Goal: Transaction & Acquisition: Purchase product/service

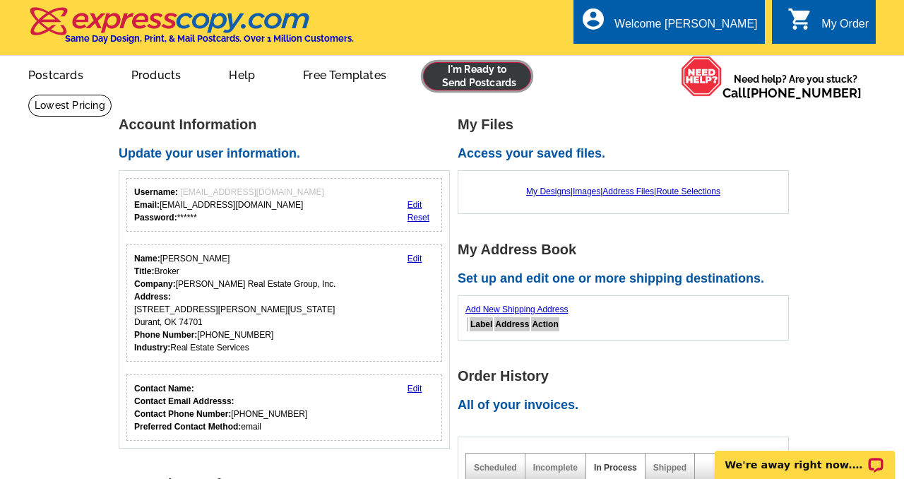
click at [483, 80] on link at bounding box center [477, 76] width 108 height 28
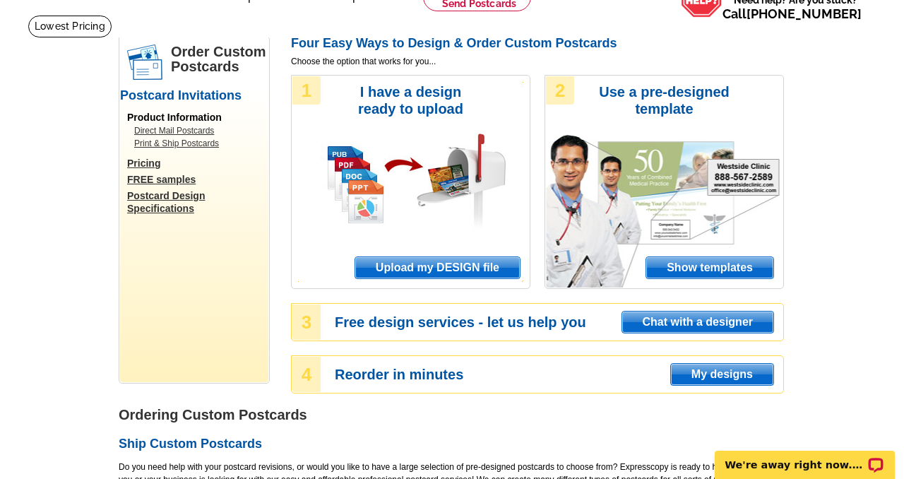
scroll to position [81, 0]
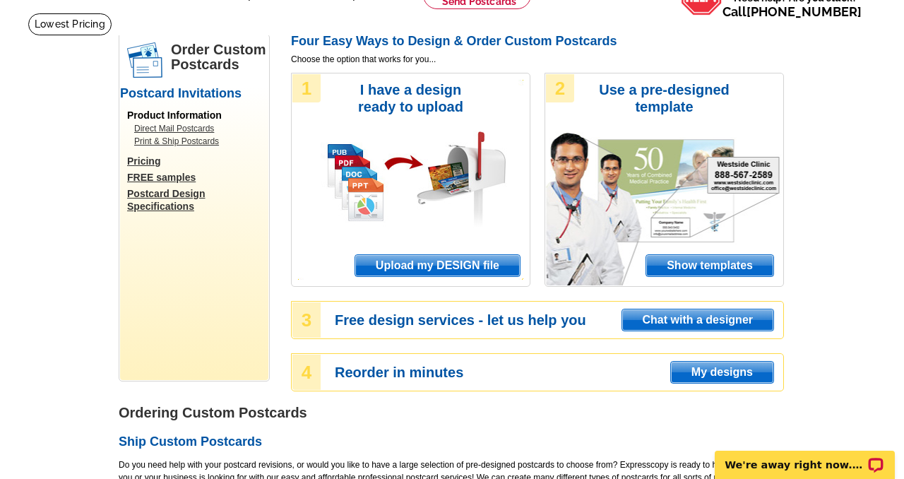
click at [716, 264] on span "Show templates" at bounding box center [709, 265] width 127 height 21
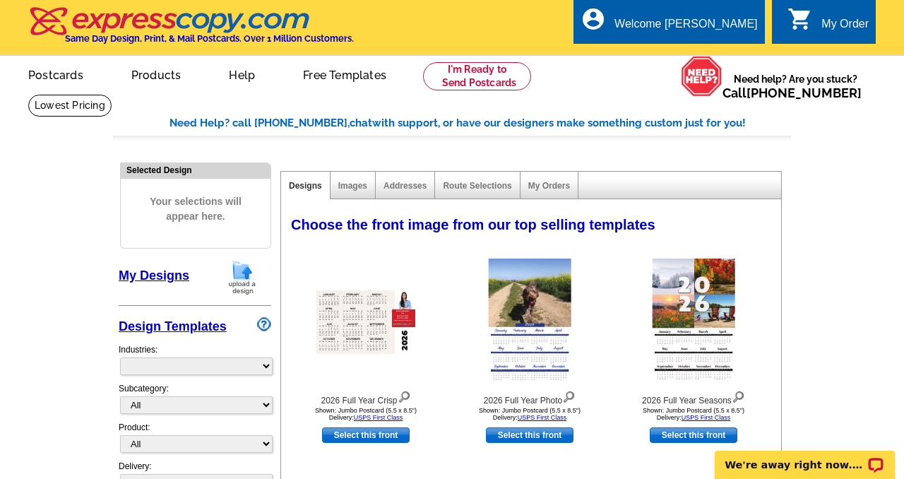
select select "971"
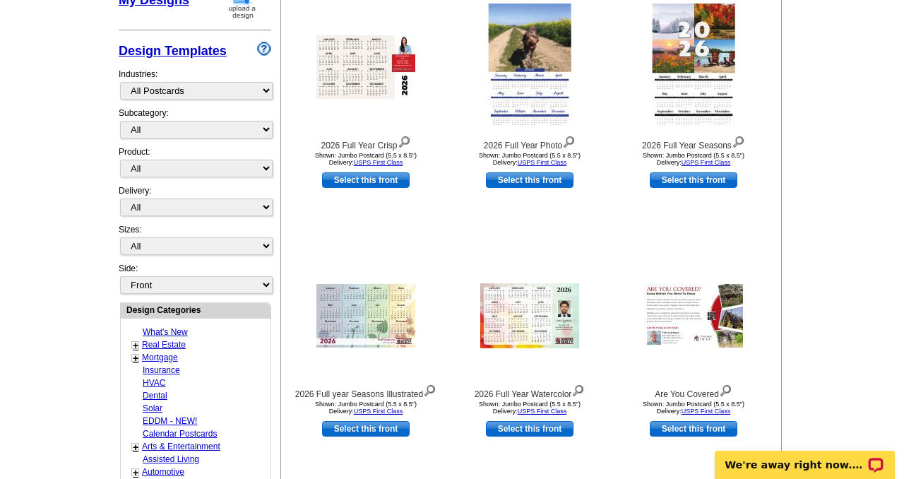
scroll to position [285, 0]
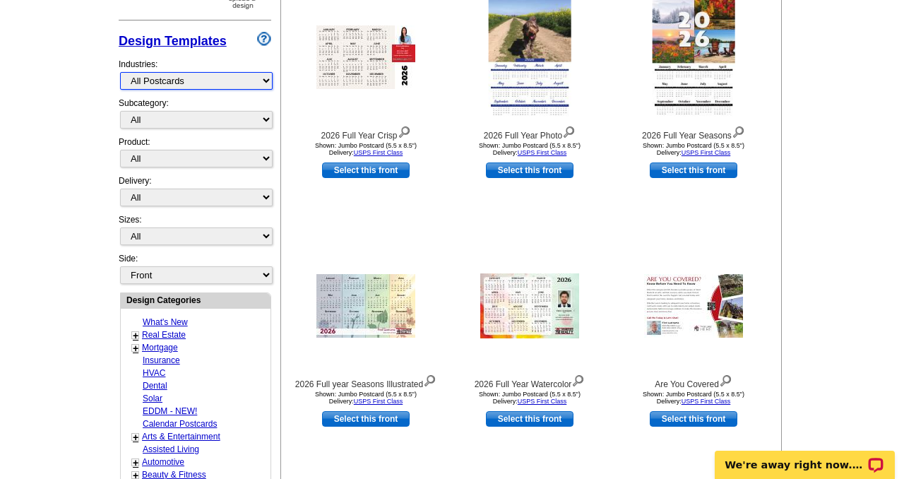
click at [169, 81] on select "What's New Real Estate Mortgage Insurance HVAC Dental Solar EDDM - NEW! Calenda…" at bounding box center [196, 81] width 153 height 18
click at [120, 72] on select "What's New Real Estate Mortgage Insurance HVAC Dental Solar EDDM - NEW! Calenda…" at bounding box center [196, 81] width 153 height 18
click at [174, 81] on select "What's New Real Estate Mortgage Insurance HVAC Dental Solar EDDM - NEW! Calenda…" at bounding box center [196, 81] width 153 height 18
click at [120, 72] on select "What's New Real Estate Mortgage Insurance HVAC Dental Solar EDDM - NEW! Calenda…" at bounding box center [196, 81] width 153 height 18
click at [167, 118] on select "All" at bounding box center [196, 120] width 153 height 18
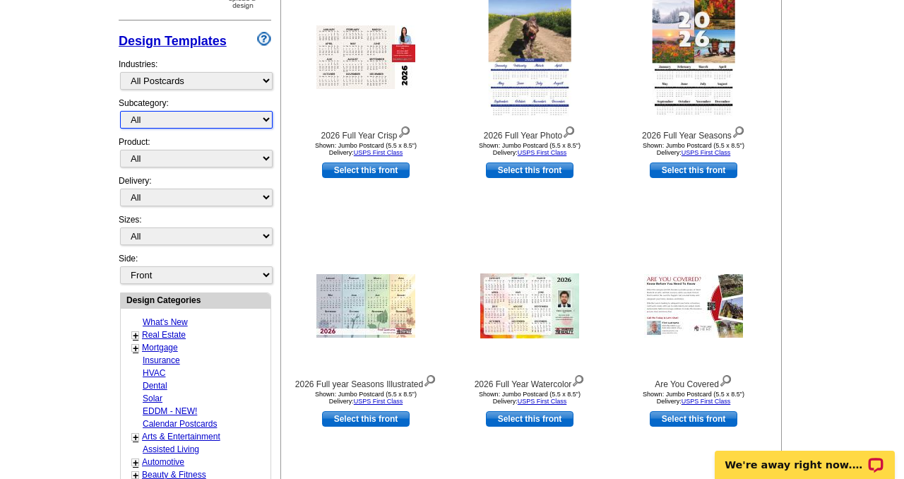
click at [120, 111] on select "All" at bounding box center [196, 120] width 153 height 18
click at [164, 157] on select "All Postcards Letters and flyers Business Cards Door Hangers Greeting Cards" at bounding box center [196, 159] width 153 height 18
select select "1"
click at [120, 150] on select "All Postcards Letters and flyers Business Cards Door Hangers Greeting Cards" at bounding box center [196, 159] width 153 height 18
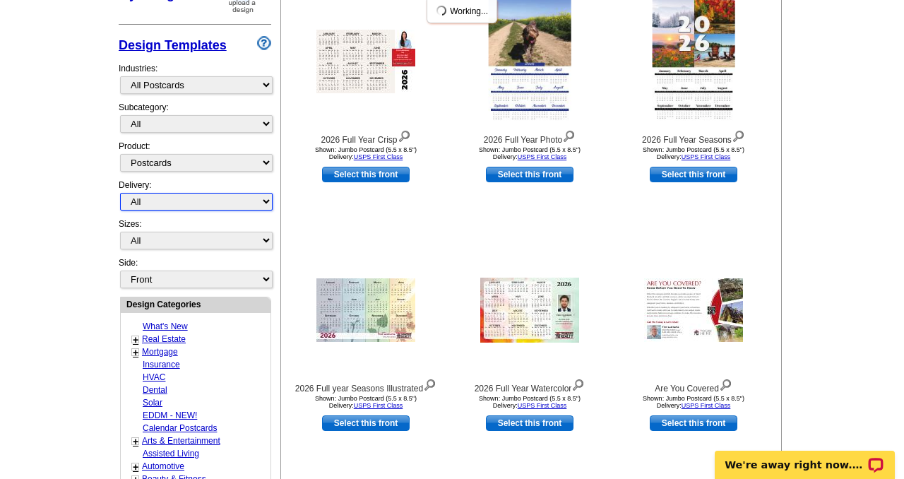
click at [160, 196] on select "All First Class Mail Shipped to Me EDDM Save 66% on Postage" at bounding box center [196, 202] width 153 height 18
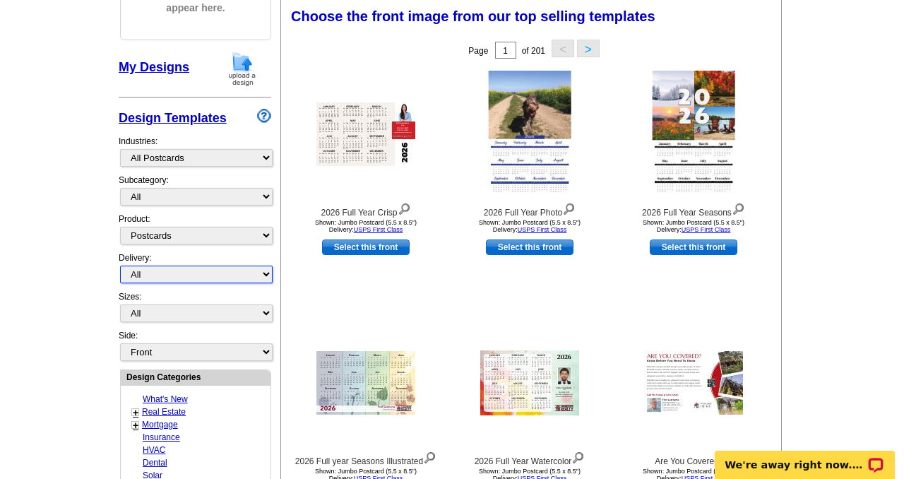
scroll to position [208, 0]
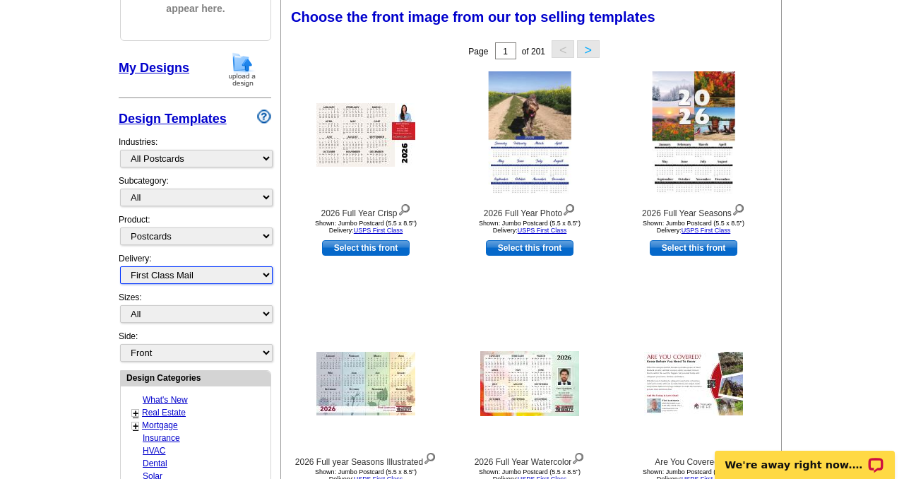
click at [120, 266] on select "All First Class Mail Shipped to Me EDDM Save 66% on Postage" at bounding box center [196, 275] width 153 height 18
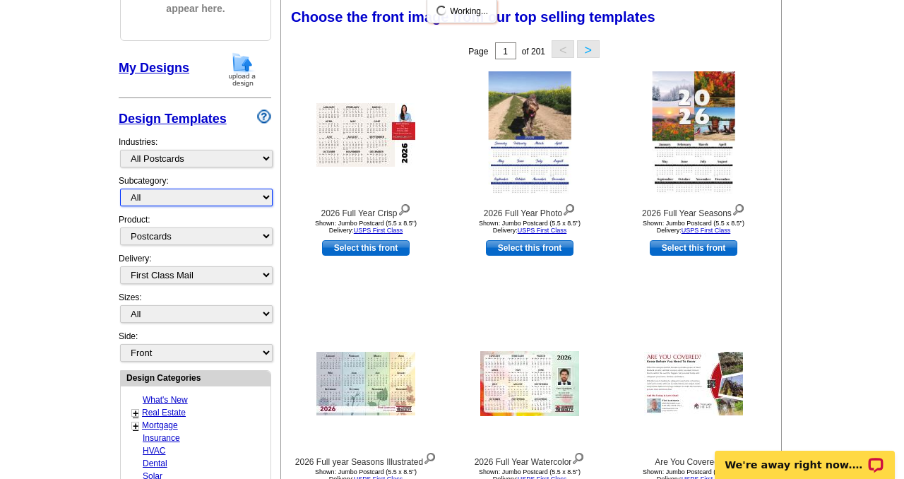
click at [147, 198] on select "All" at bounding box center [196, 198] width 153 height 18
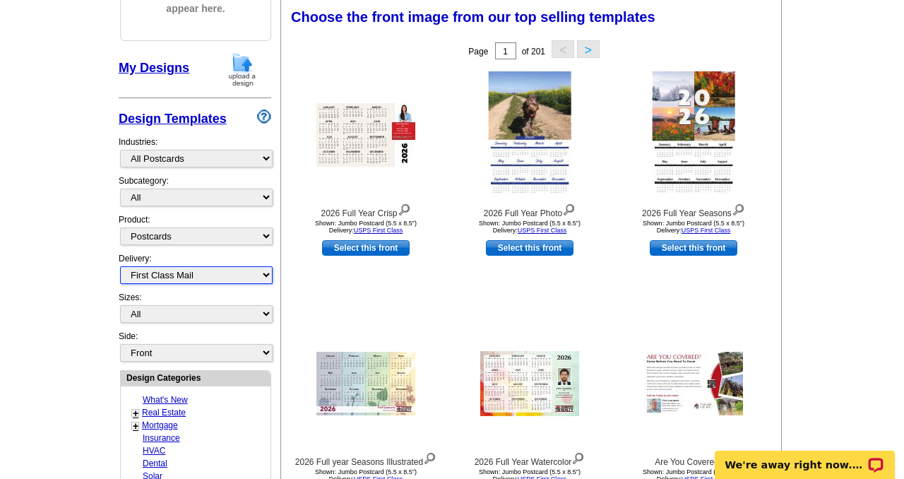
click at [154, 273] on select "All First Class Mail Shipped to Me EDDM Save 66% on Postage" at bounding box center [196, 275] width 153 height 18
select select "4"
click at [120, 266] on select "All First Class Mail Shipped to Me EDDM Save 66% on Postage" at bounding box center [196, 275] width 153 height 18
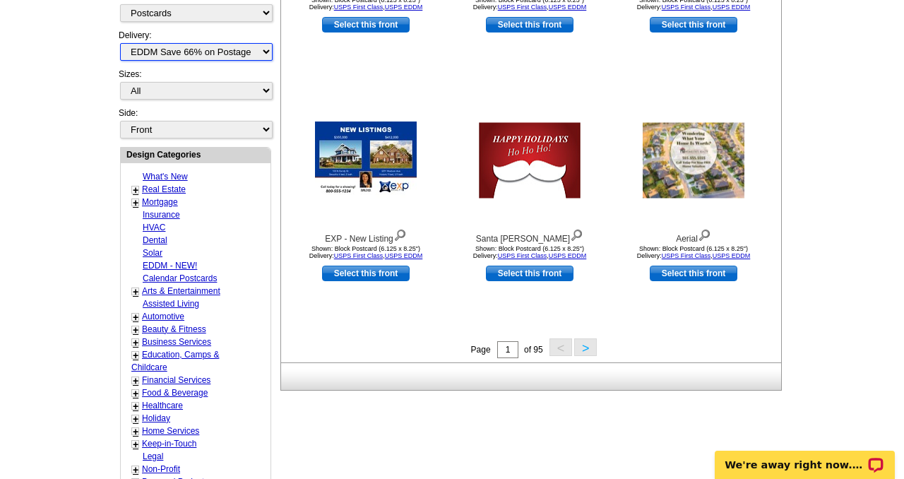
scroll to position [436, 0]
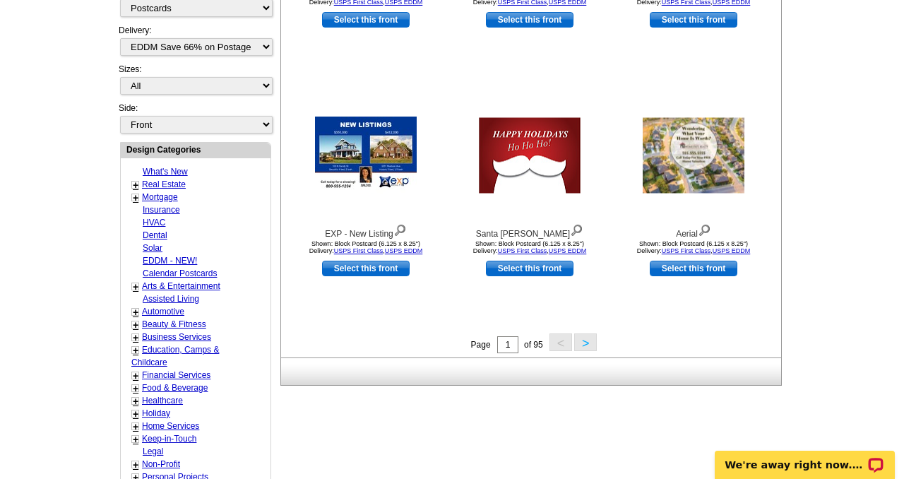
click at [161, 183] on link "Real Estate" at bounding box center [164, 184] width 44 height 10
select select "785"
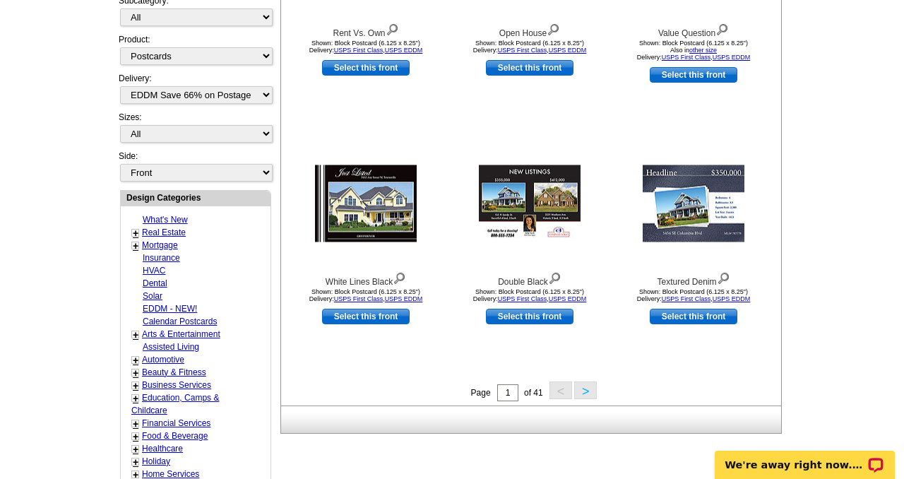
scroll to position [441, 0]
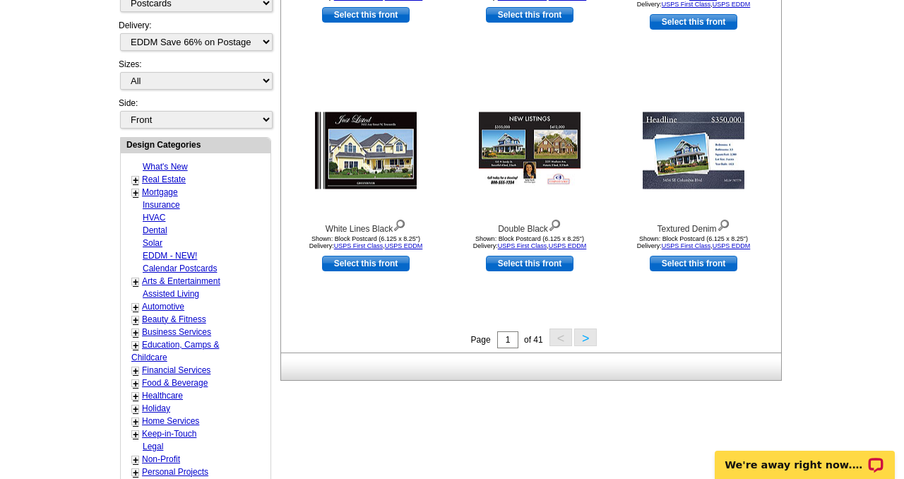
click at [581, 340] on button ">" at bounding box center [585, 337] width 23 height 18
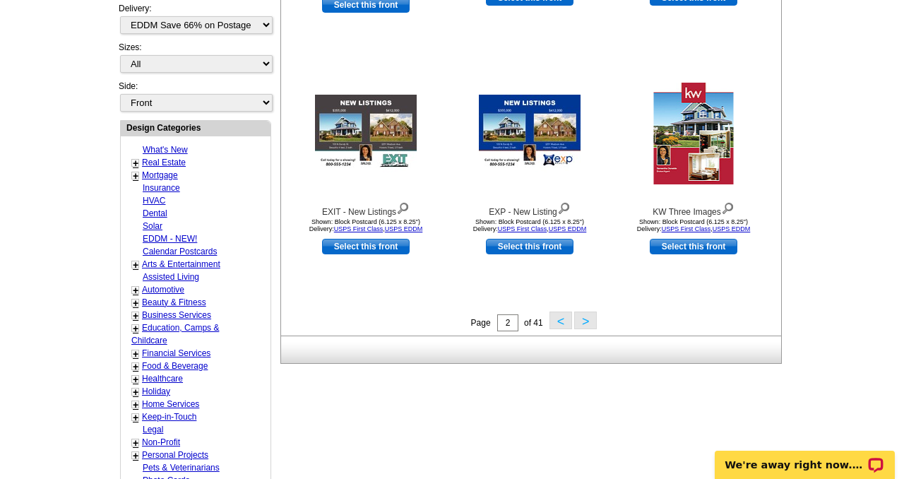
scroll to position [459, 0]
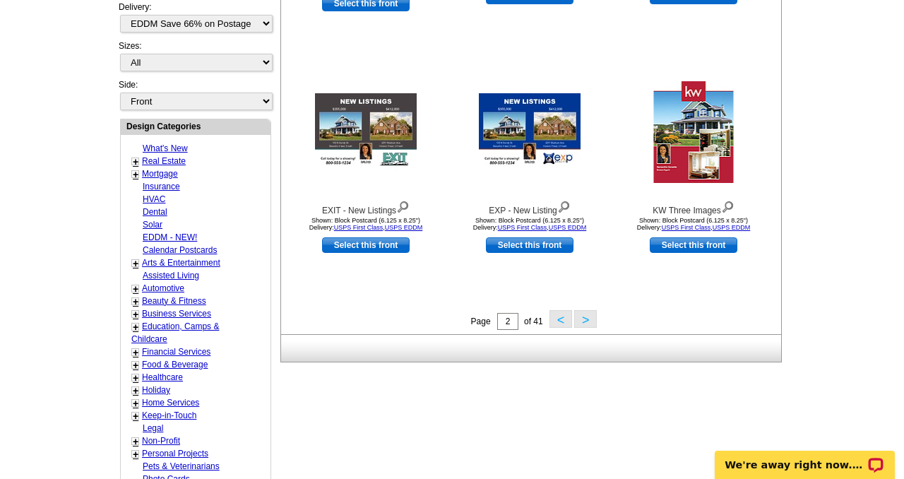
click at [582, 319] on button ">" at bounding box center [585, 319] width 23 height 18
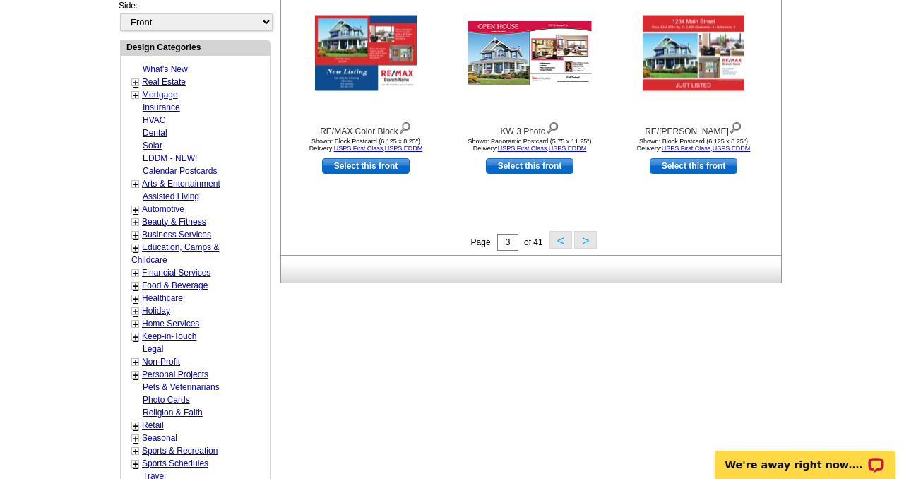
scroll to position [540, 0]
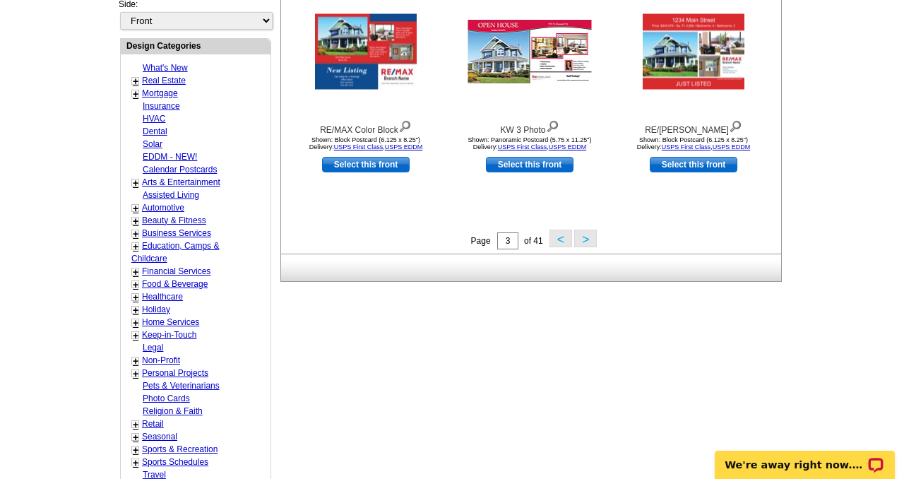
click at [583, 239] on button ">" at bounding box center [585, 239] width 23 height 18
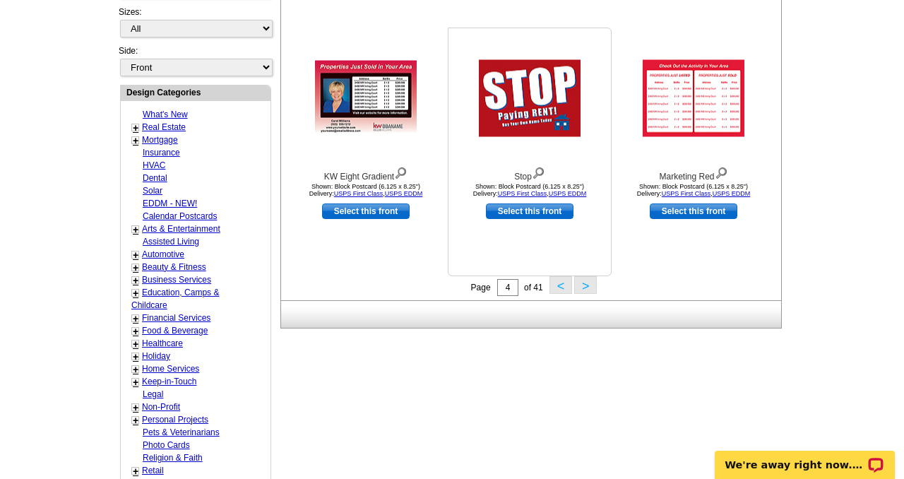
scroll to position [553, 0]
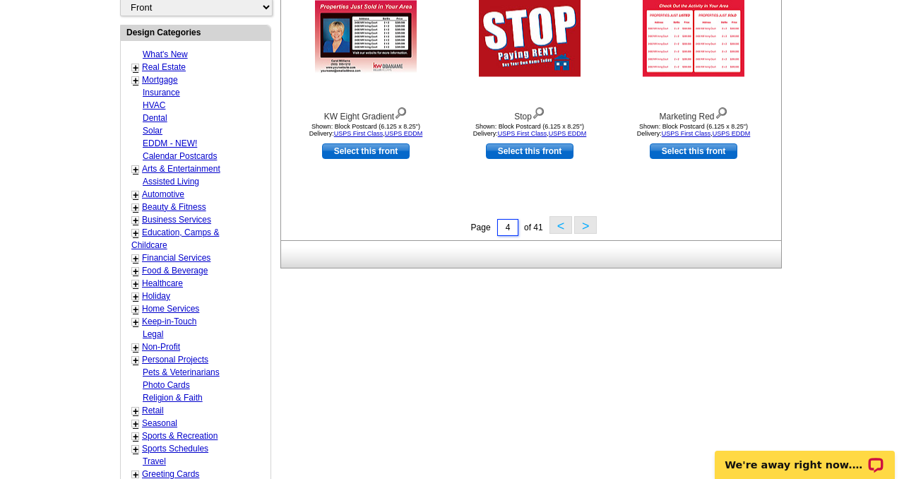
drag, startPoint x: 512, startPoint y: 229, endPoint x: 496, endPoint y: 225, distance: 16.8
click at [496, 229] on div "Page 4 of 41 < >" at bounding box center [534, 226] width 500 height 21
type input "1"
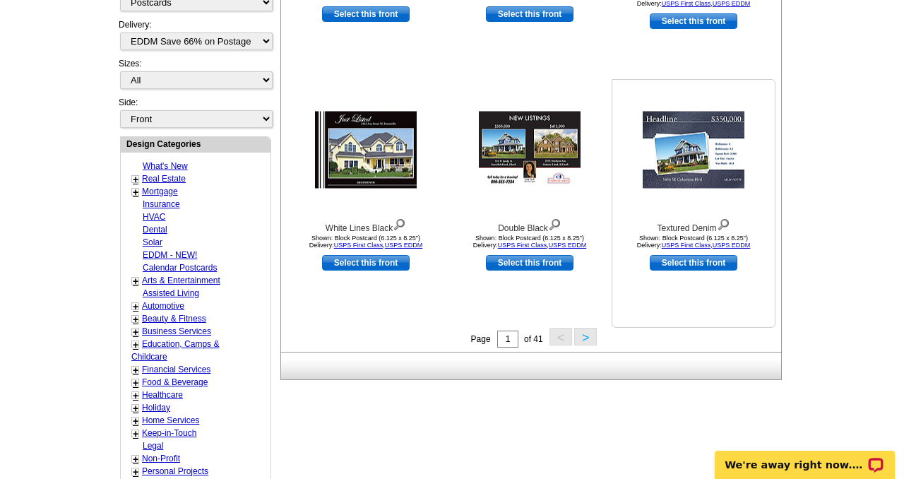
scroll to position [525, 0]
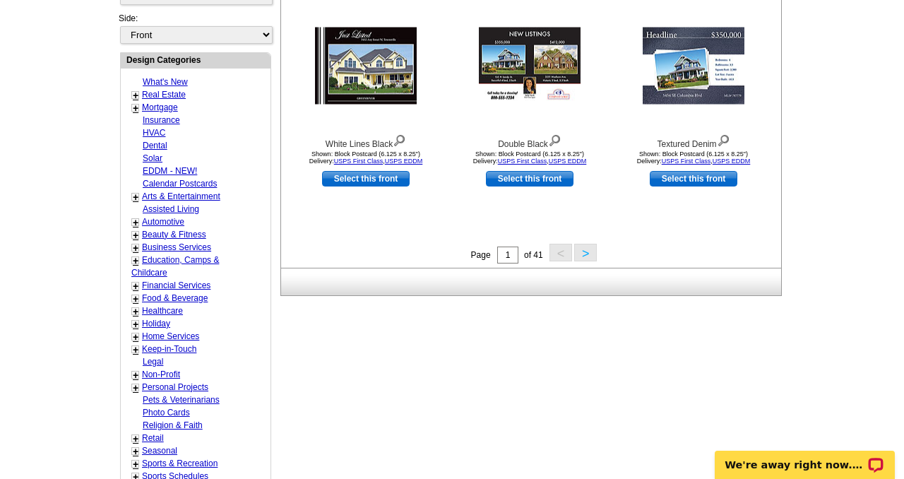
click at [583, 251] on button ">" at bounding box center [585, 253] width 23 height 18
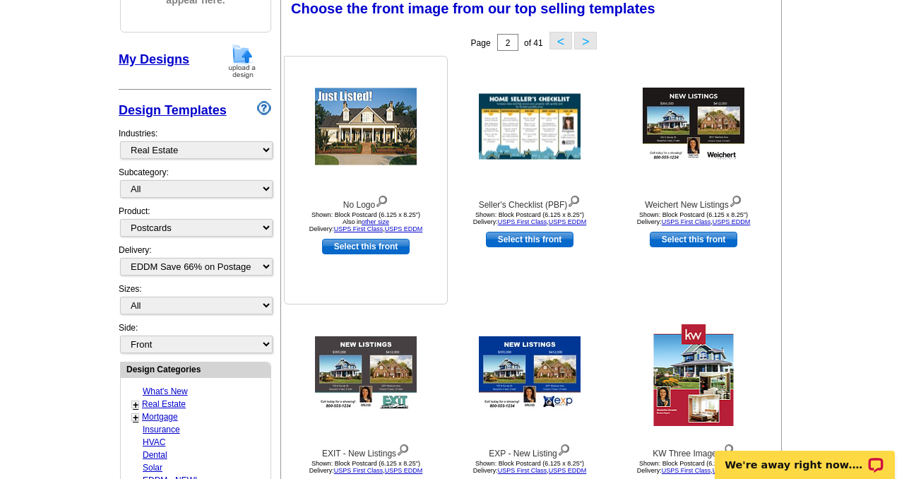
scroll to position [222, 0]
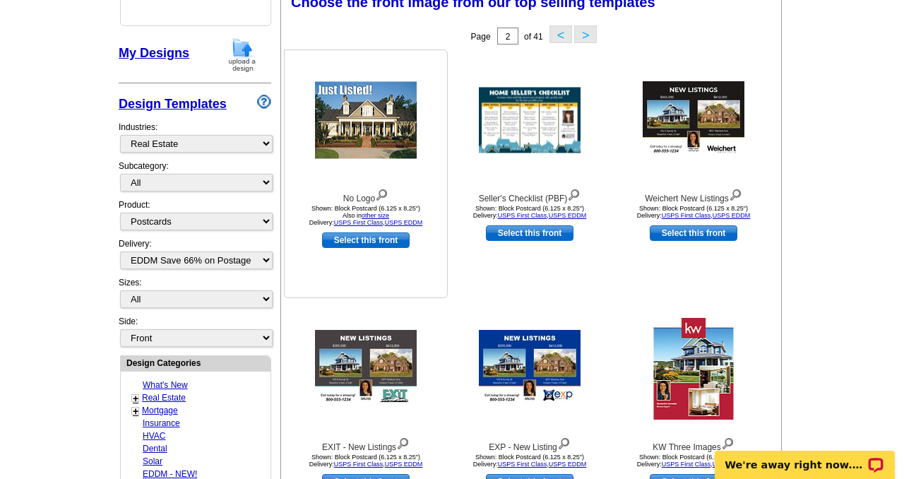
click at [357, 238] on link "Select this front" at bounding box center [366, 240] width 88 height 16
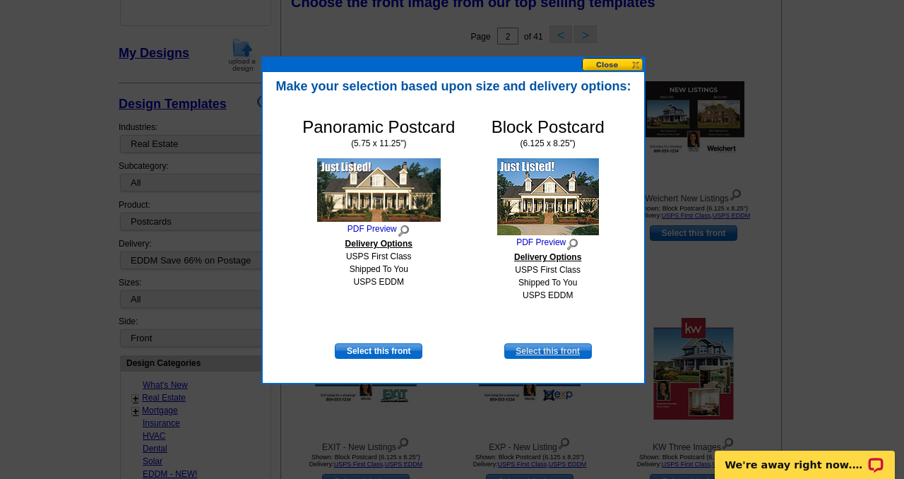
click at [547, 351] on link "Select this front" at bounding box center [548, 351] width 88 height 16
select select "14"
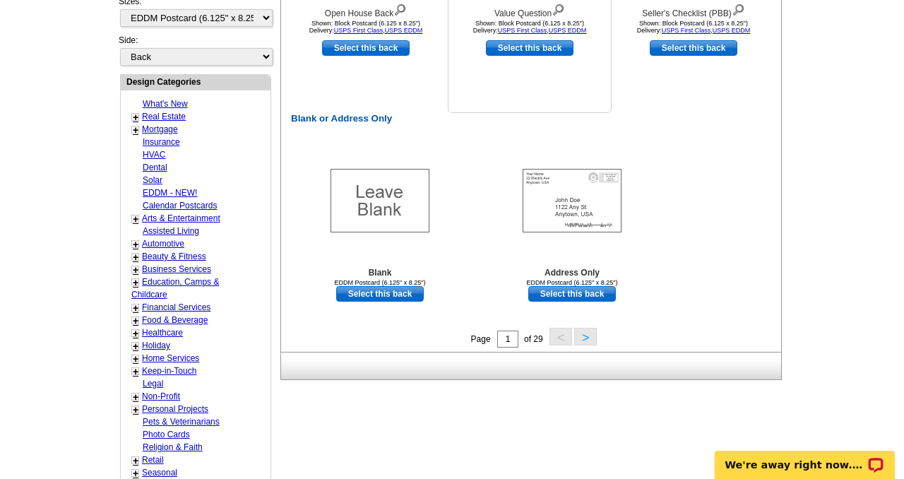
scroll to position [658, 0]
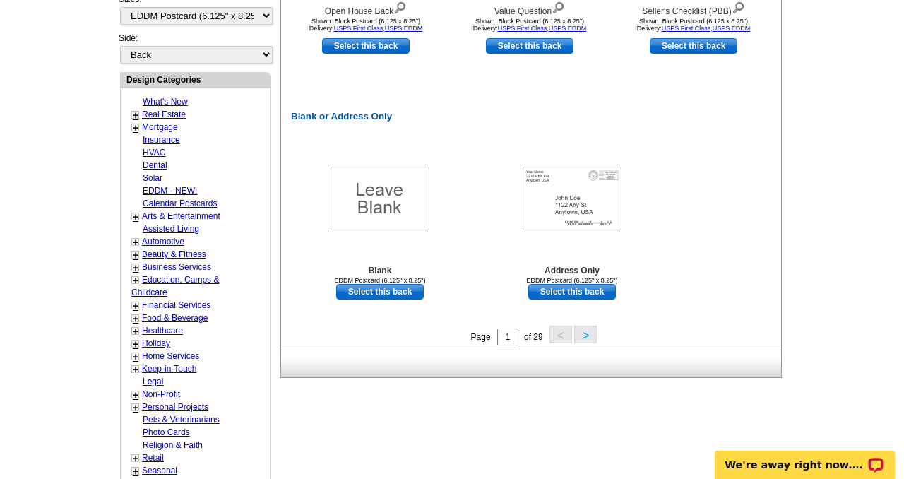
click at [587, 339] on button ">" at bounding box center [585, 335] width 23 height 18
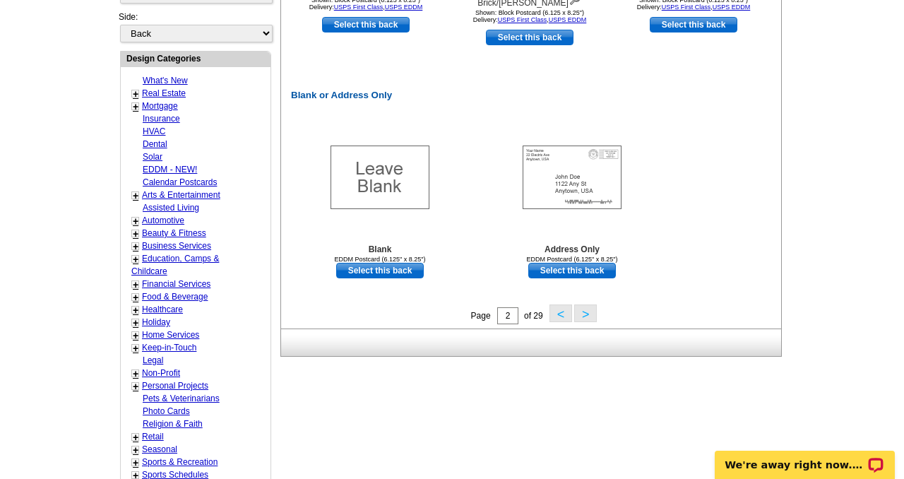
scroll to position [680, 0]
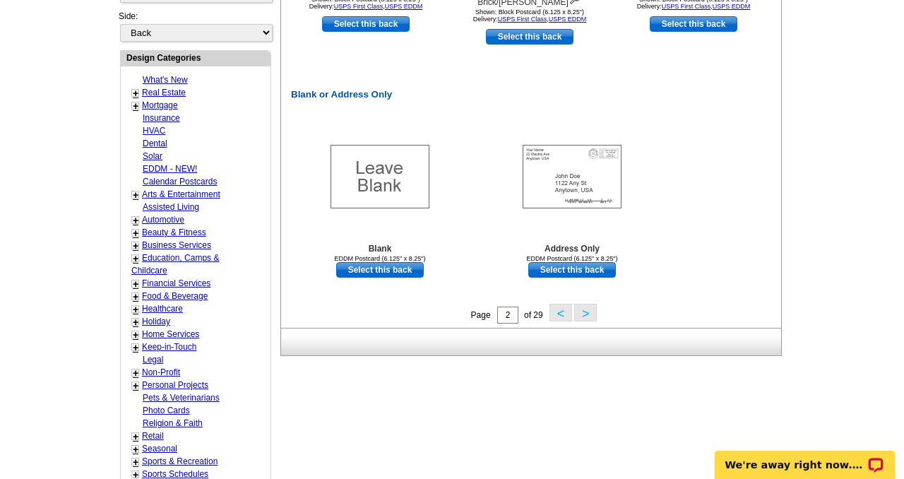
click at [585, 309] on button ">" at bounding box center [585, 313] width 23 height 18
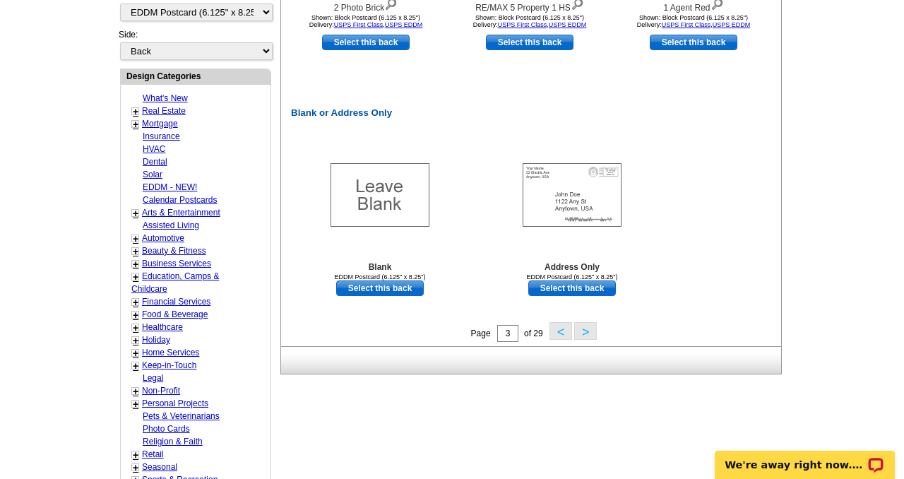
scroll to position [688, 0]
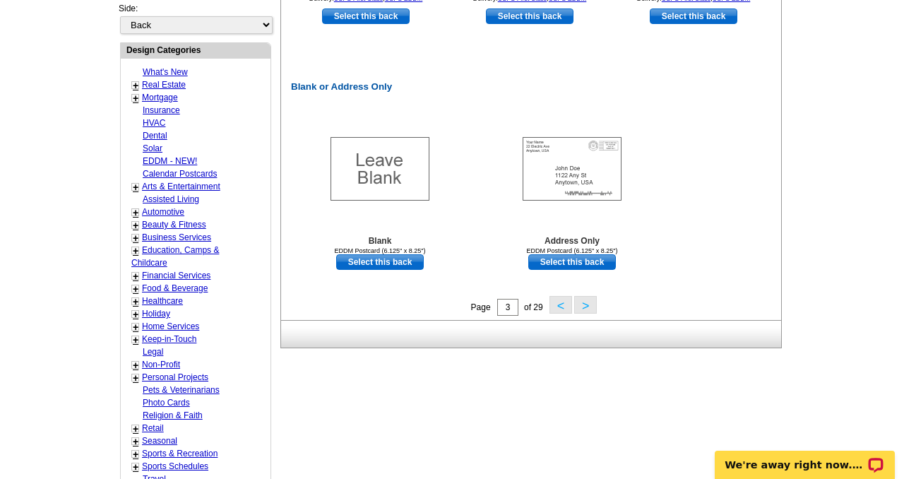
click at [584, 307] on button ">" at bounding box center [585, 305] width 23 height 18
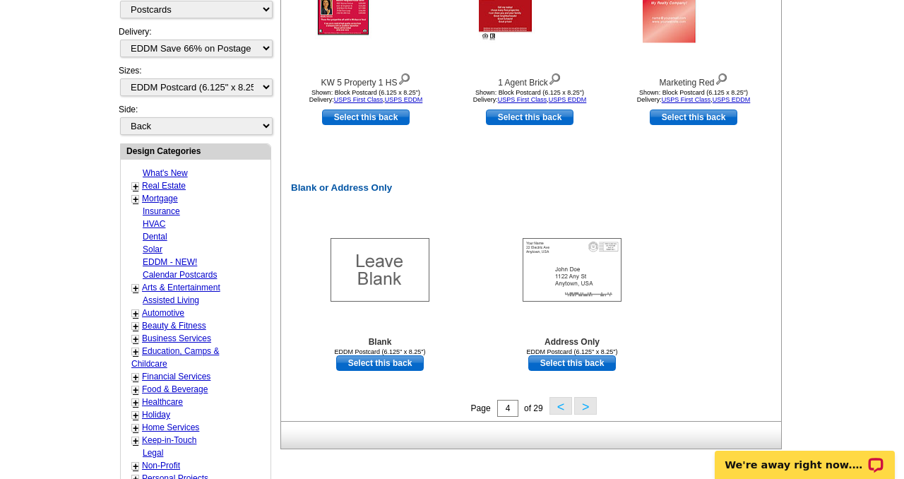
scroll to position [588, 0]
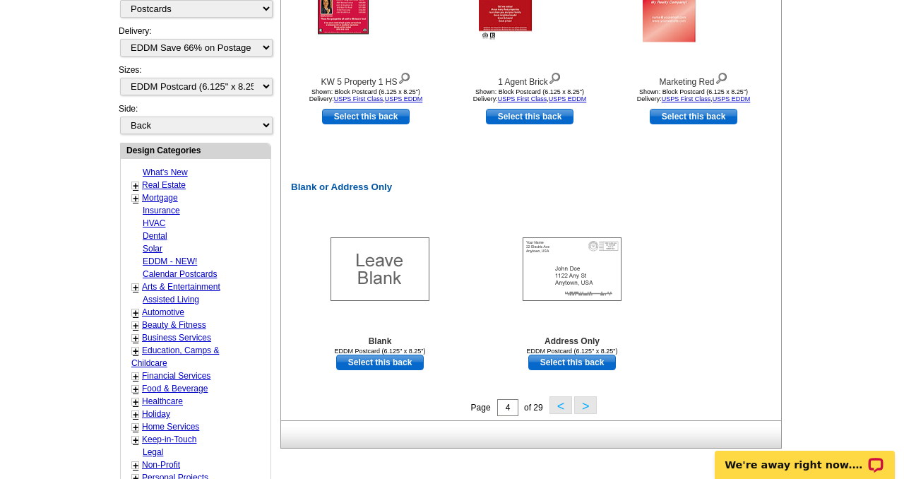
click at [586, 405] on button ">" at bounding box center [585, 405] width 23 height 18
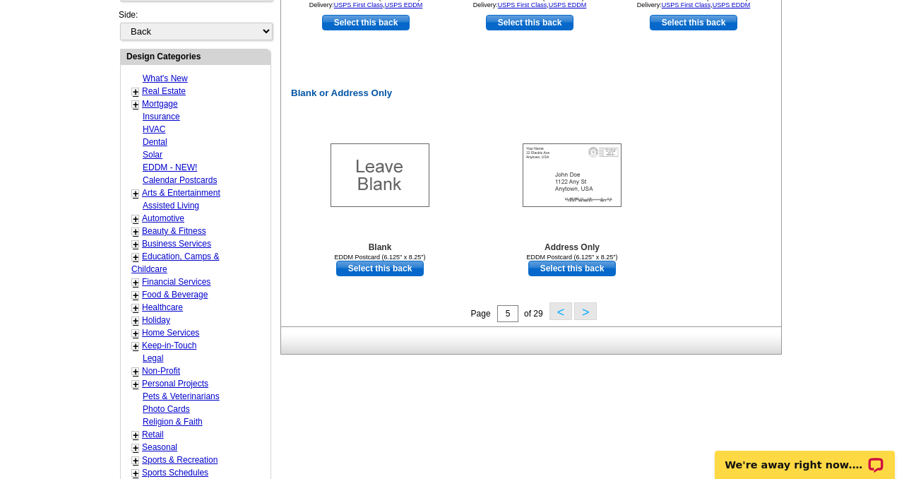
scroll to position [683, 0]
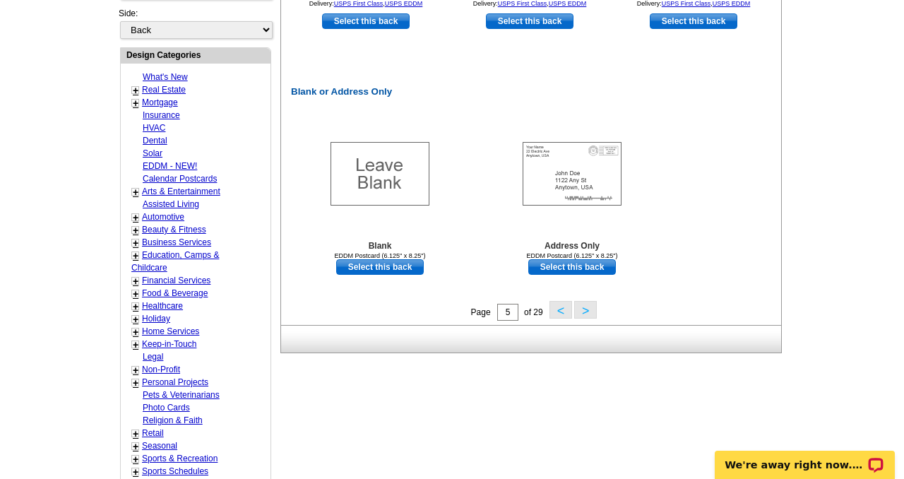
click at [585, 311] on button ">" at bounding box center [585, 310] width 23 height 18
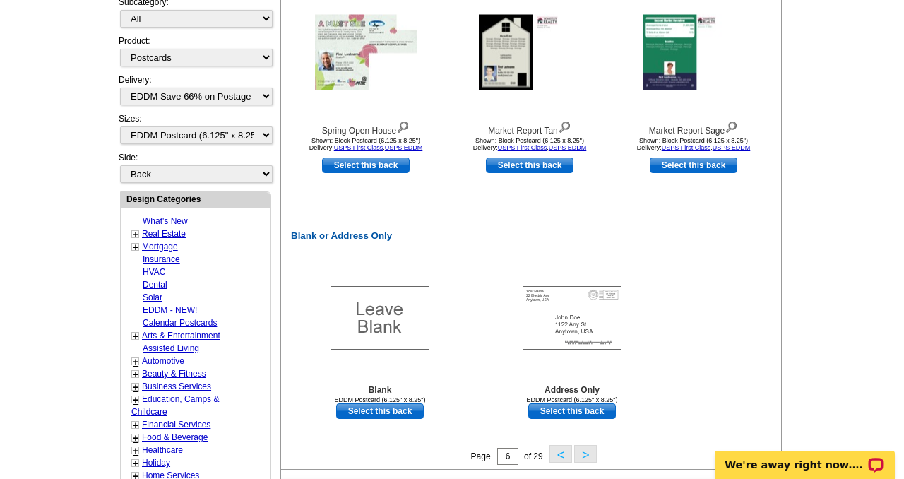
scroll to position [548, 0]
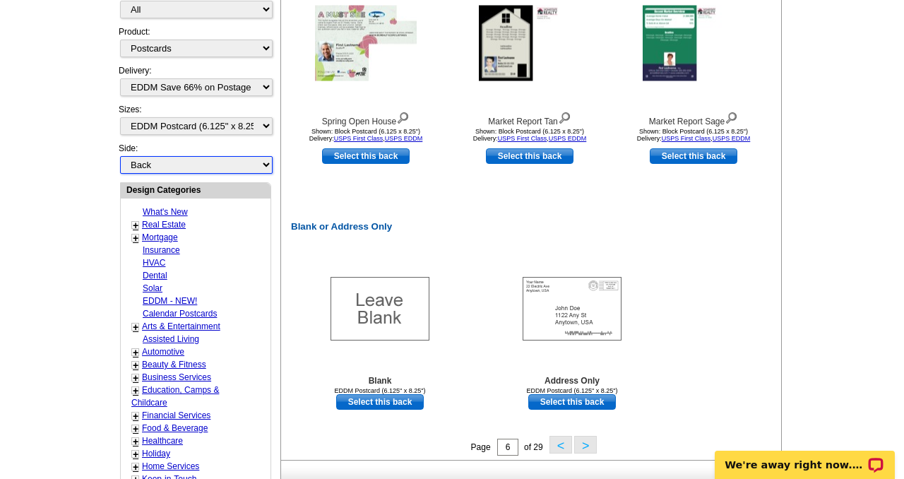
click at [190, 165] on select "Front Back" at bounding box center [196, 165] width 153 height 18
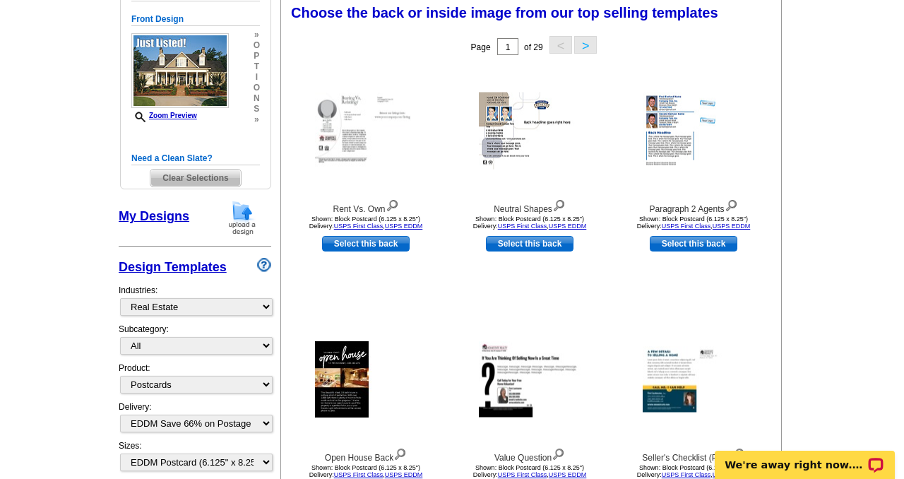
scroll to position [208, 0]
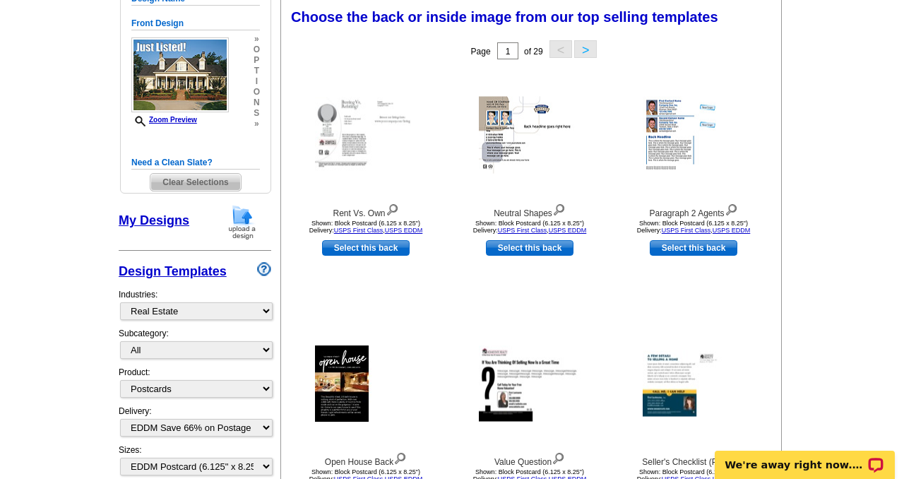
select select "front"
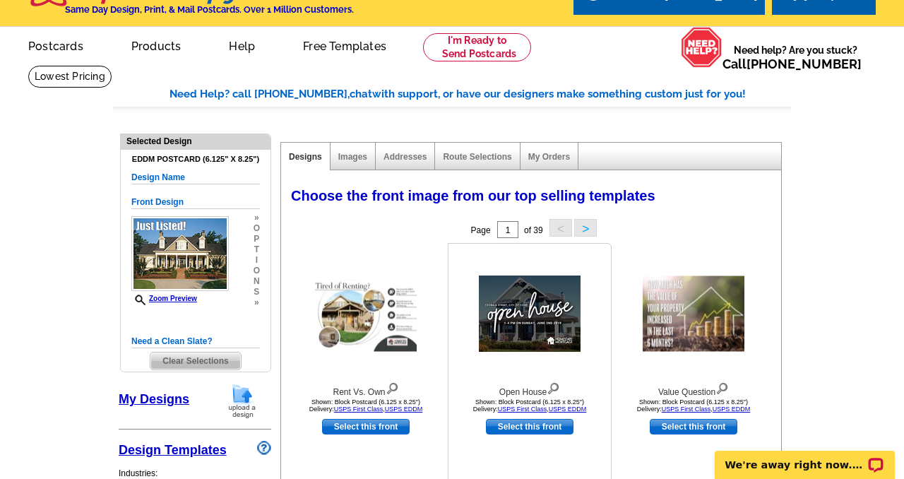
scroll to position [36, 0]
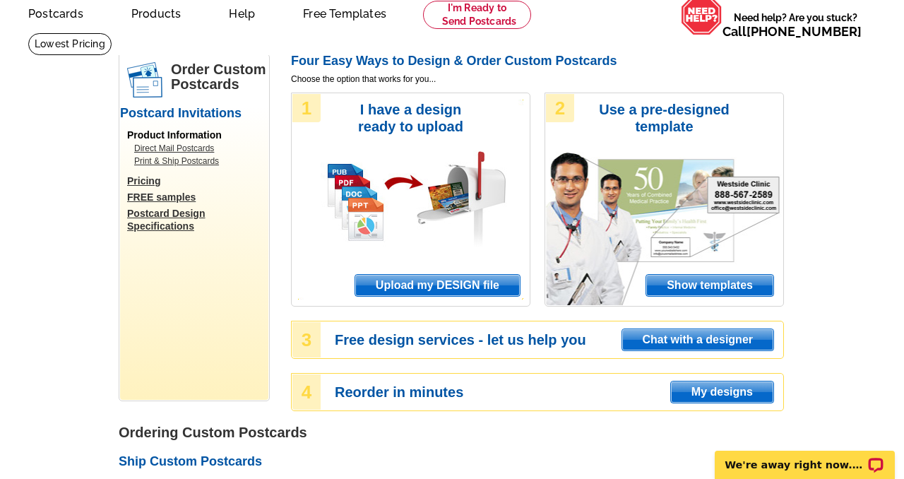
scroll to position [62, 0]
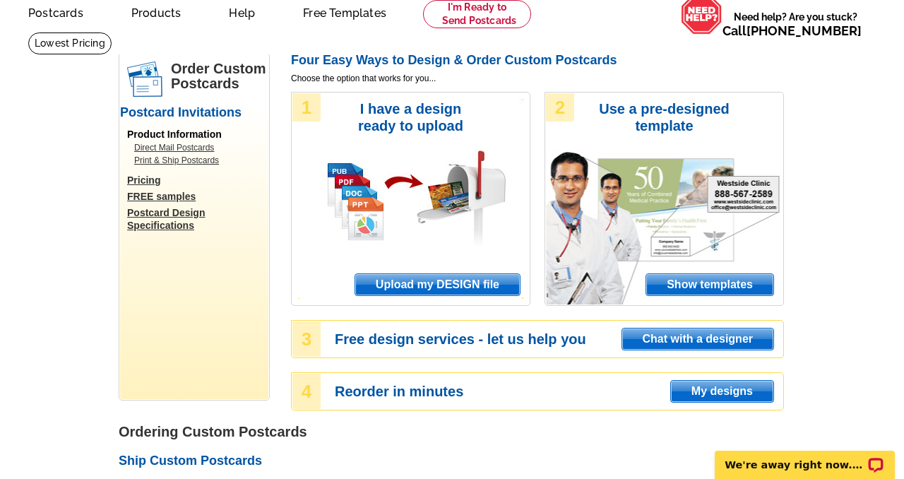
click at [701, 282] on span "Show templates" at bounding box center [709, 284] width 127 height 21
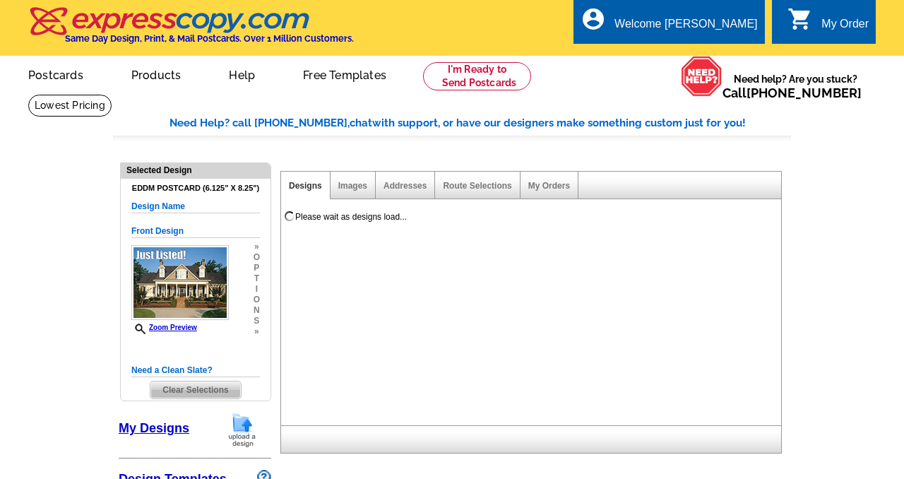
select select "1"
select select "14"
select select "back"
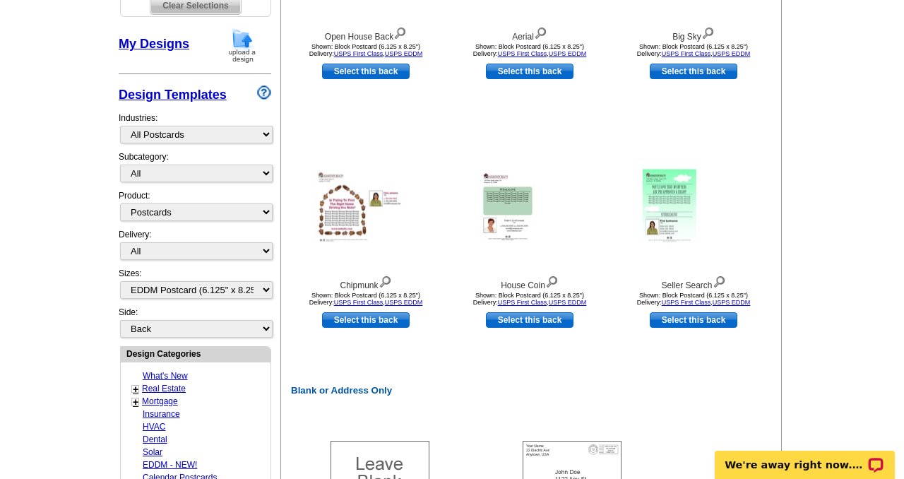
scroll to position [397, 0]
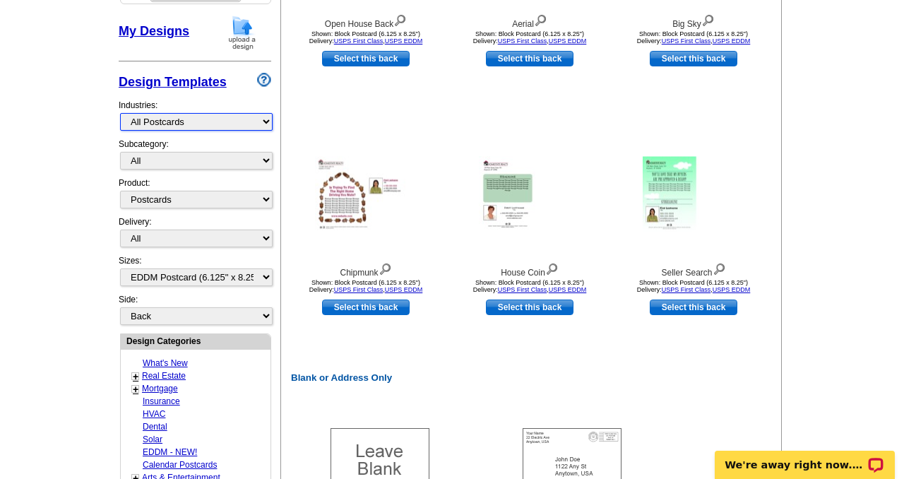
click at [150, 122] on select "What's New Real Estate Mortgage Insurance HVAC Dental Solar EDDM - NEW! Calenda…" at bounding box center [196, 122] width 153 height 18
select select "785"
click at [120, 113] on select "What's New Real Estate Mortgage Insurance HVAC Dental Solar EDDM - NEW! Calenda…" at bounding box center [196, 122] width 153 height 18
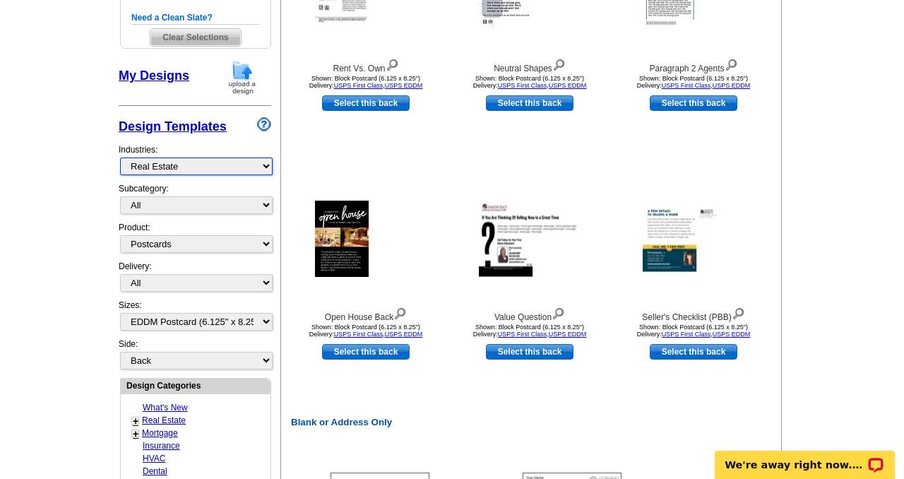
scroll to position [364, 0]
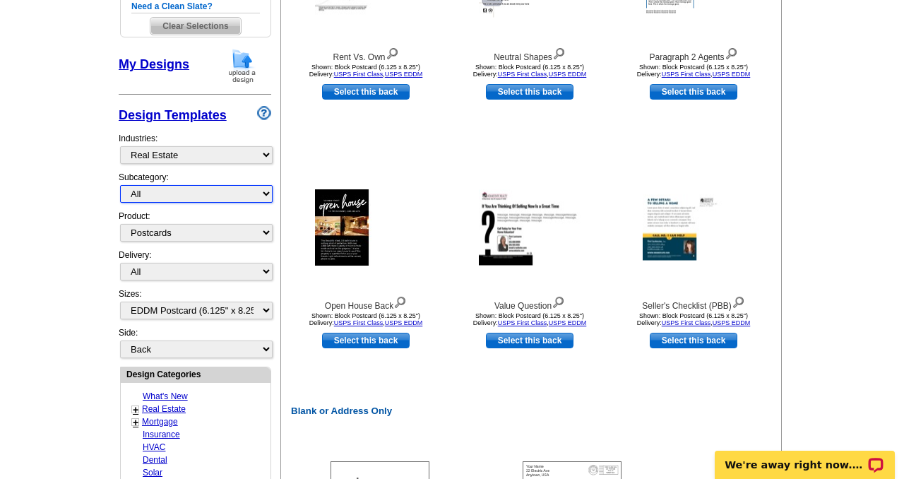
click at [149, 190] on select "All RE/MAX® Referrals Keller Williams® Berkshire Hathaway Home Services Century…" at bounding box center [196, 194] width 153 height 18
select select "788"
click at [120, 185] on select "All RE/MAX® Referrals Keller Williams® Berkshire Hathaway Home Services Century…" at bounding box center [196, 194] width 153 height 18
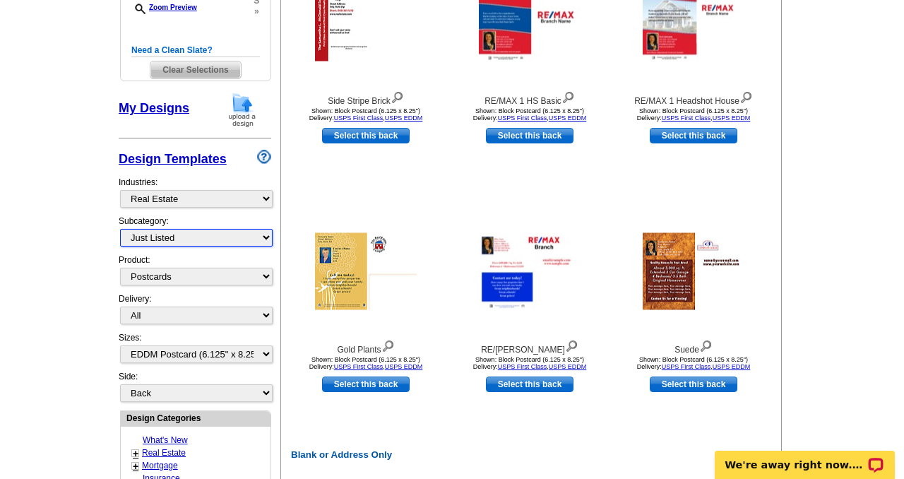
scroll to position [321, 0]
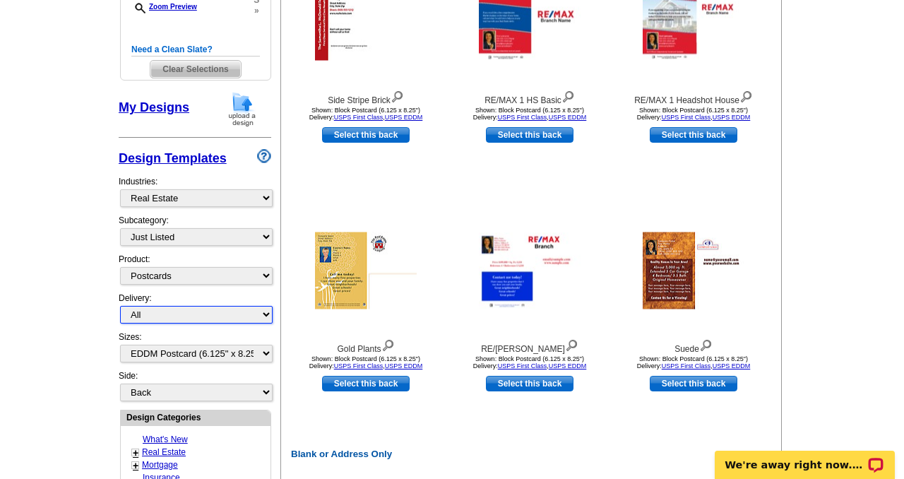
click at [154, 315] on select "All First Class Mail Shipped to Me EDDM Save 66% on Postage" at bounding box center [196, 315] width 153 height 18
select select "4"
click at [120, 306] on select "All First Class Mail Shipped to Me EDDM Save 66% on Postage" at bounding box center [196, 315] width 153 height 18
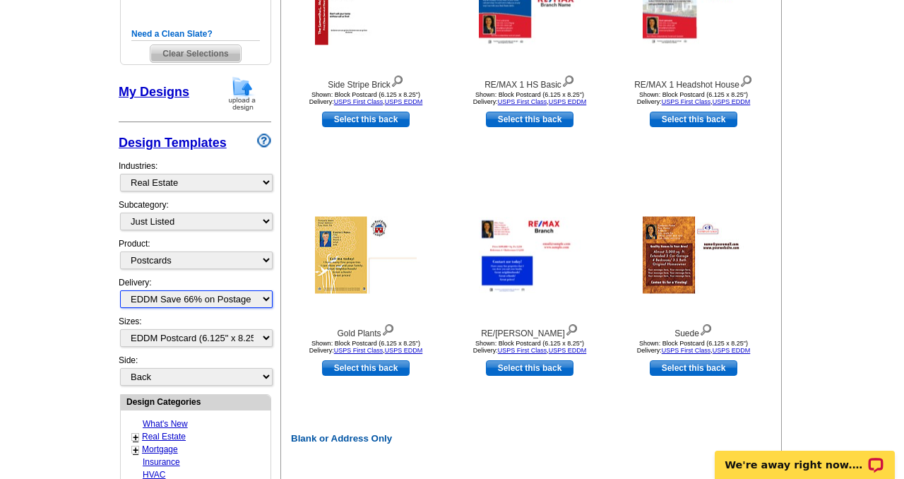
scroll to position [383, 0]
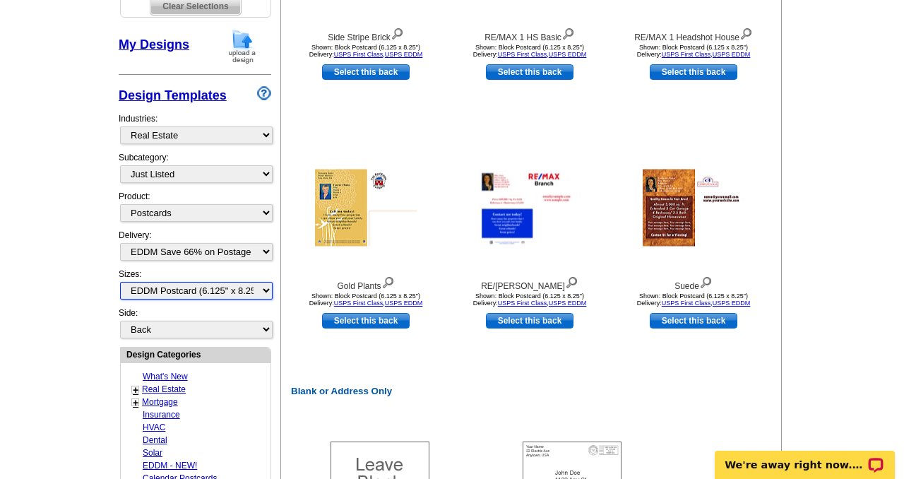
click at [160, 290] on select "All Jumbo Postcard (5.5" x 8.5") Regular Postcard (4.25" x 5.6") Panoramic Post…" at bounding box center [196, 291] width 153 height 18
click at [120, 282] on select "All Jumbo Postcard (5.5" x 8.5") Regular Postcard (4.25" x 5.6") Panoramic Post…" at bounding box center [196, 291] width 153 height 18
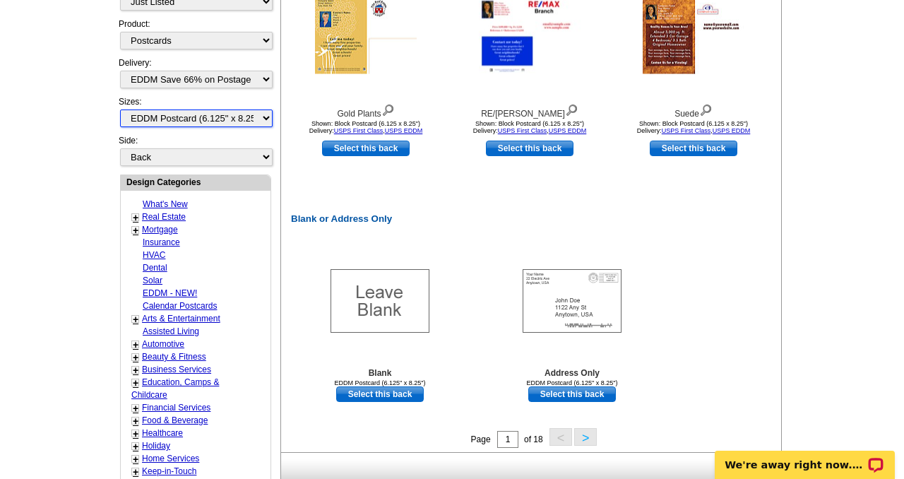
scroll to position [583, 0]
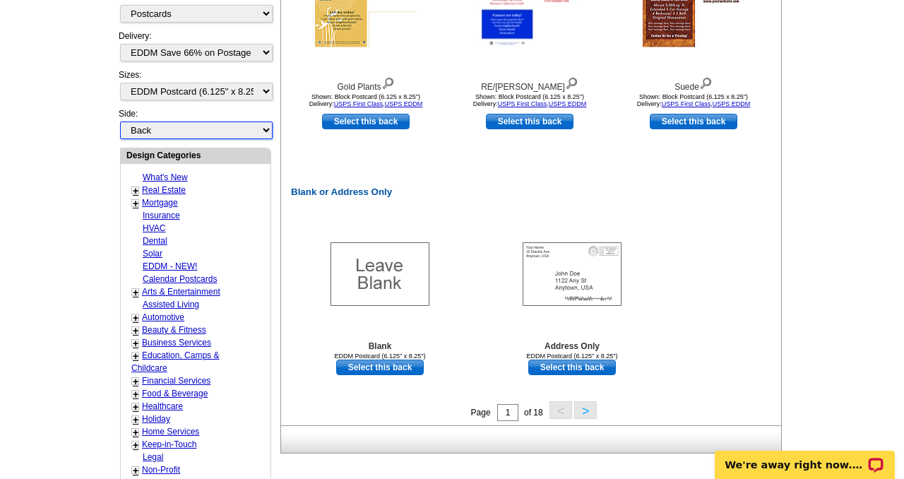
click at [162, 127] on select "Front Back" at bounding box center [196, 130] width 153 height 18
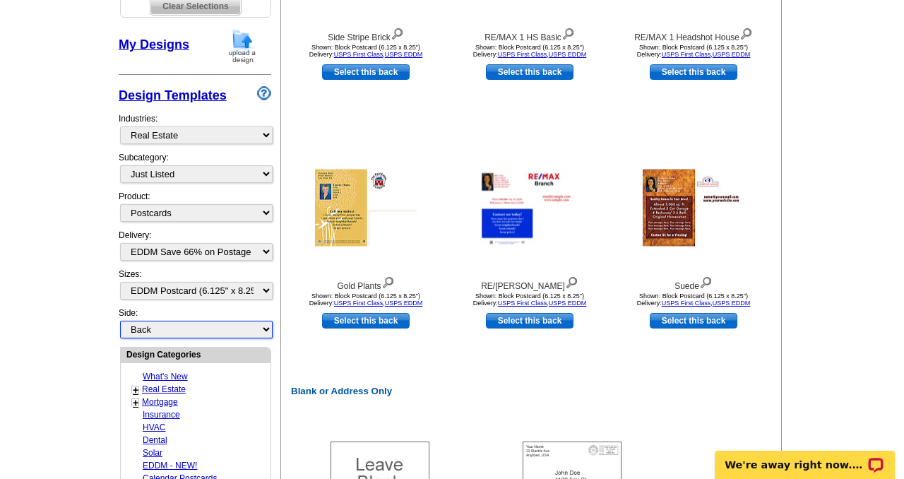
scroll to position [385, 0]
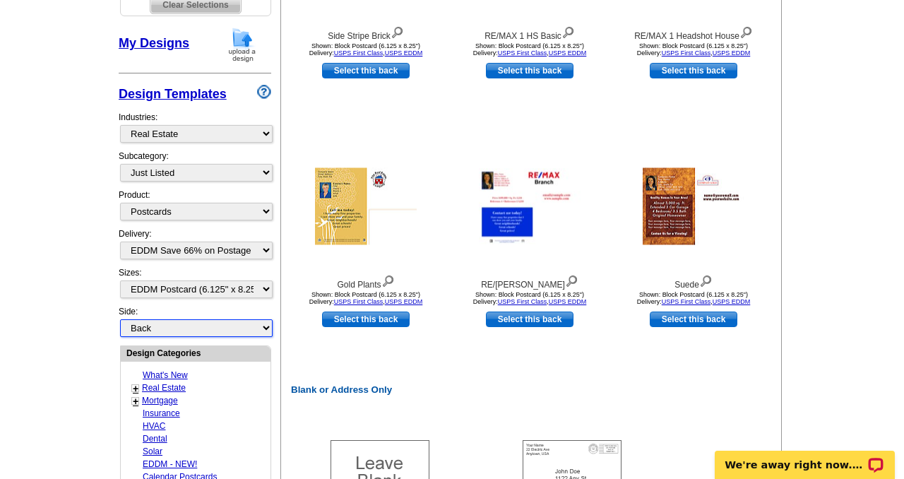
click at [150, 327] on select "Front Back" at bounding box center [196, 328] width 153 height 18
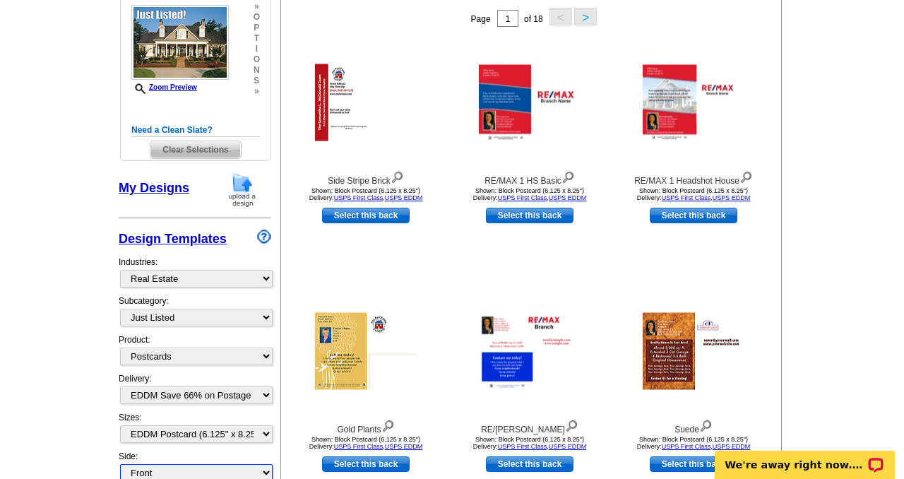
click at [120, 478] on select "Front Back" at bounding box center [196, 473] width 153 height 18
select select "front"
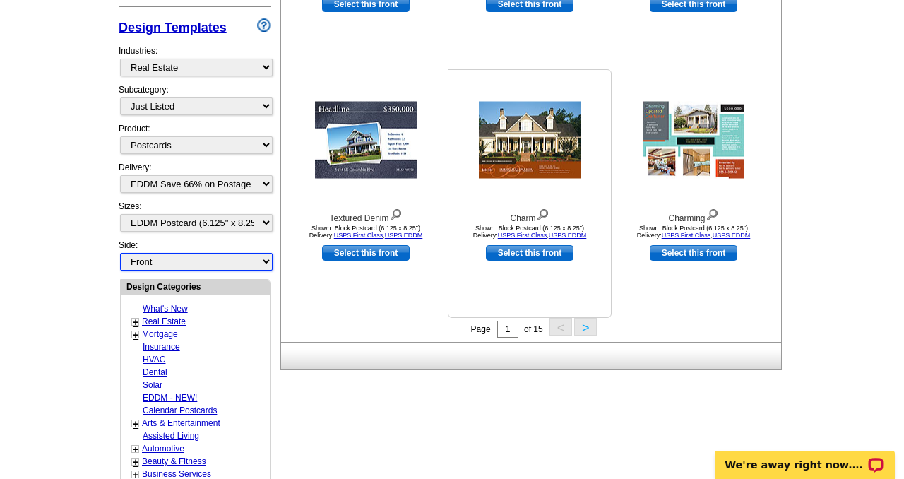
scroll to position [453, 0]
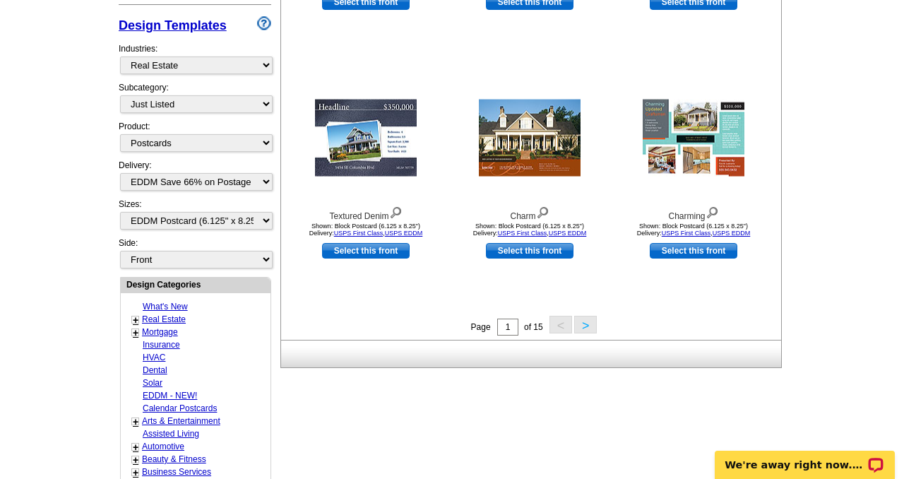
click at [587, 326] on button ">" at bounding box center [585, 325] width 23 height 18
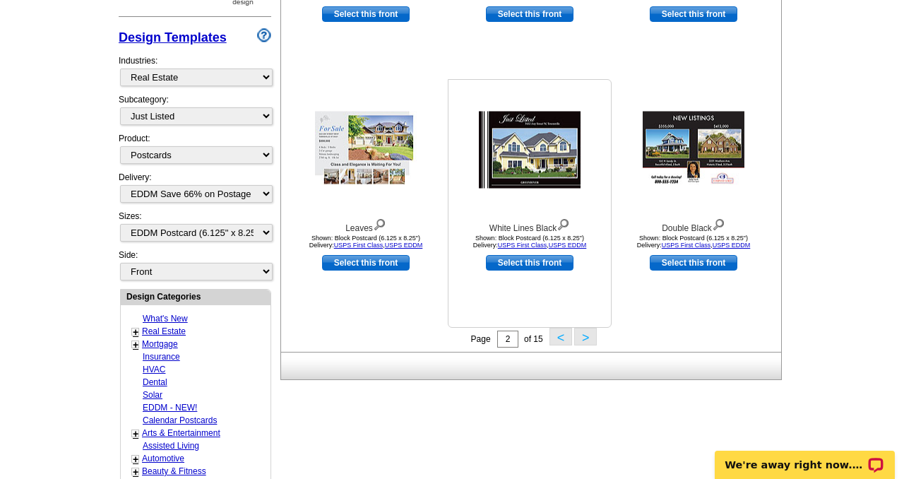
scroll to position [442, 0]
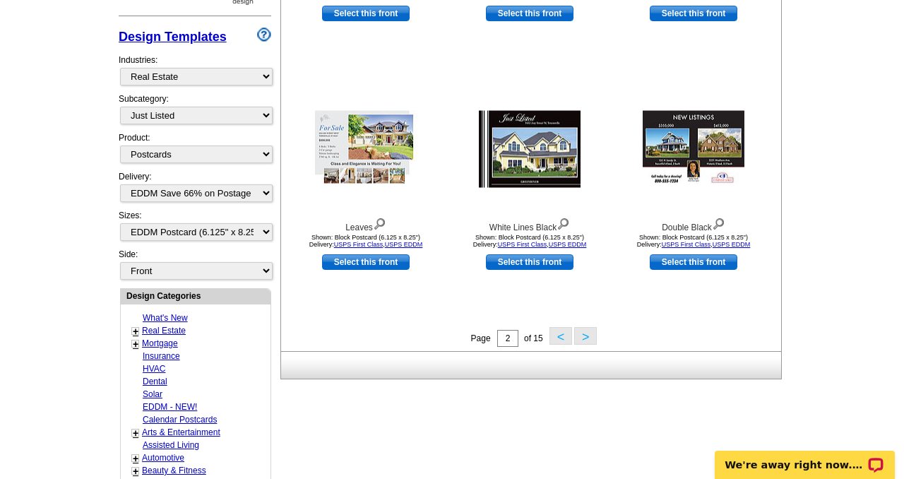
click at [581, 338] on button ">" at bounding box center [585, 336] width 23 height 18
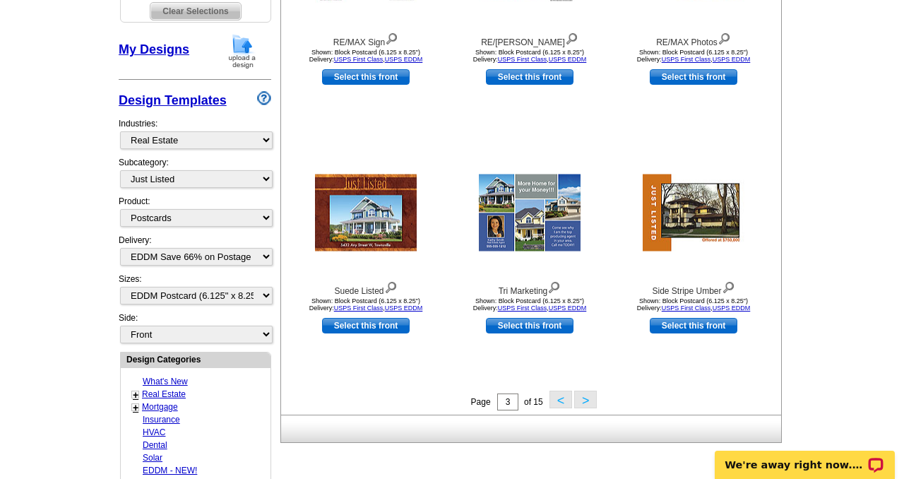
scroll to position [379, 0]
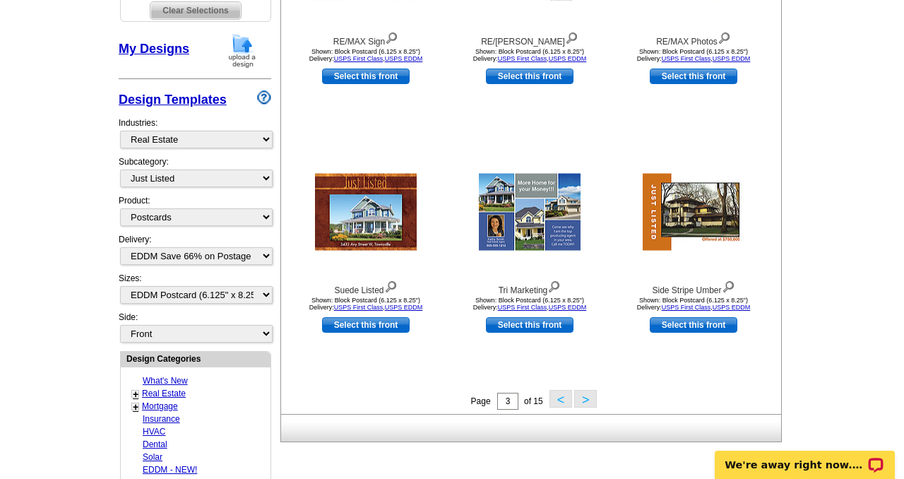
click at [582, 400] on button ">" at bounding box center [585, 399] width 23 height 18
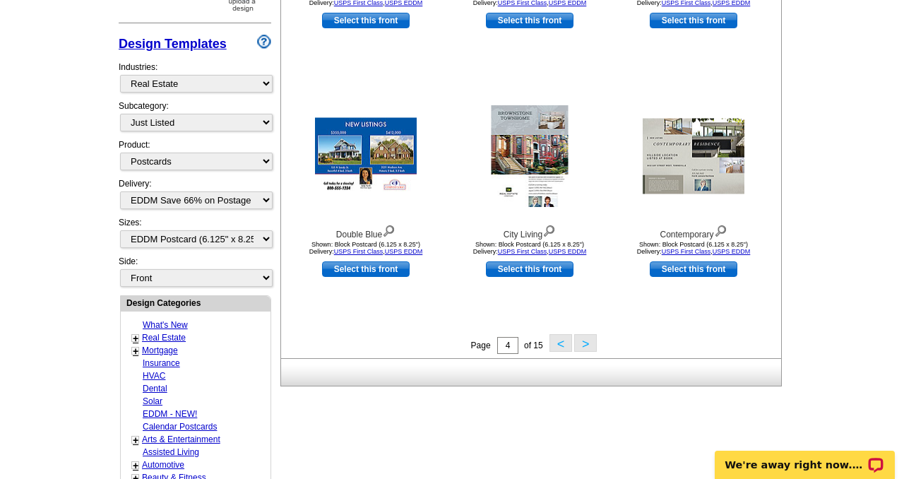
scroll to position [451, 0]
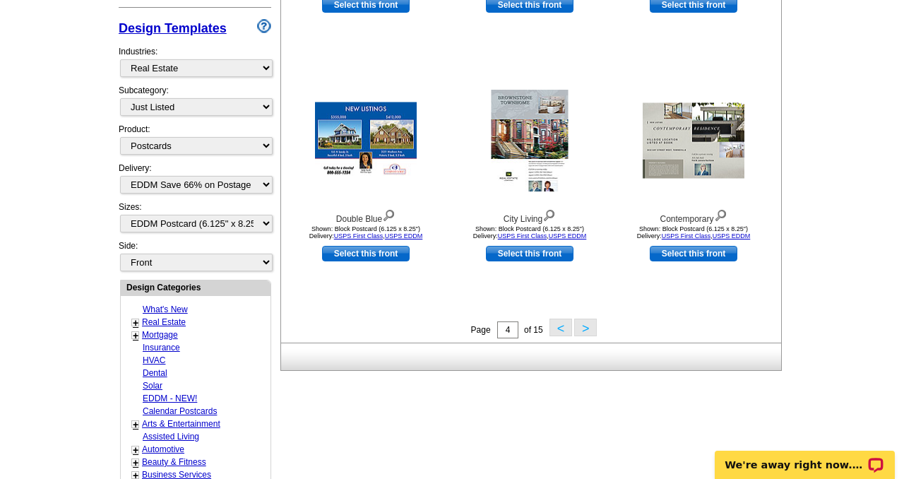
click at [585, 331] on button ">" at bounding box center [585, 328] width 23 height 18
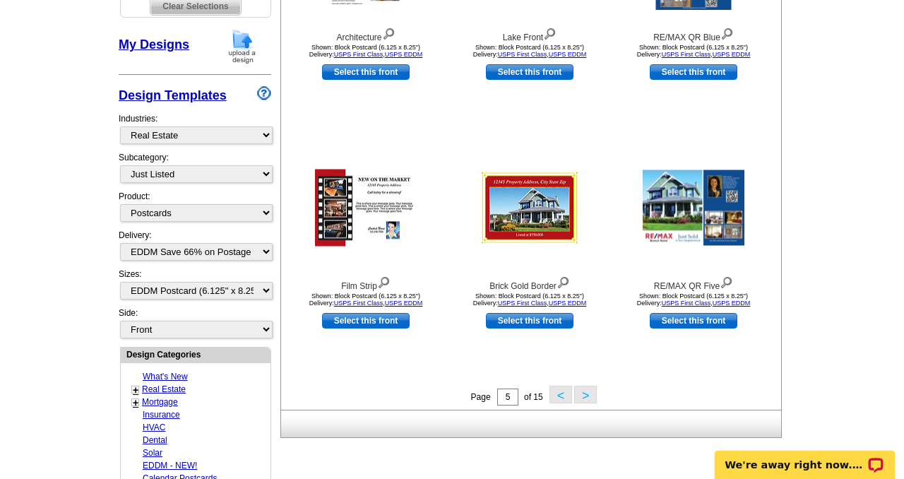
scroll to position [415, 0]
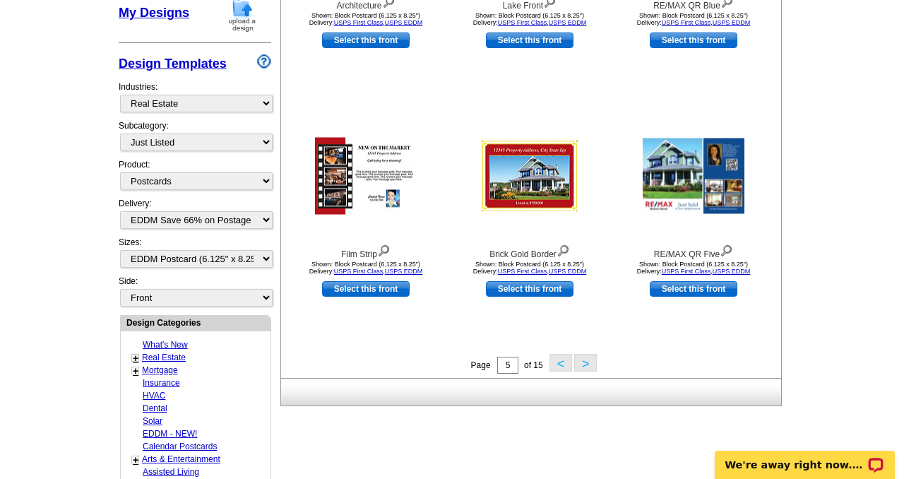
click at [588, 362] on button ">" at bounding box center [585, 363] width 23 height 18
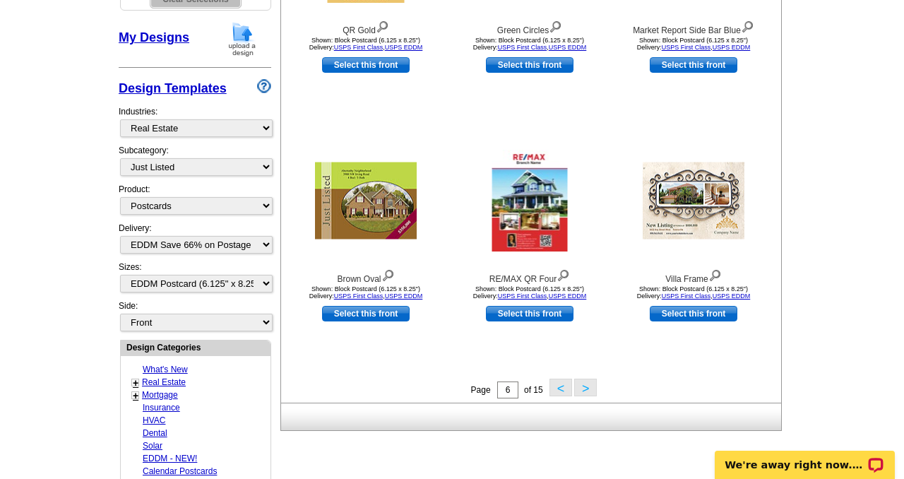
scroll to position [391, 0]
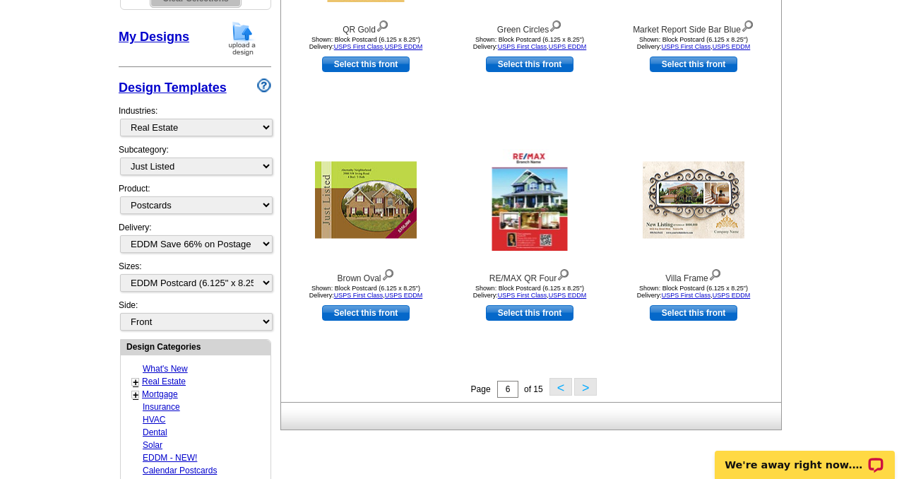
click at [643, 386] on div "Page 6 of 15 < >" at bounding box center [534, 388] width 500 height 21
click at [583, 389] on button ">" at bounding box center [585, 387] width 23 height 18
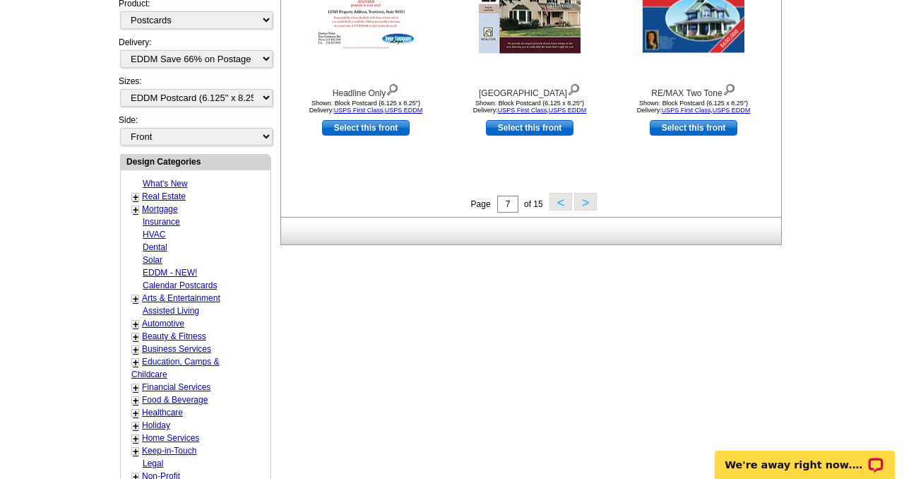
scroll to position [581, 0]
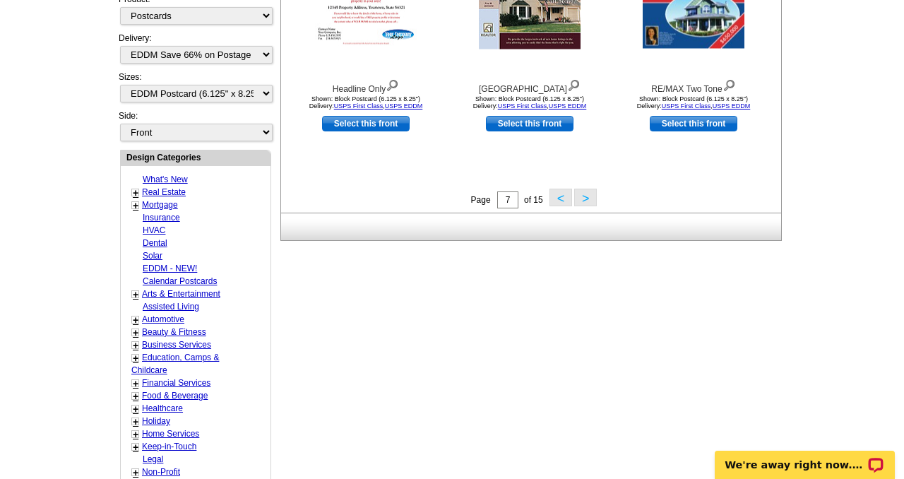
click at [585, 204] on button ">" at bounding box center [585, 198] width 23 height 18
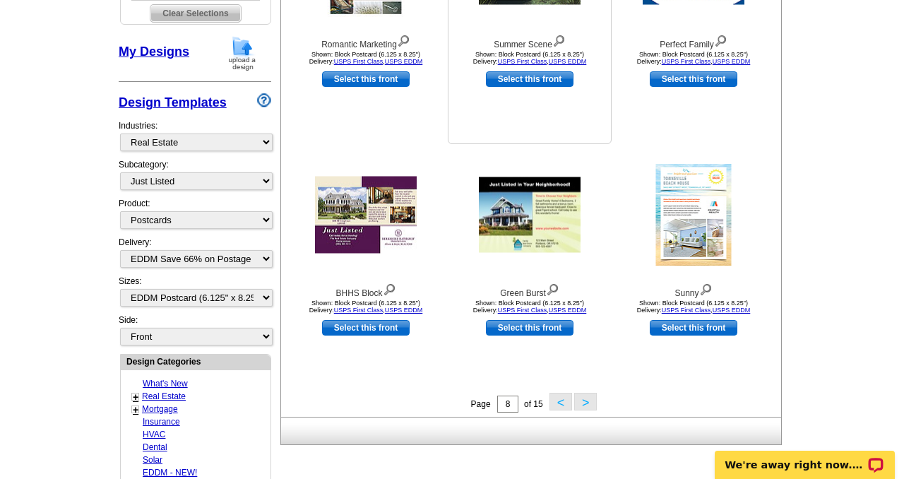
scroll to position [412, 0]
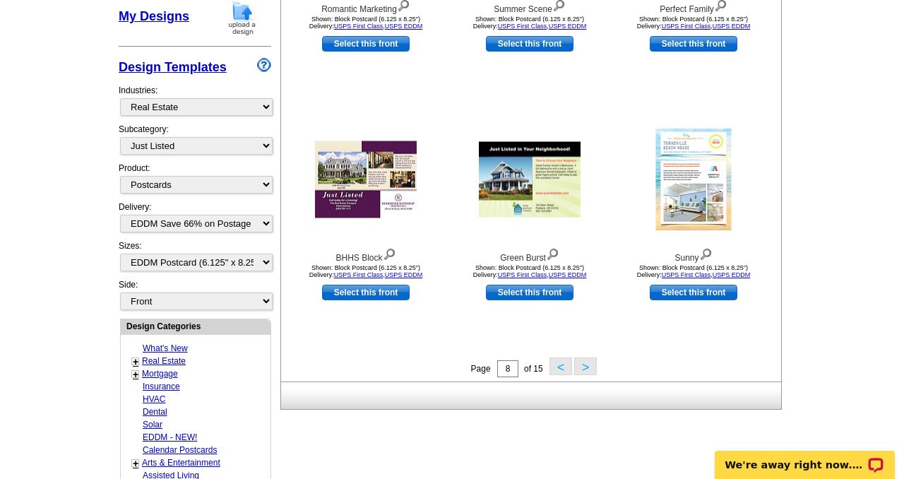
click at [585, 364] on button ">" at bounding box center [585, 366] width 23 height 18
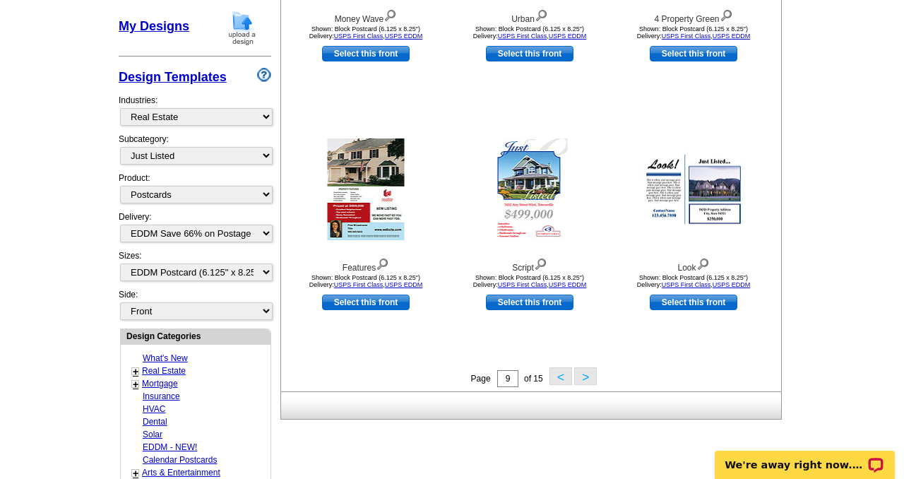
scroll to position [472, 0]
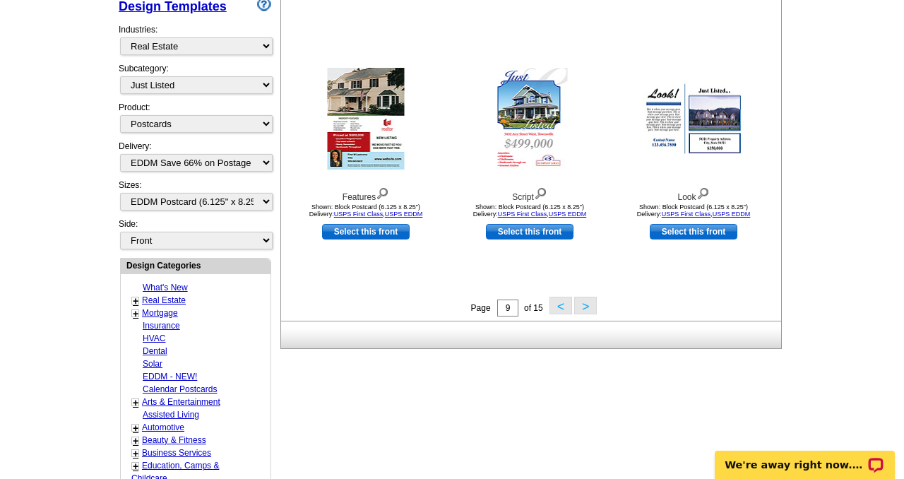
click at [587, 311] on button ">" at bounding box center [585, 306] width 23 height 18
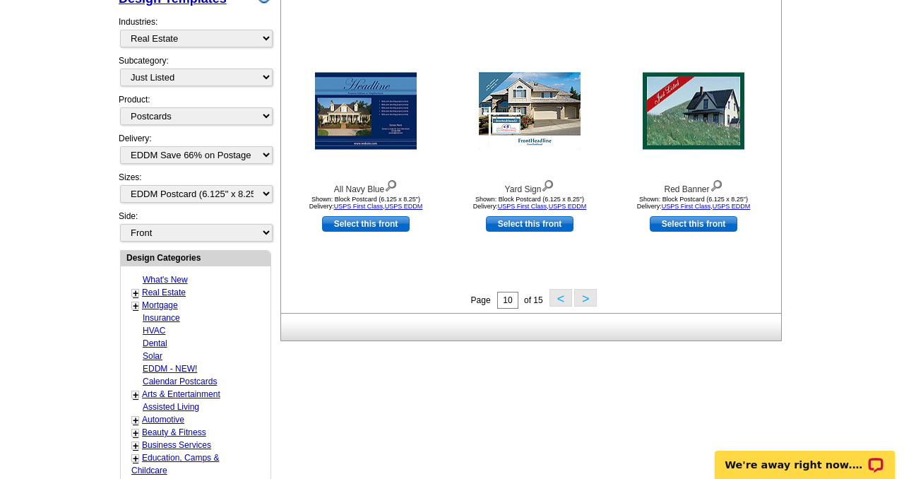
scroll to position [481, 0]
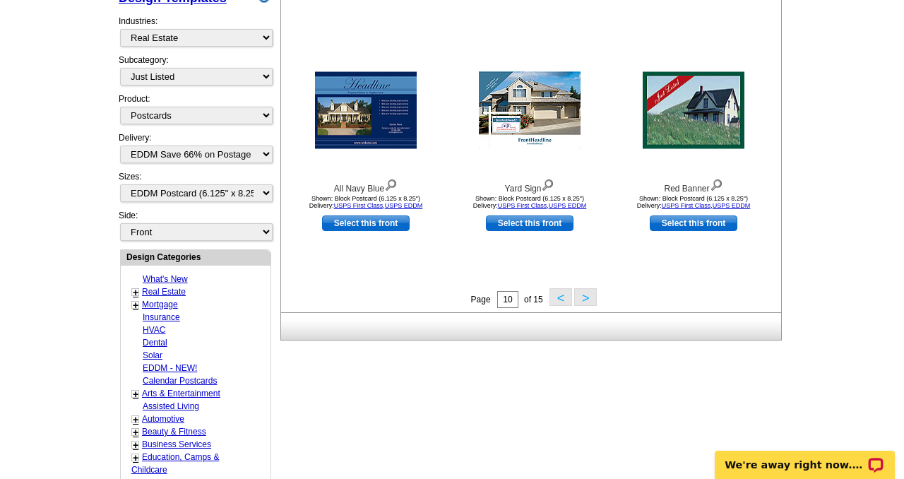
click at [580, 302] on button ">" at bounding box center [585, 297] width 23 height 18
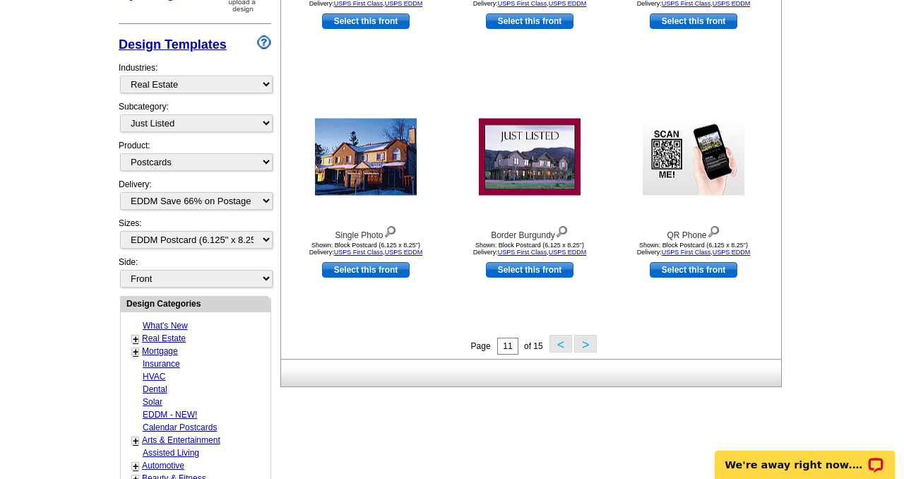
scroll to position [436, 0]
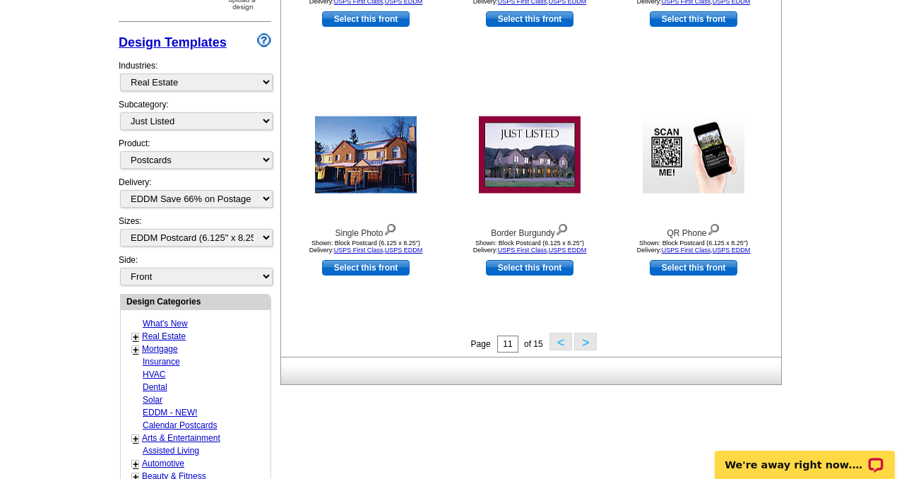
click at [583, 343] on button ">" at bounding box center [585, 342] width 23 height 18
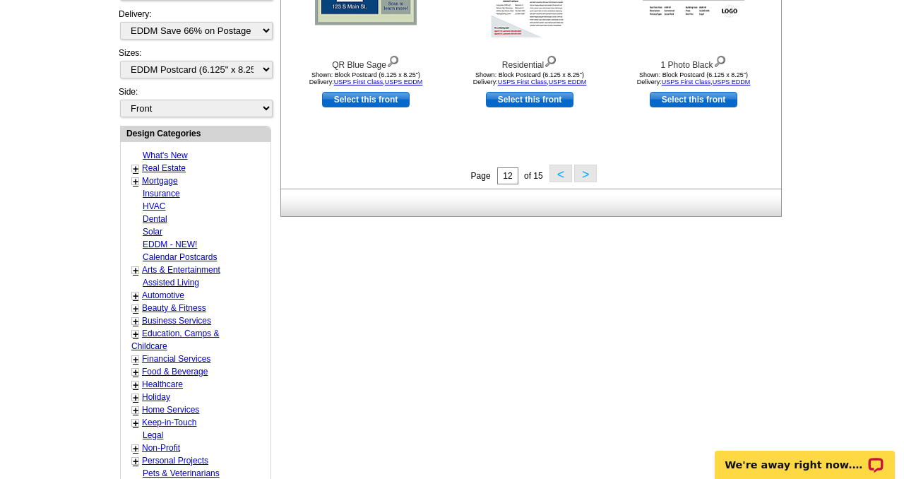
scroll to position [615, 0]
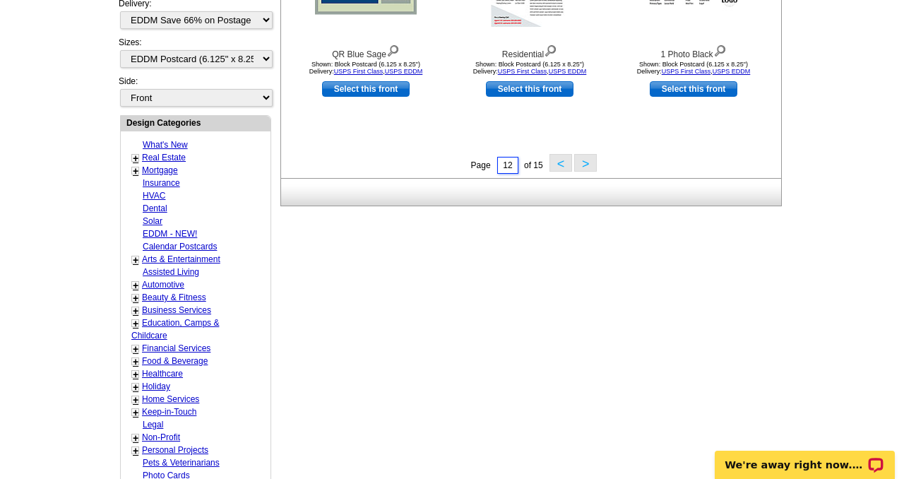
drag, startPoint x: 513, startPoint y: 167, endPoint x: 490, endPoint y: 167, distance: 23.3
click at [490, 167] on div "Page 12 of 15 < >" at bounding box center [534, 164] width 500 height 21
type input "1"
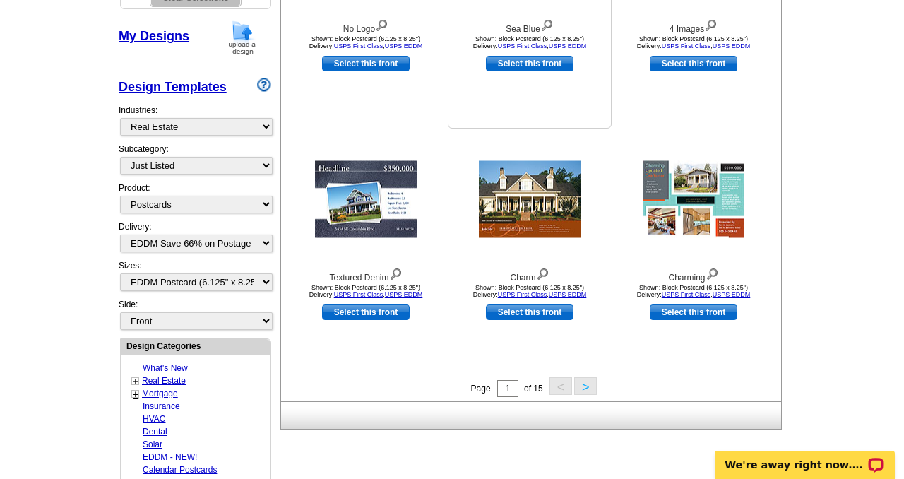
scroll to position [495, 0]
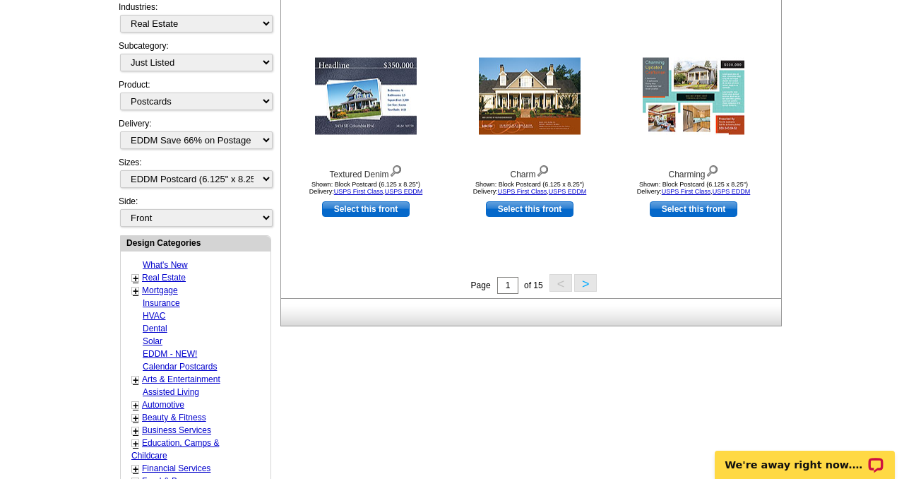
click at [582, 285] on button ">" at bounding box center [585, 283] width 23 height 18
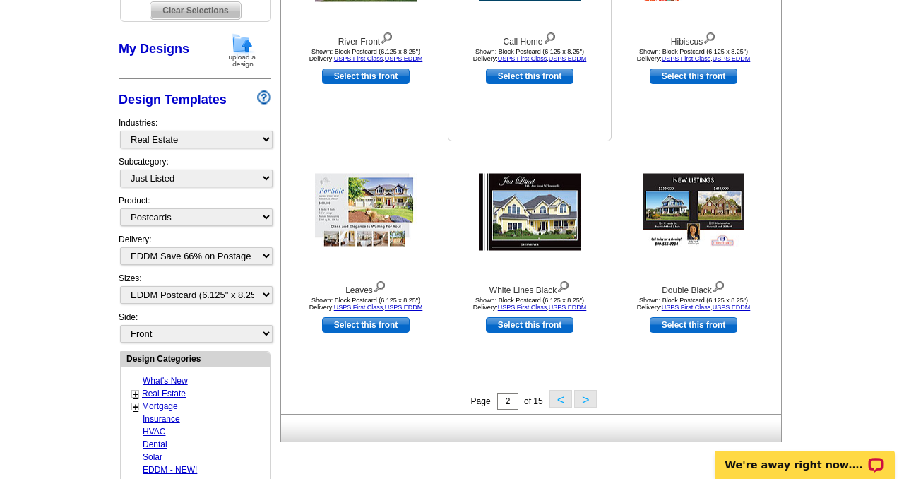
scroll to position [380, 0]
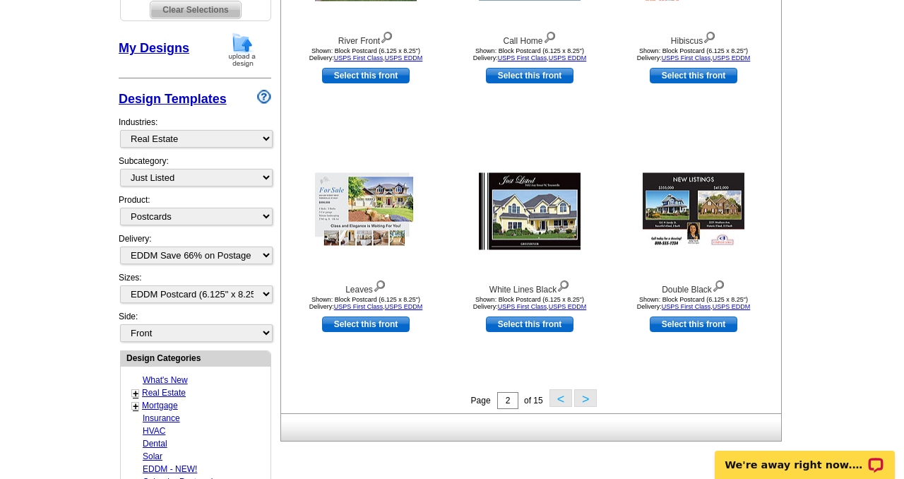
click at [581, 400] on button ">" at bounding box center [585, 398] width 23 height 18
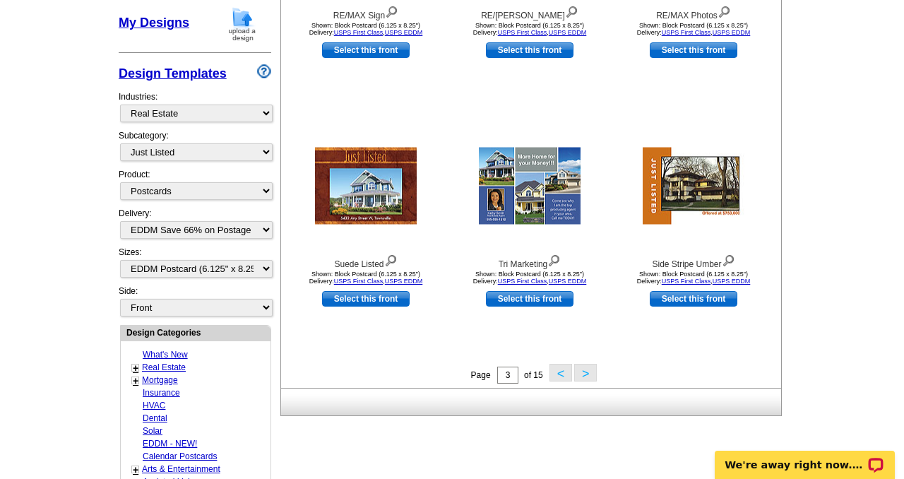
scroll to position [410, 0]
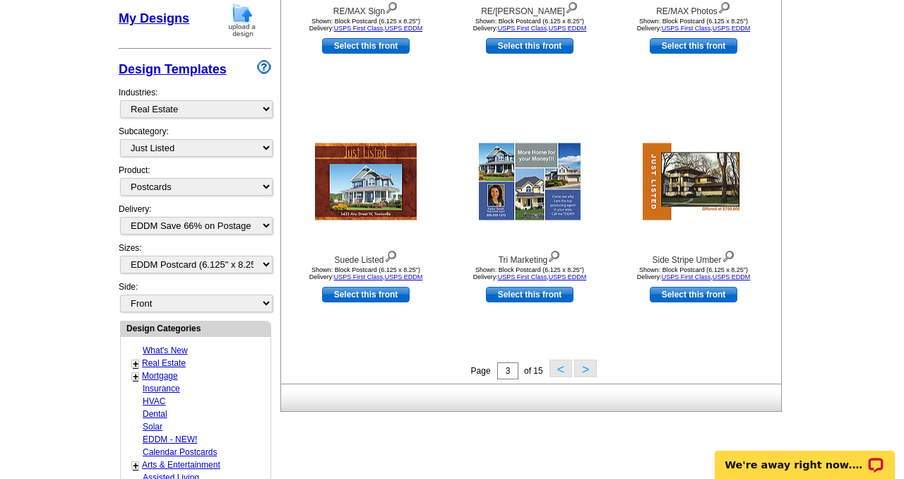
click at [586, 371] on button ">" at bounding box center [585, 368] width 23 height 18
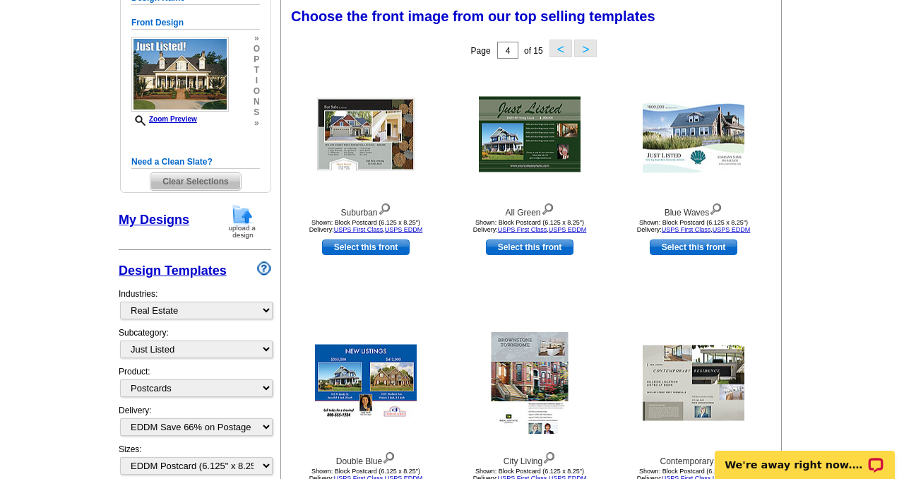
scroll to position [208, 0]
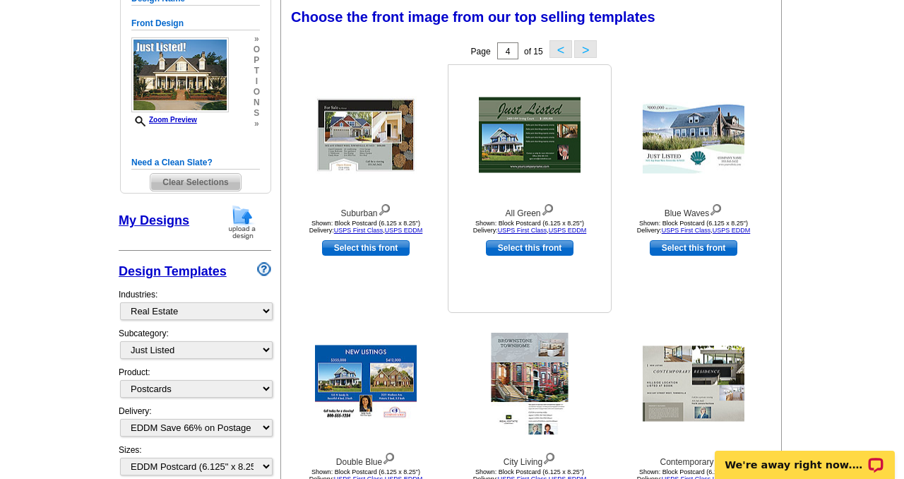
click at [538, 251] on link "Select this front" at bounding box center [530, 248] width 88 height 16
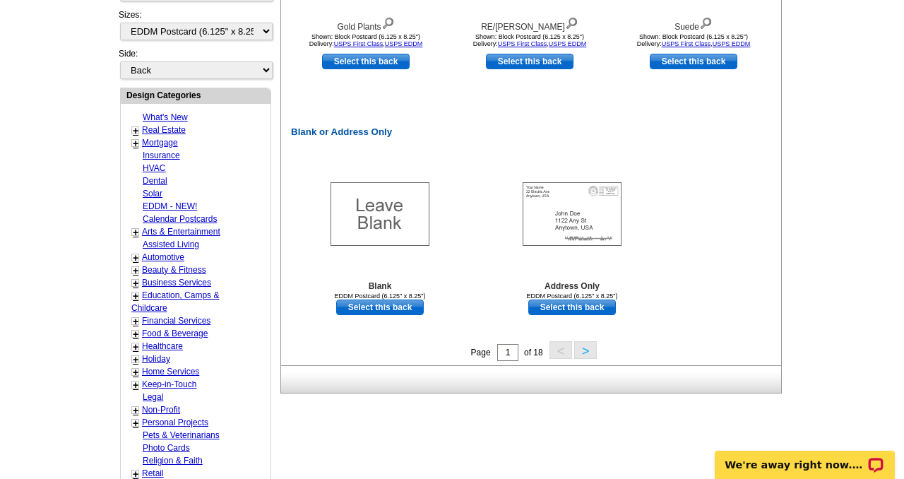
scroll to position [667, 0]
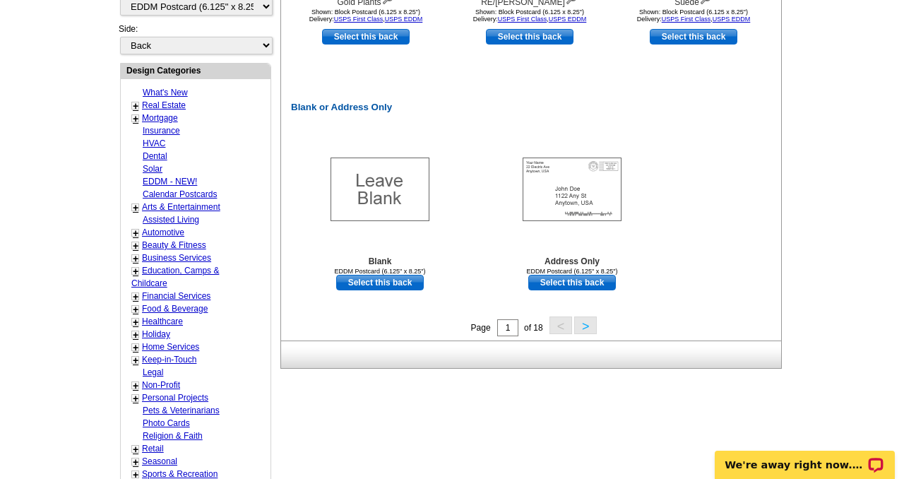
click at [583, 323] on button ">" at bounding box center [585, 325] width 23 height 18
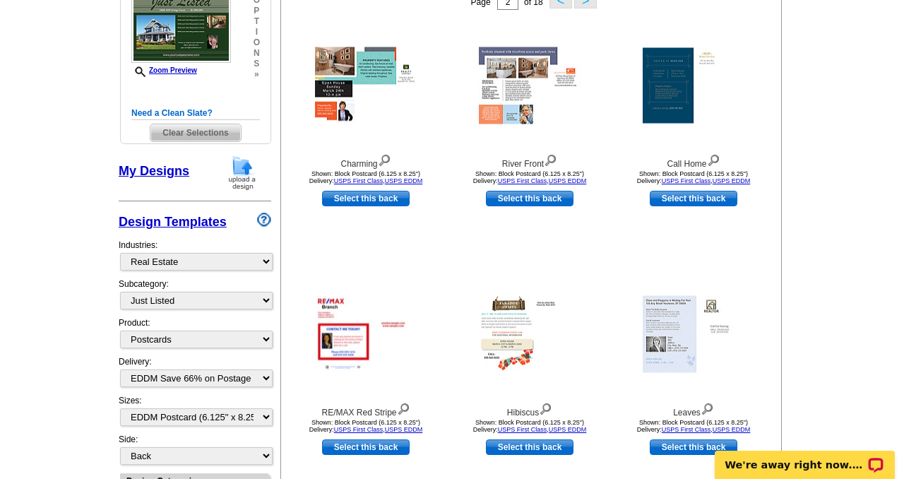
scroll to position [172, 0]
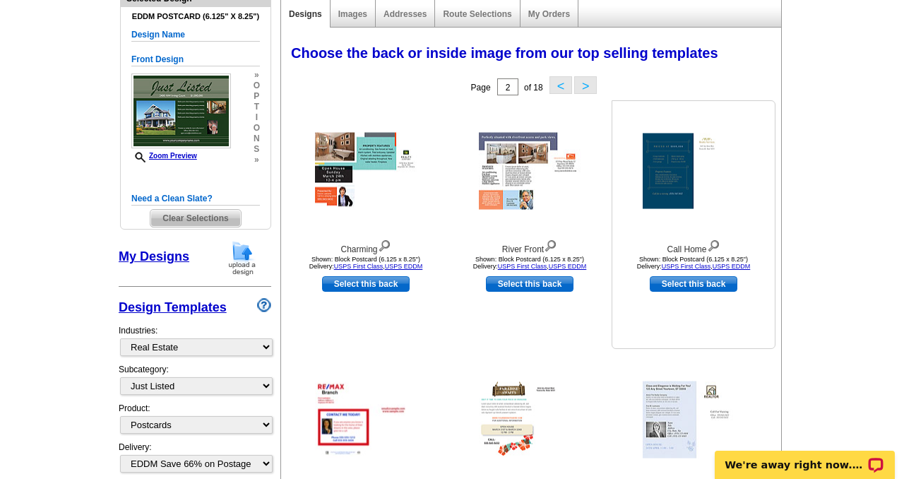
click at [670, 284] on link "Select this back" at bounding box center [694, 284] width 88 height 16
select select "front"
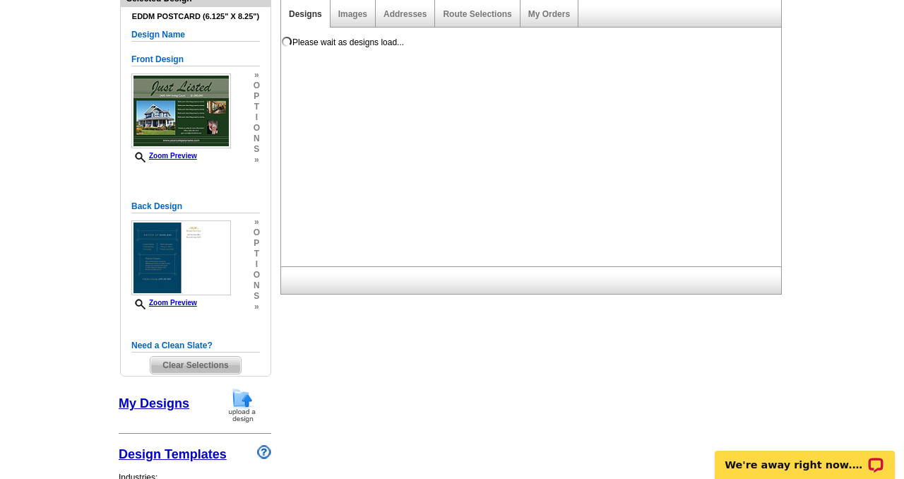
scroll to position [0, 0]
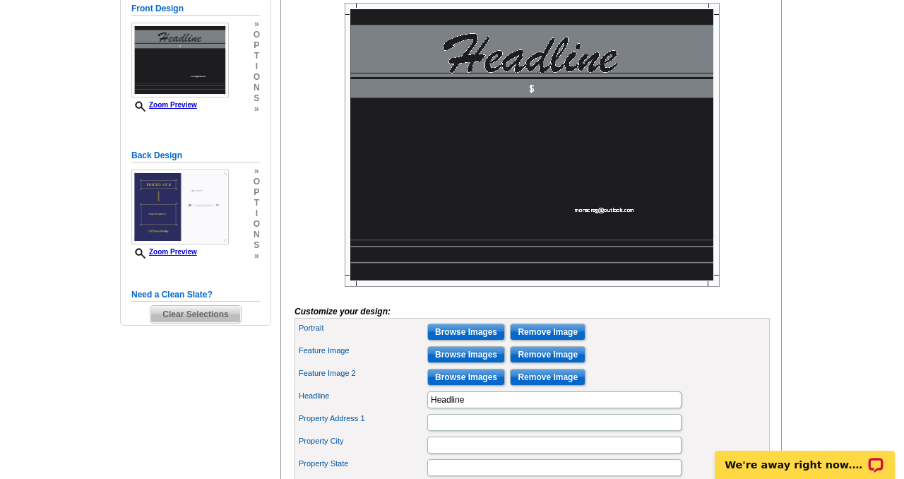
scroll to position [242, 0]
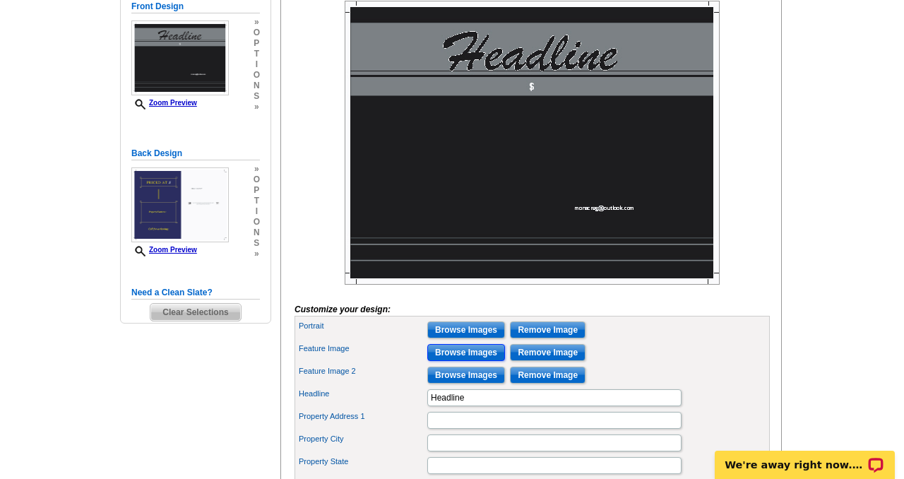
click at [468, 361] on input "Browse Images" at bounding box center [466, 352] width 78 height 17
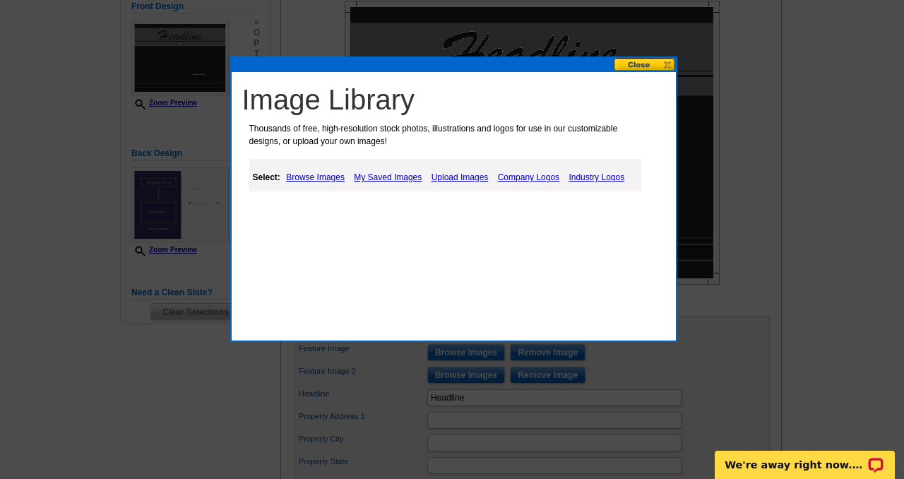
click at [327, 177] on link "Browse Images" at bounding box center [315, 177] width 66 height 17
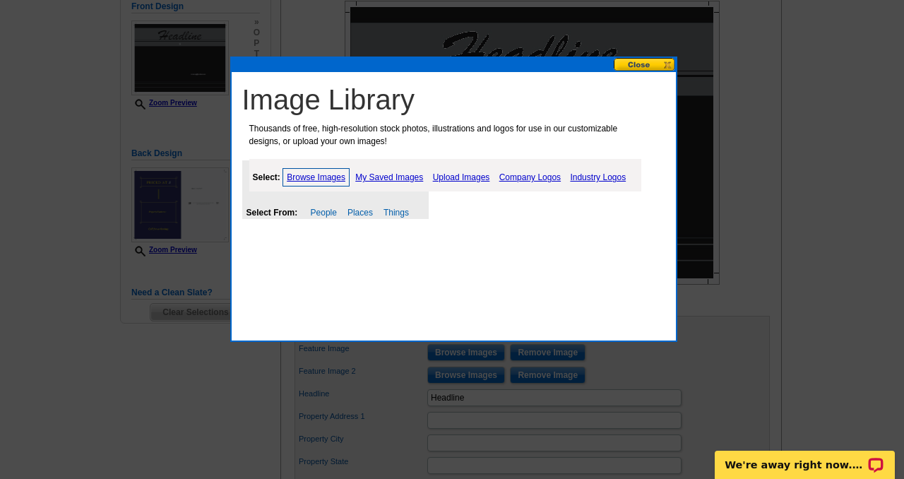
click at [459, 177] on link "Upload Images" at bounding box center [461, 177] width 64 height 17
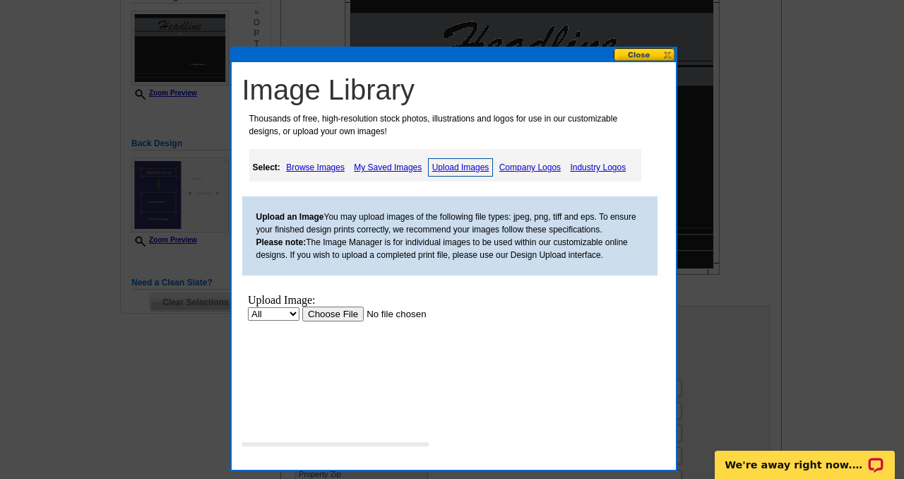
scroll to position [261, 0]
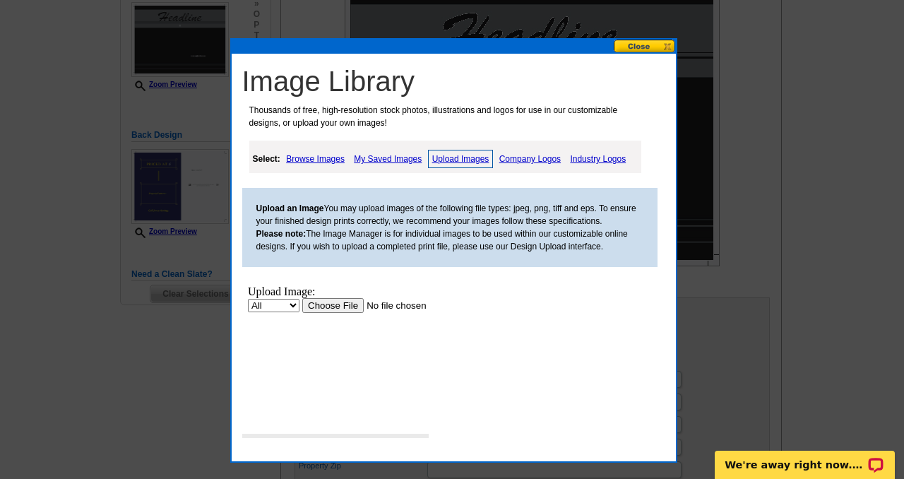
click at [337, 309] on input "file" at bounding box center [391, 305] width 179 height 15
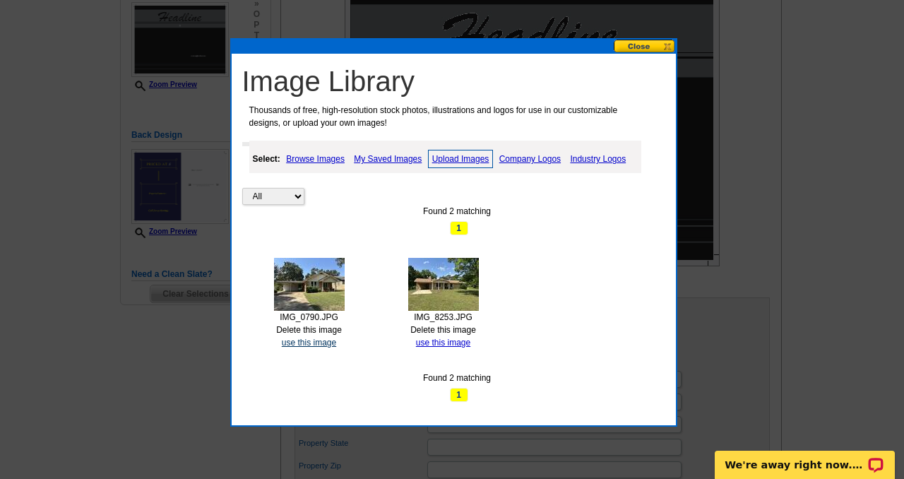
click at [302, 343] on link "use this image" at bounding box center [309, 343] width 54 height 10
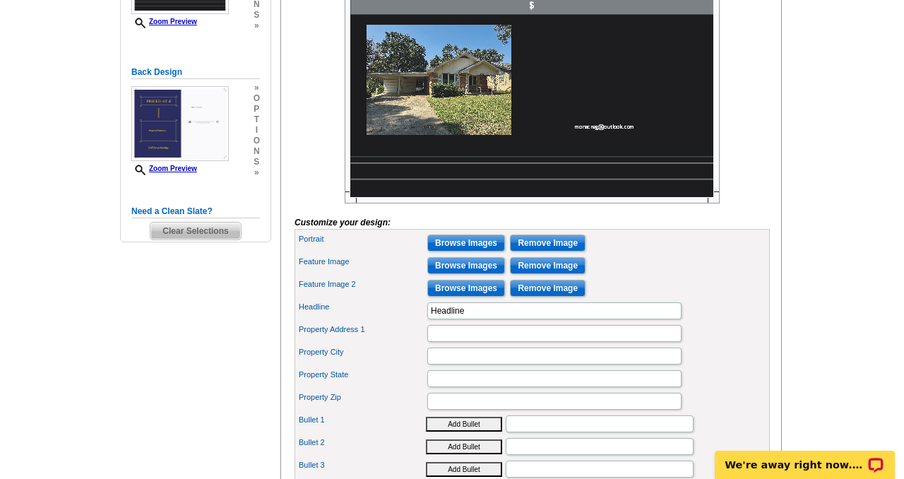
scroll to position [246, 0]
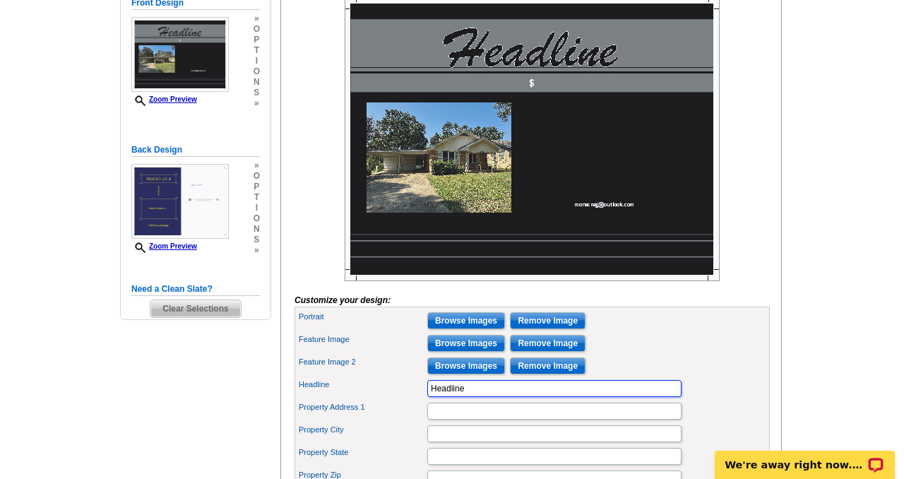
drag, startPoint x: 475, startPoint y: 410, endPoint x: 416, endPoint y: 410, distance: 58.6
click at [416, 400] on div "Headline Headline" at bounding box center [532, 388] width 470 height 23
type input "Just Listed"
click at [454, 420] on input "Property Address 1" at bounding box center [554, 411] width 254 height 17
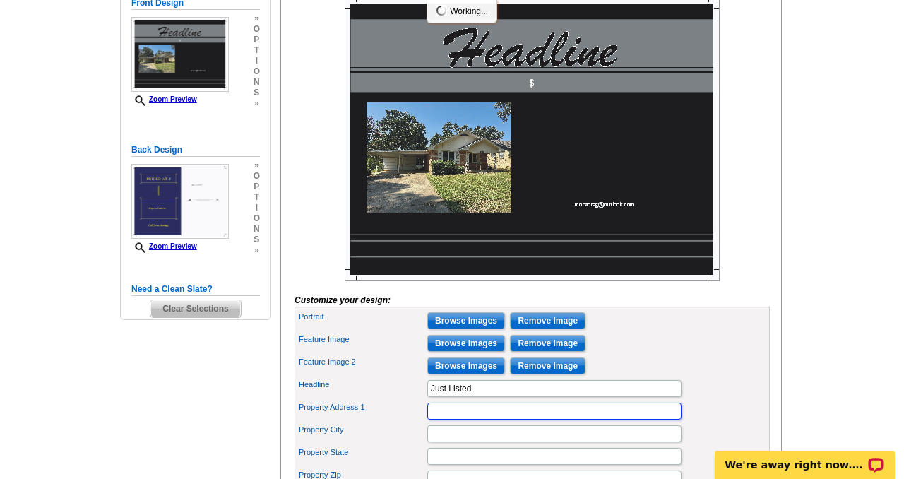
scroll to position [0, 0]
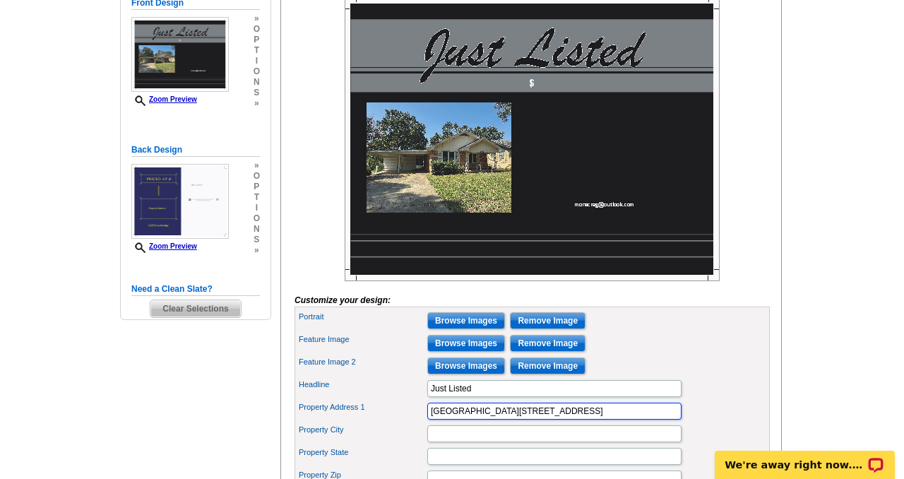
type input "1521 N. 10th Ave."
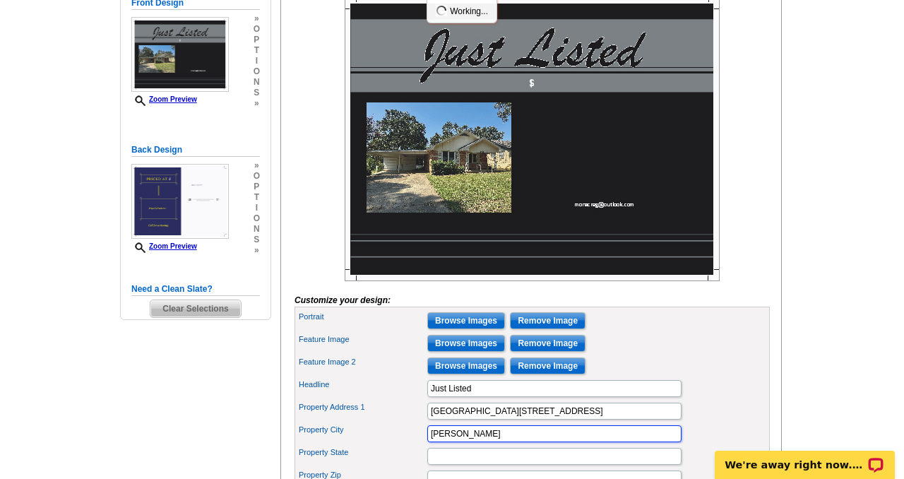
type input "[PERSON_NAME]"
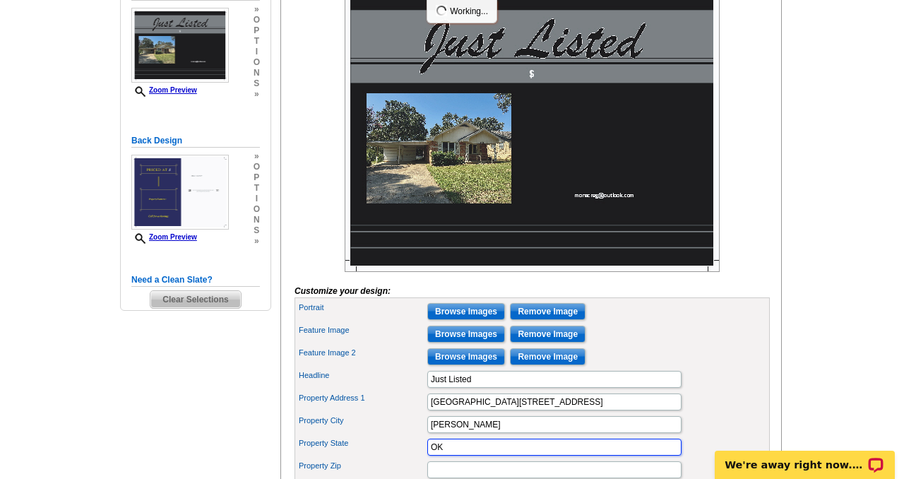
type input "OK"
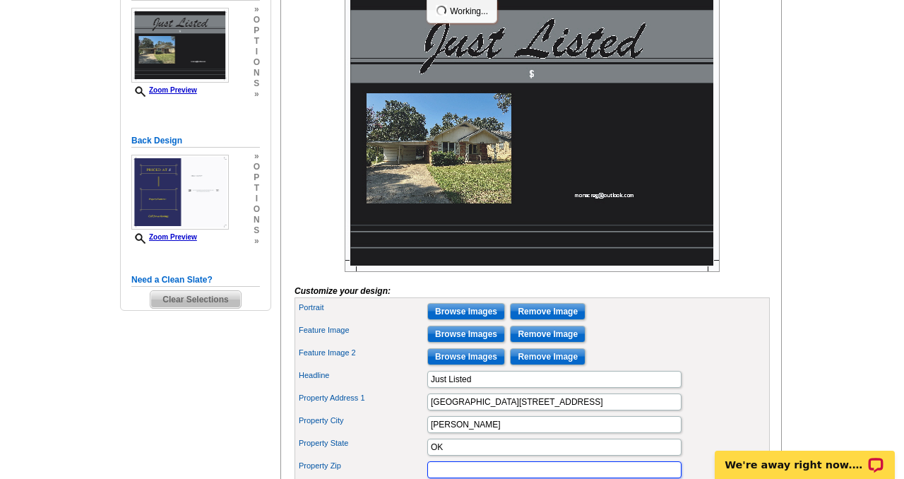
scroll to position [508, 0]
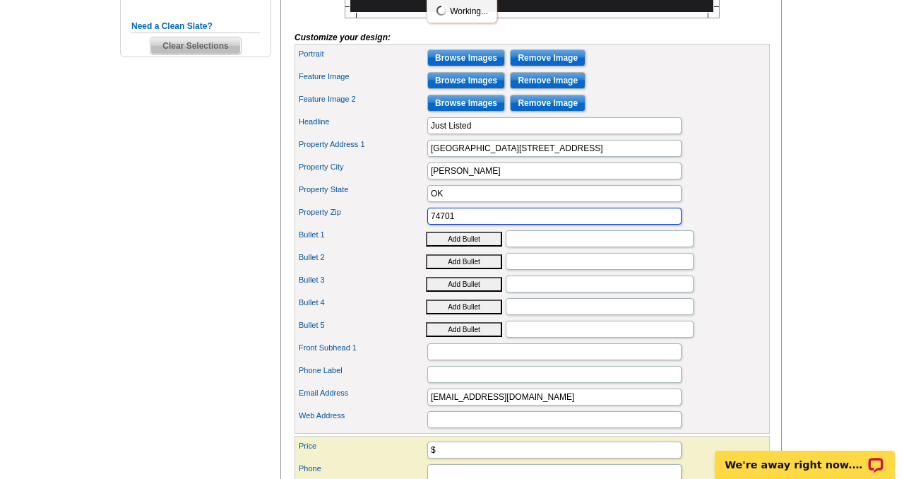
type input "74701"
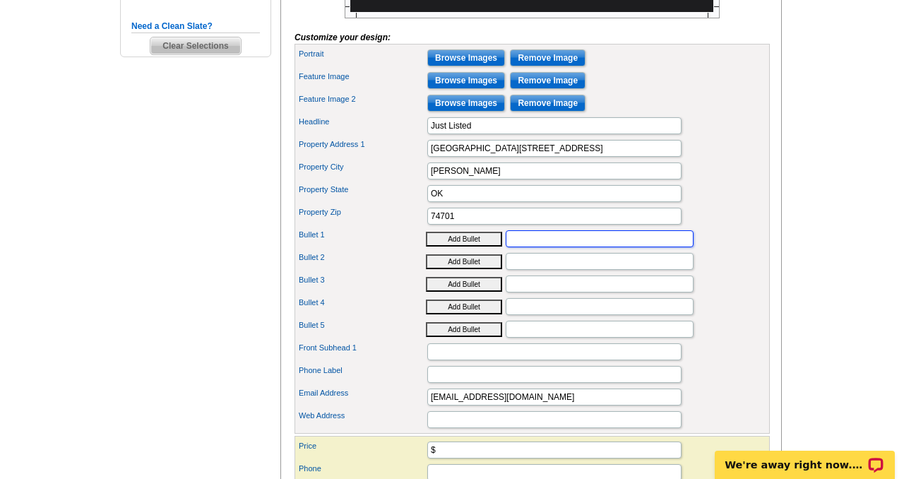
click at [545, 247] on input "Bullet 1" at bounding box center [600, 238] width 188 height 17
type input "3/2"
click at [541, 270] on input "Bullet 2" at bounding box center [600, 261] width 188 height 17
type input "1,392 sf MOL"
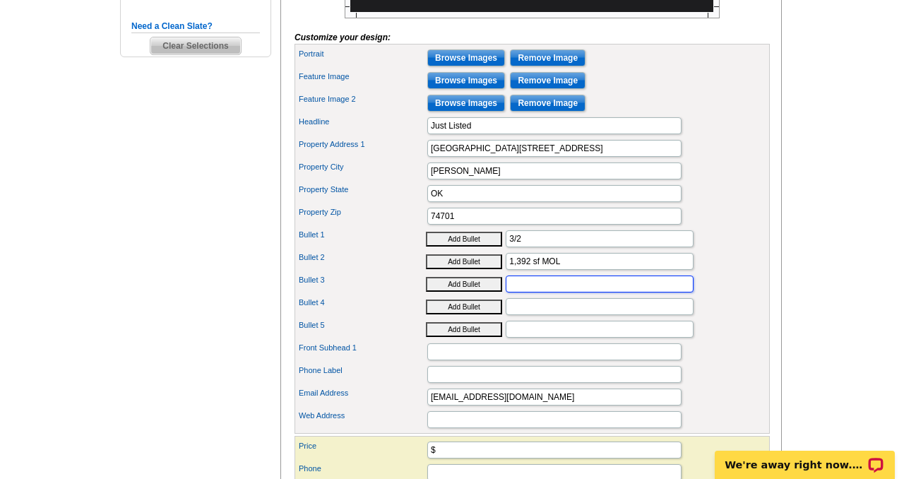
click at [532, 292] on input "Bullet 3" at bounding box center [600, 283] width 188 height 17
type input "Fenced backyard, above ground pool"
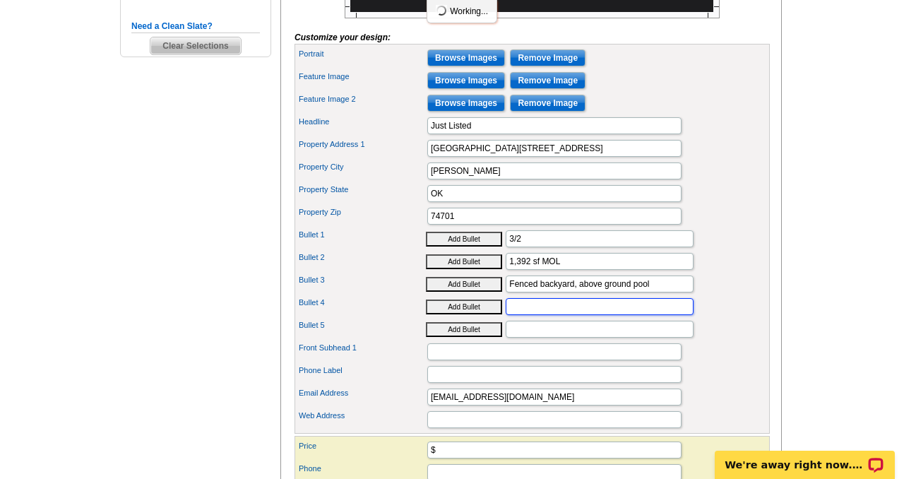
click at [523, 315] on input "Bullet 4" at bounding box center [600, 306] width 188 height 17
type input "HUD Case #: 422-350324"
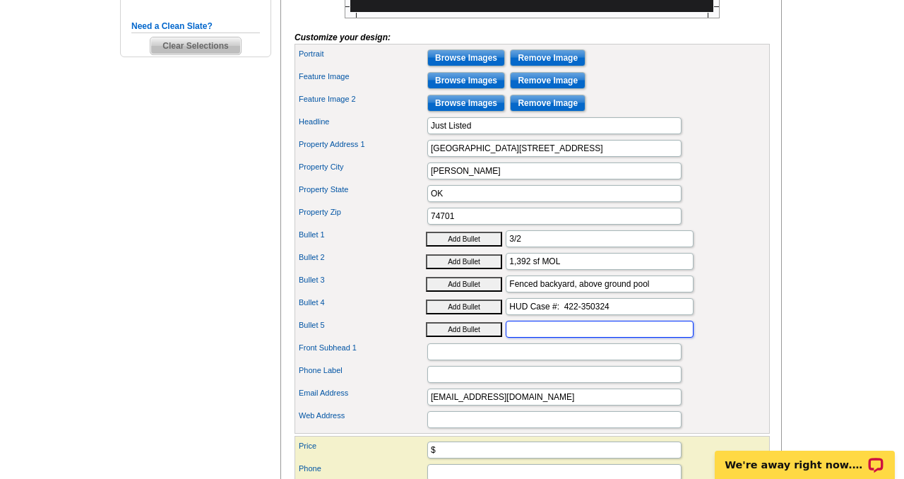
click at [537, 338] on input "Bullet 5" at bounding box center [600, 329] width 188 height 17
type input "Priced at $68,000"
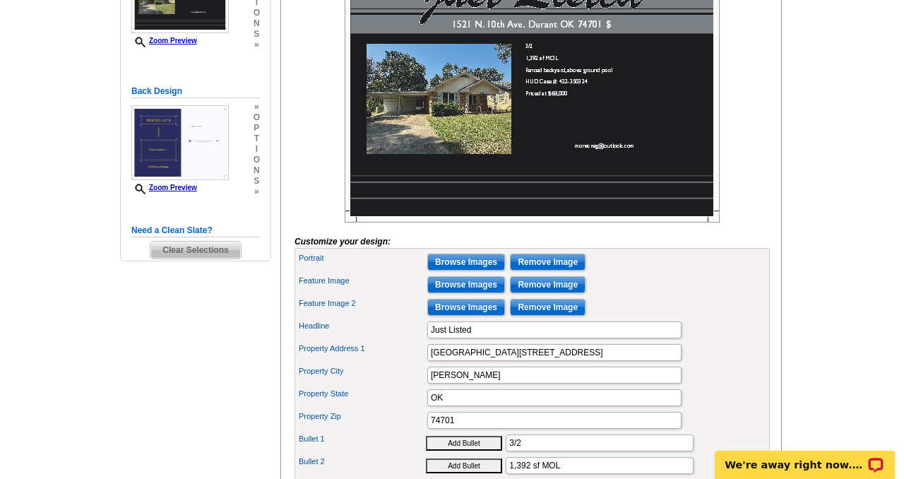
scroll to position [299, 0]
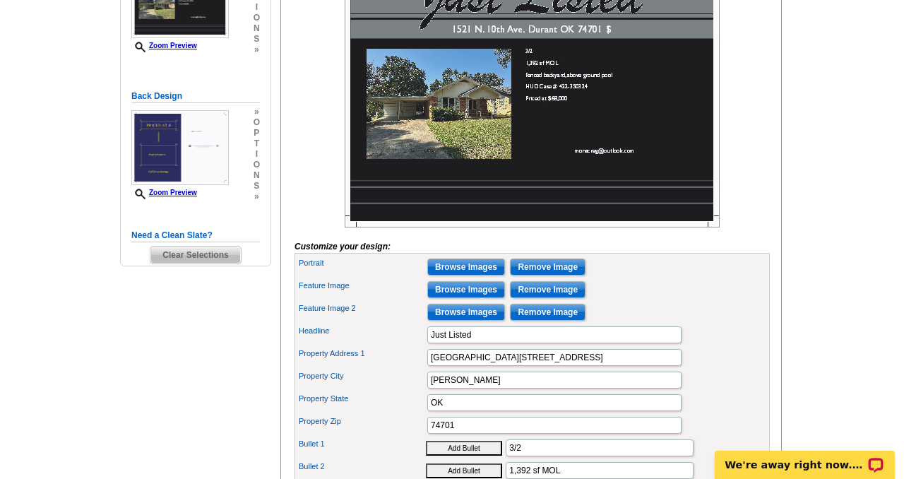
click at [615, 52] on img at bounding box center [532, 86] width 375 height 284
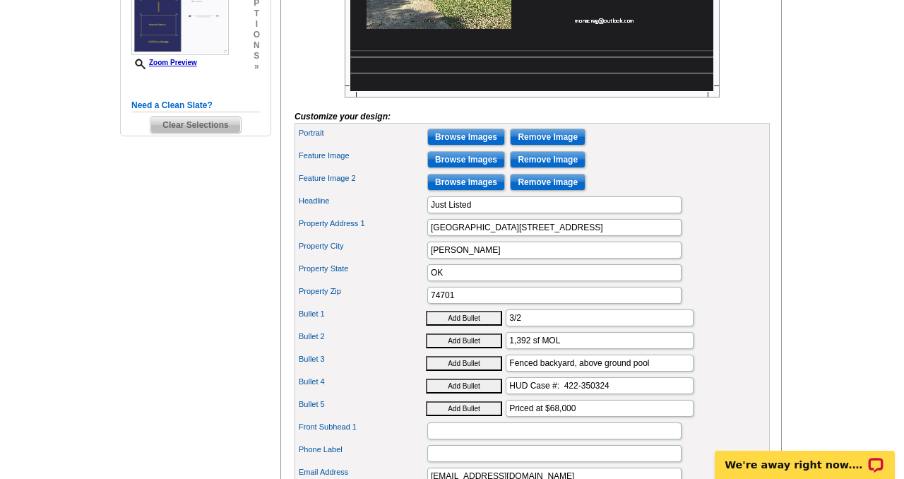
scroll to position [457, 0]
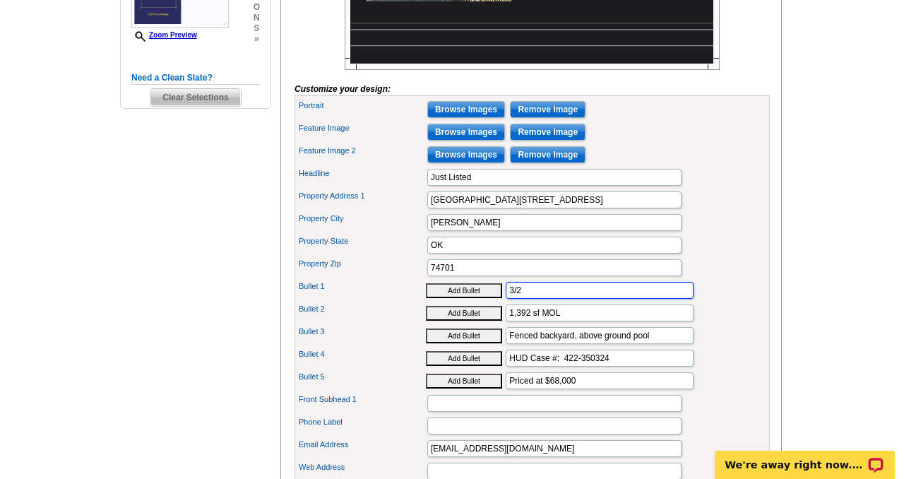
click at [534, 299] on input "3/2" at bounding box center [600, 290] width 188 height 17
type input "3/2, 1,392 sf MOL"
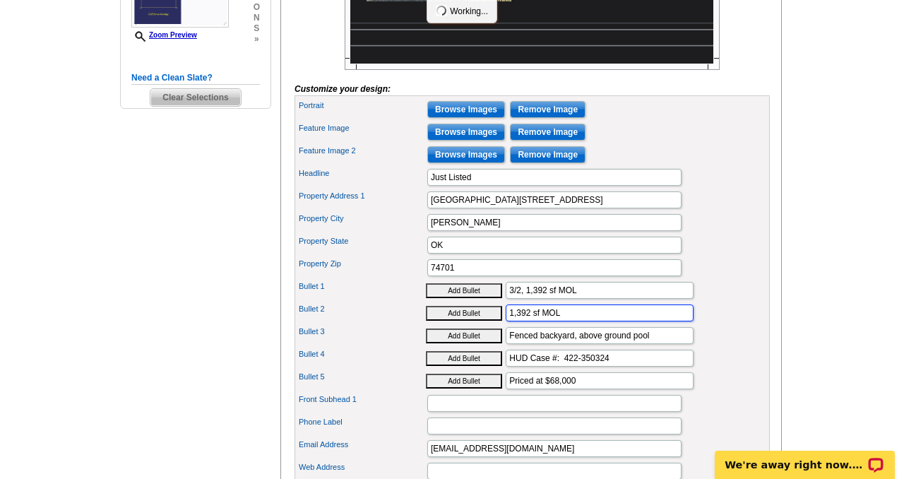
click at [564, 321] on input "1,392 sf MOL" at bounding box center [600, 312] width 188 height 17
drag, startPoint x: 564, startPoint y: 335, endPoint x: 503, endPoint y: 338, distance: 60.8
click at [503, 324] on div "Bullet 2 Add Bullet 1,392 sf MOL" at bounding box center [532, 313] width 470 height 23
type input "Fenced backyard, above ground pool"
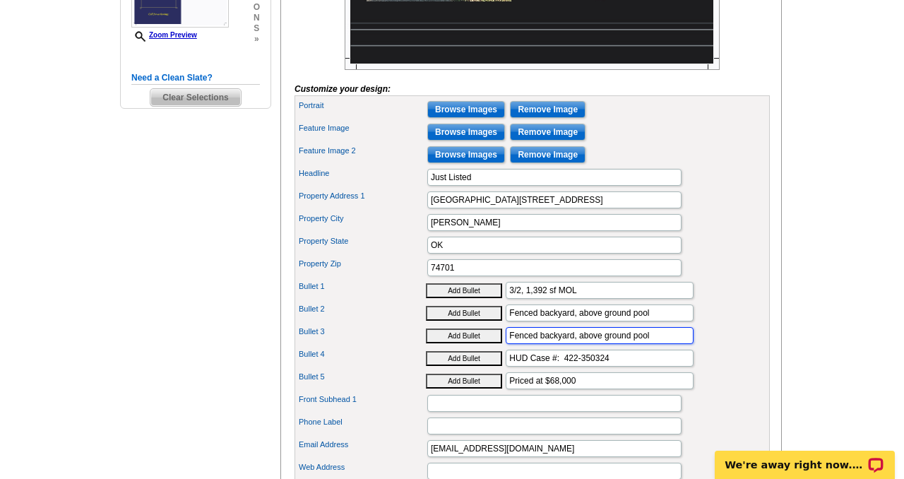
click at [652, 344] on input "Fenced backyard, above ground pool" at bounding box center [600, 335] width 188 height 17
type input "F"
type input "HUD Case #: 422-350324"
click at [628, 367] on input "HUD Case #: 422-350324" at bounding box center [600, 358] width 188 height 17
type input "HUDHomeStore.com"
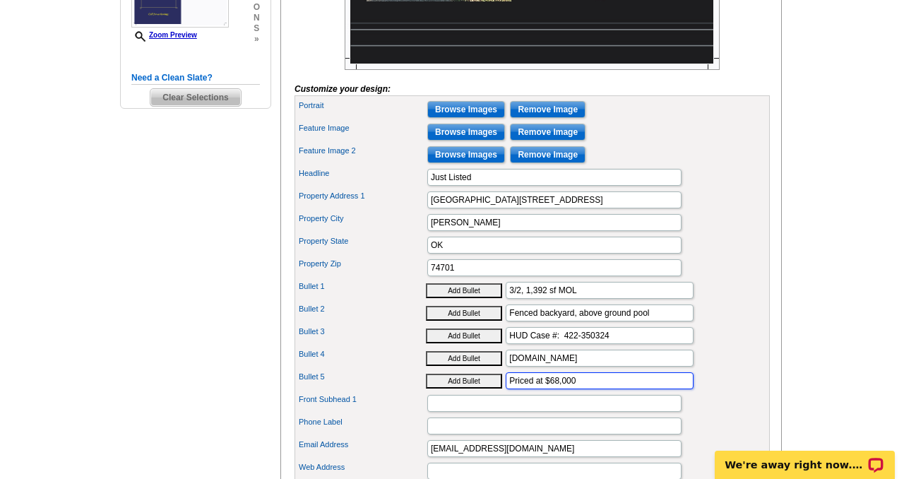
click at [591, 389] on input "Priced at $68,000" at bounding box center [600, 380] width 188 height 17
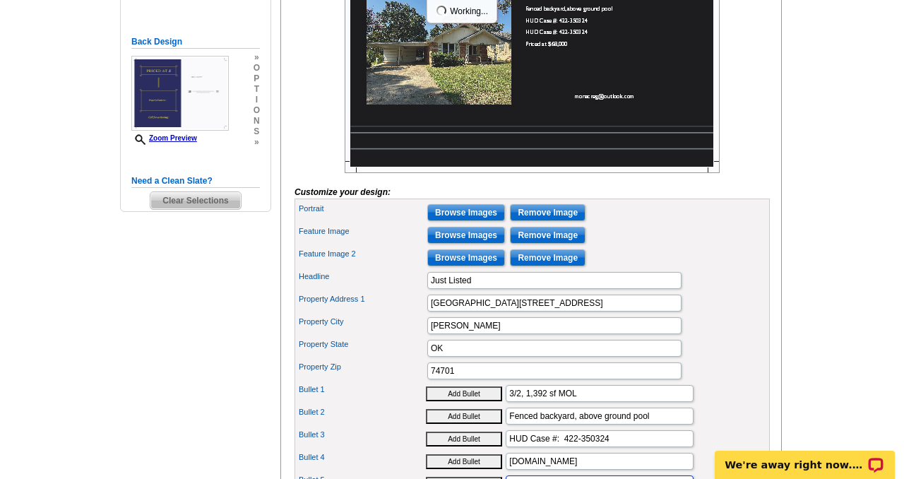
scroll to position [445, 0]
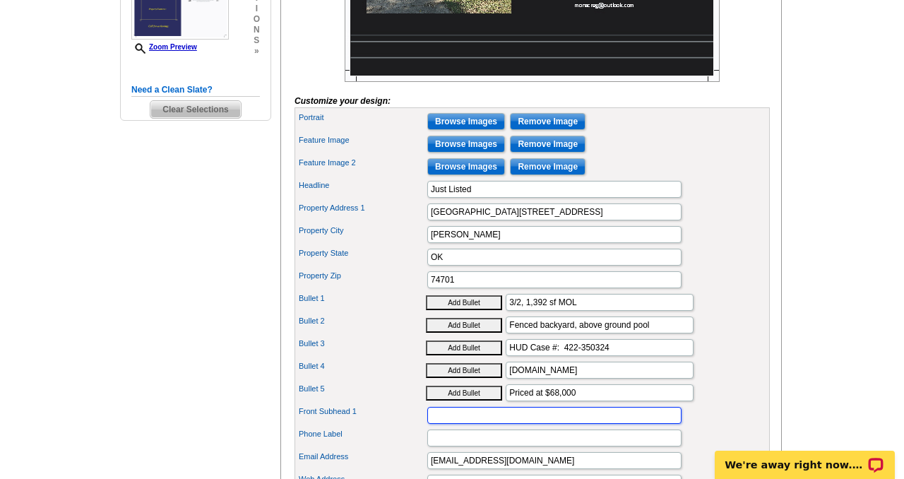
click at [452, 424] on input "Front Subhead 1" at bounding box center [554, 415] width 254 height 17
type input "Mona Campbell, Broker, Campbell Real Estate Group"
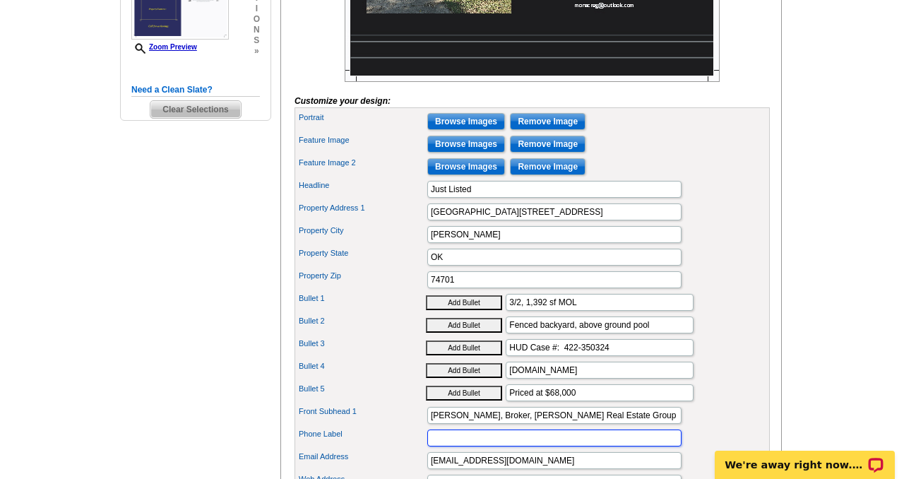
click at [467, 446] on input "Phone Label" at bounding box center [554, 437] width 254 height 17
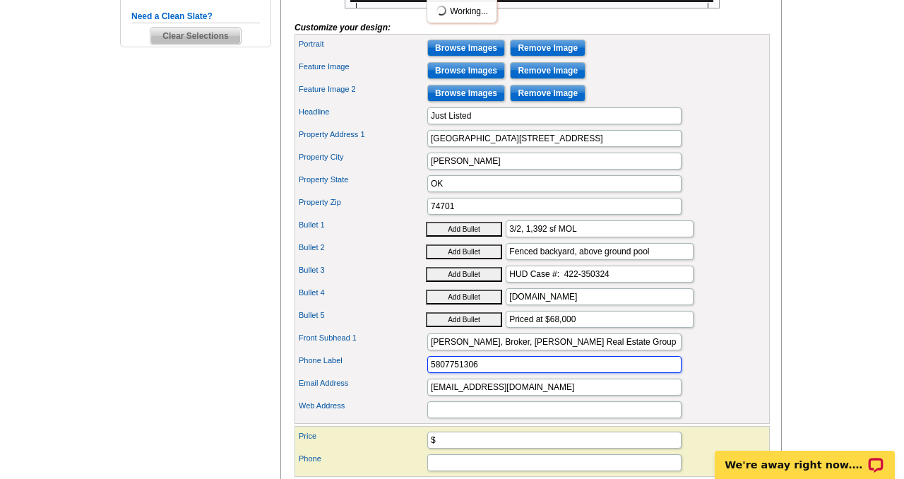
scroll to position [520, 0]
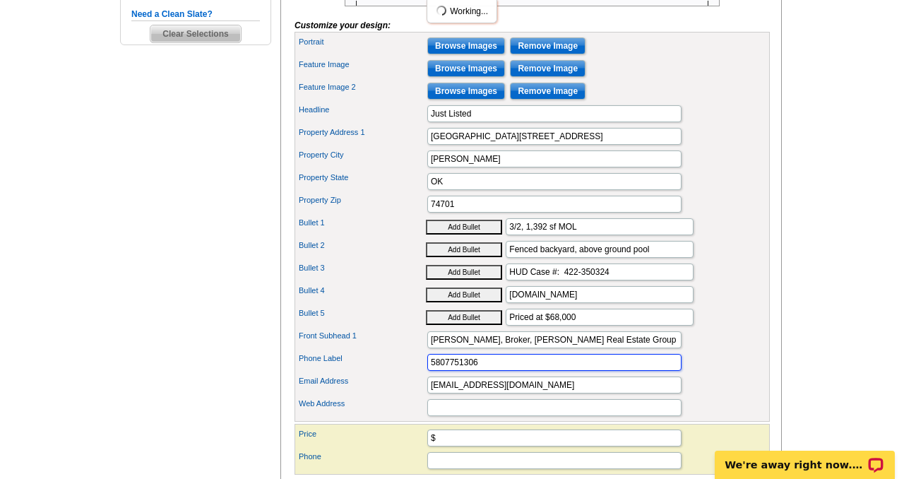
click at [444, 371] on input "5807751306" at bounding box center [554, 362] width 254 height 17
click at [465, 371] on input "580-7751306" at bounding box center [554, 362] width 254 height 17
click at [463, 371] on input "580-7751306" at bounding box center [554, 362] width 254 height 17
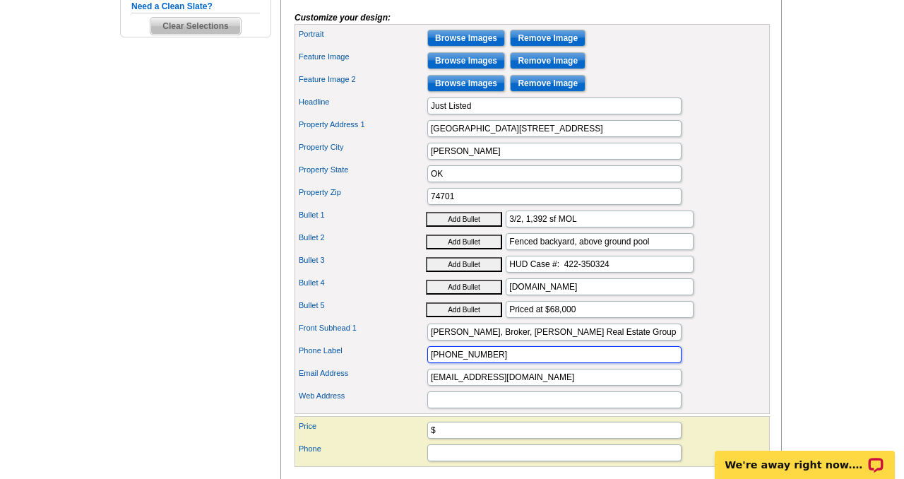
type input "580-775-1306"
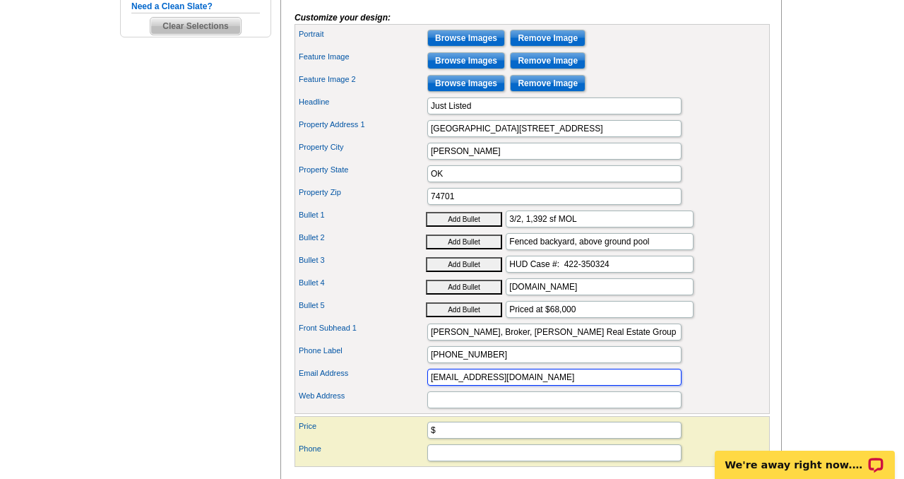
click at [437, 386] on input "monacreg@outlook.com" at bounding box center [554, 377] width 254 height 17
type input "Monacreg@outlook.com"
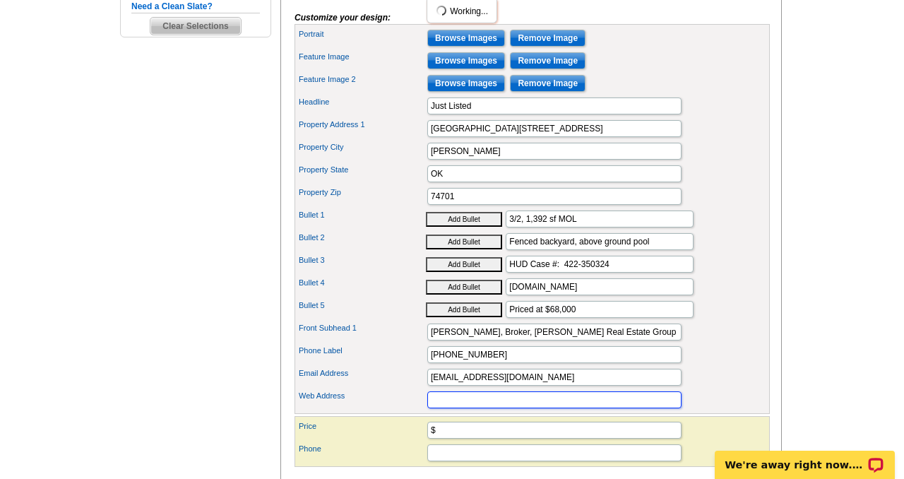
click at [449, 408] on input "Web Address" at bounding box center [554, 399] width 254 height 17
type input "www.cregok.com"
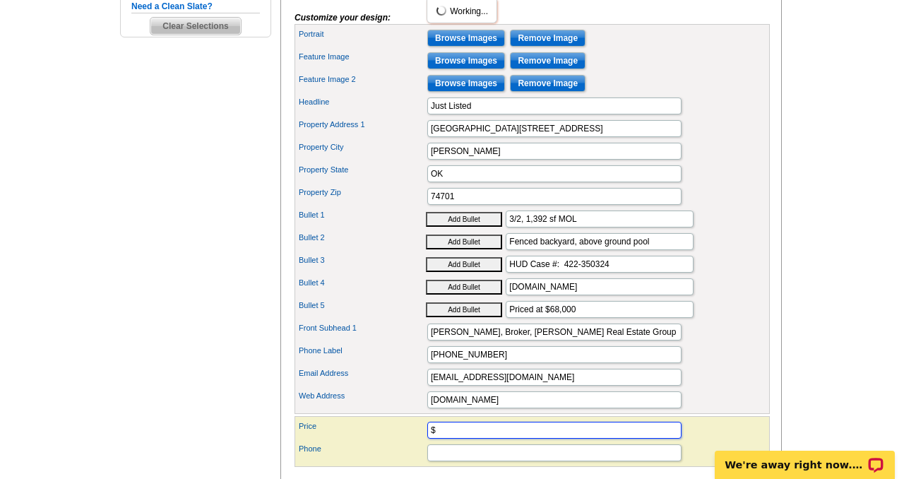
click at [473, 439] on input "$" at bounding box center [554, 430] width 254 height 17
type input "$68,000"
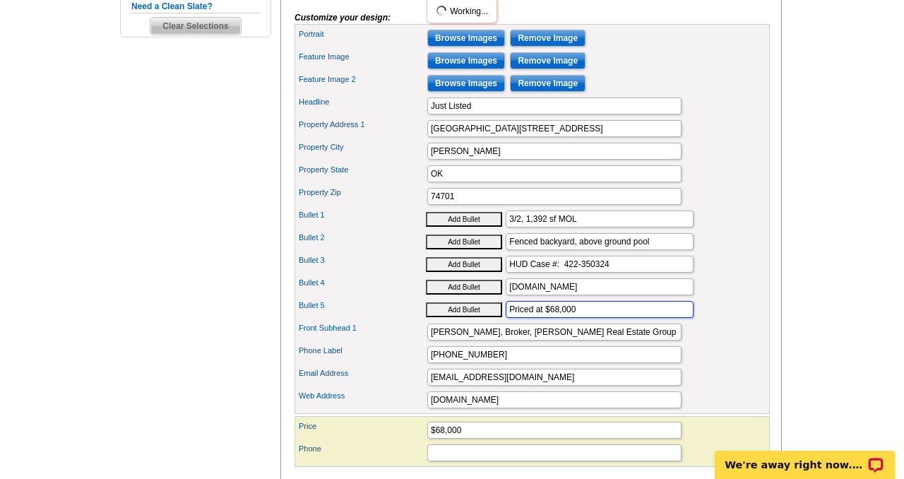
click at [579, 318] on input "Priced at $68,000" at bounding box center [600, 309] width 188 height 17
type input "P"
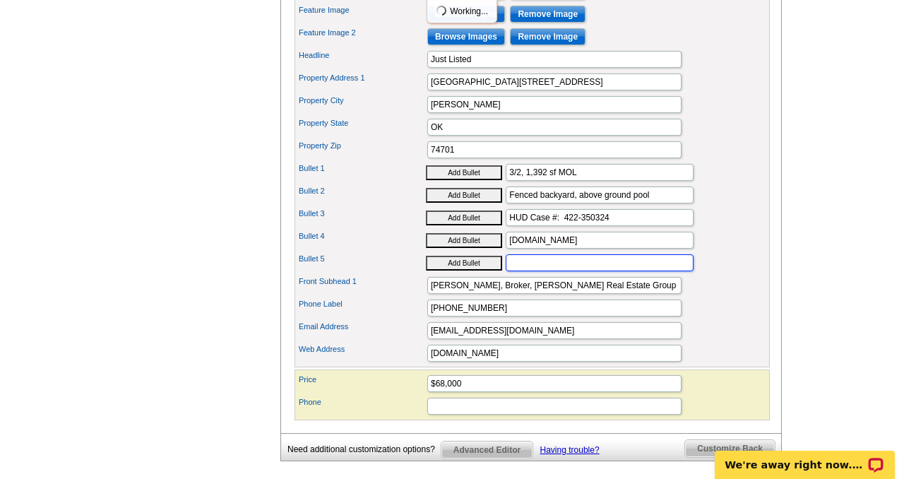
scroll to position [576, 0]
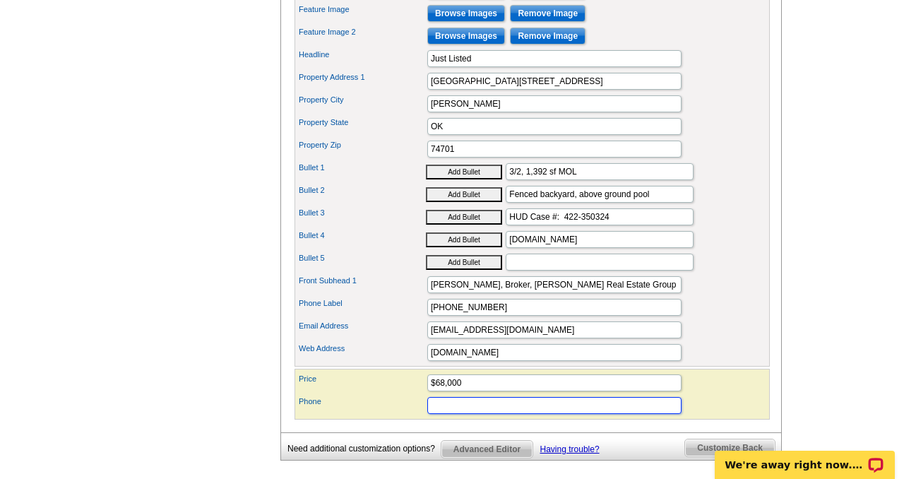
click at [440, 414] on input "Phone" at bounding box center [554, 405] width 254 height 17
click at [446, 414] on input "5807751306" at bounding box center [554, 405] width 254 height 17
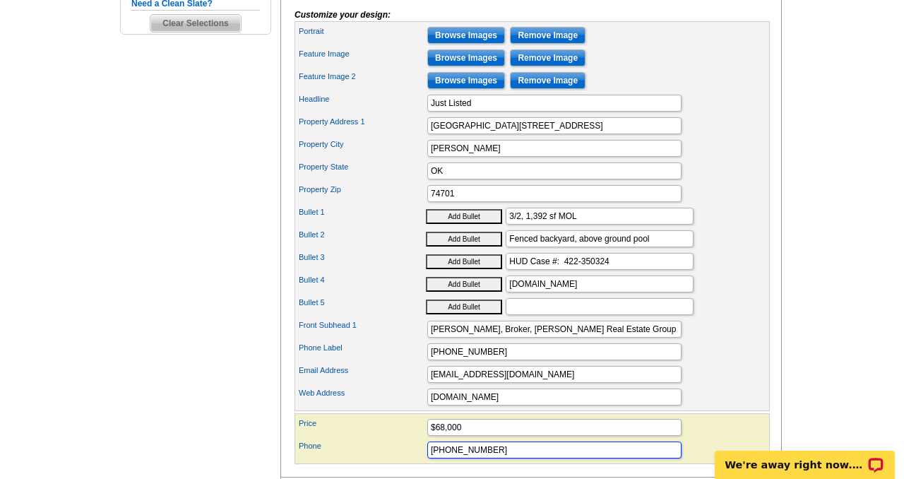
scroll to position [533, 0]
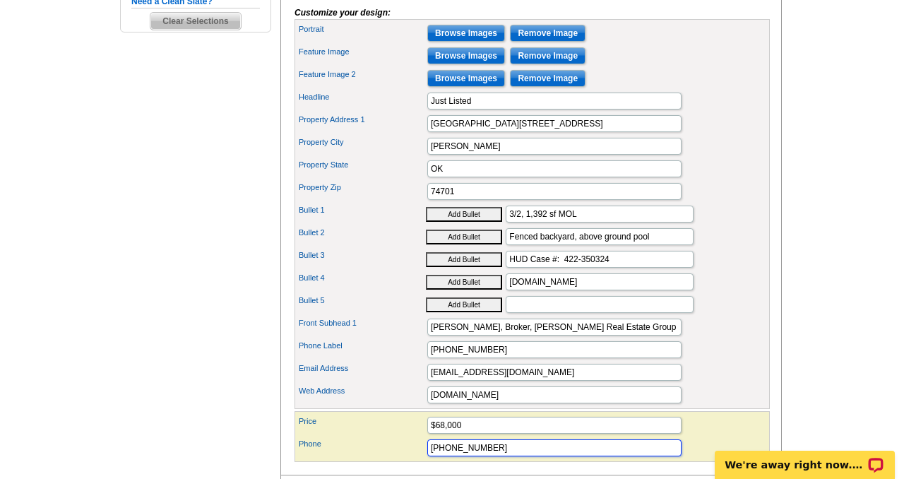
type input "580-775-1306"
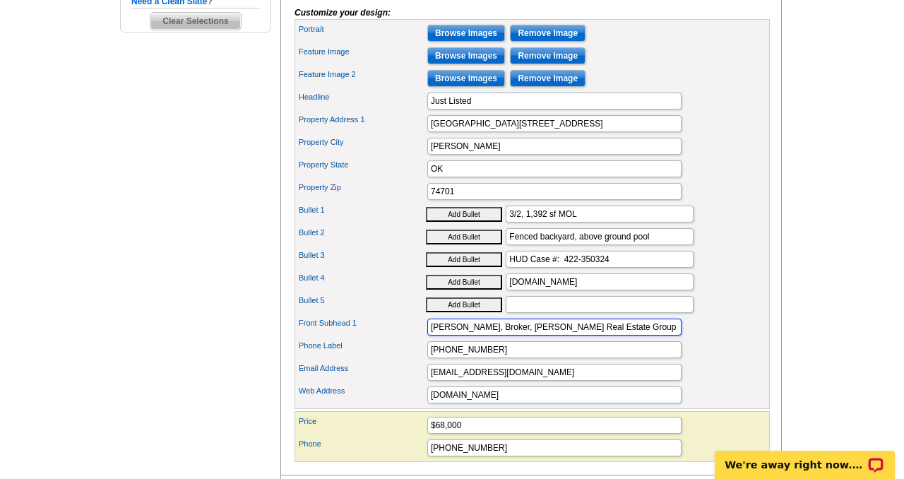
click at [527, 335] on input "Mona Campbell, Broker, Campbell Real Estate Group" at bounding box center [554, 327] width 254 height 17
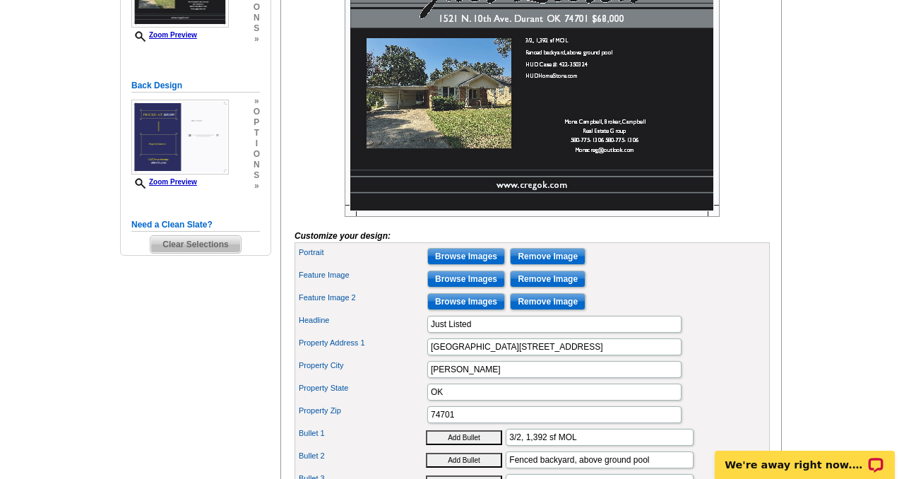
scroll to position [312, 0]
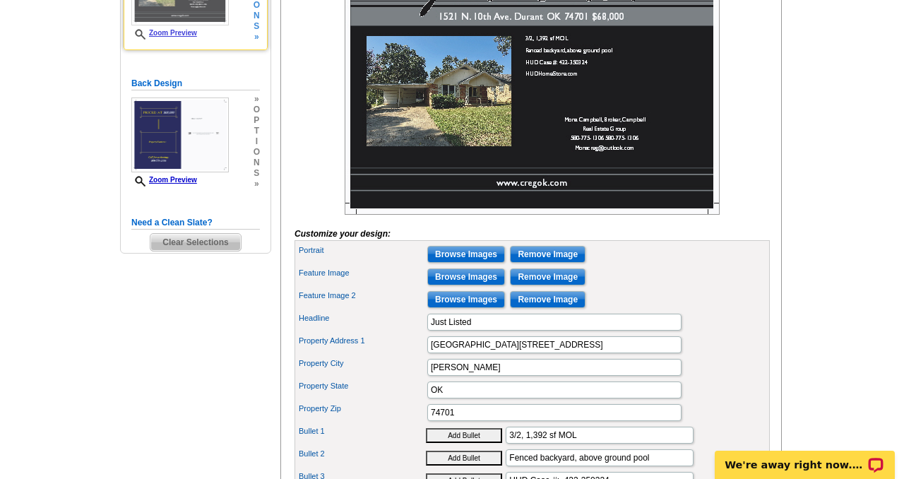
type input "Mona Campbell - Campbell Real Estate Group"
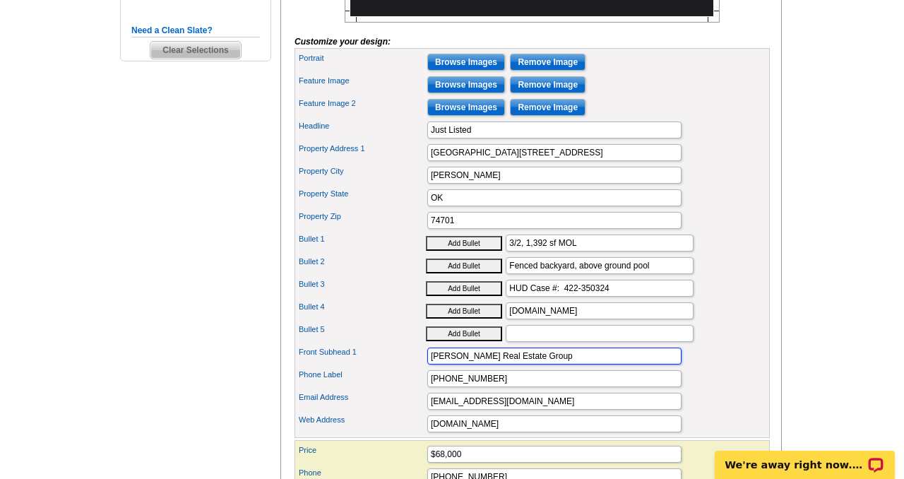
scroll to position [528, 0]
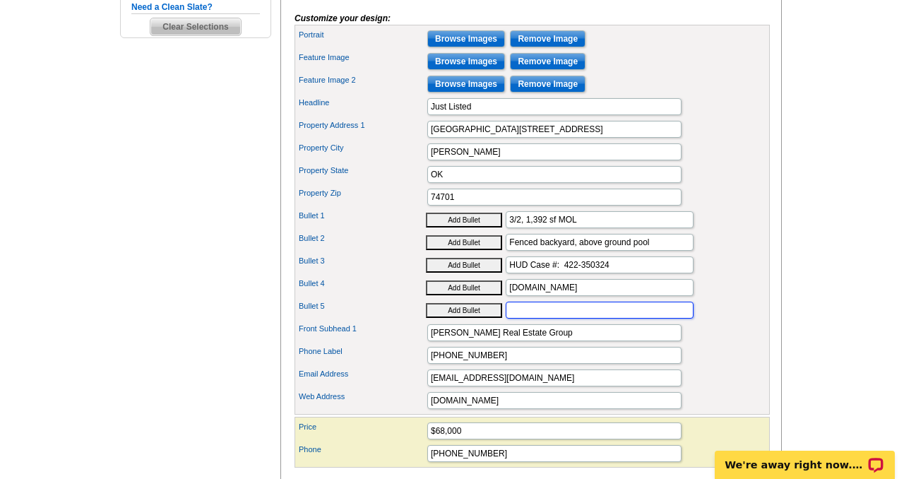
paste input "www.olympusams-at.com www.HudHomeStore.gov"
type input "www.olympusams-at.com www.HudHomeStore.gov"
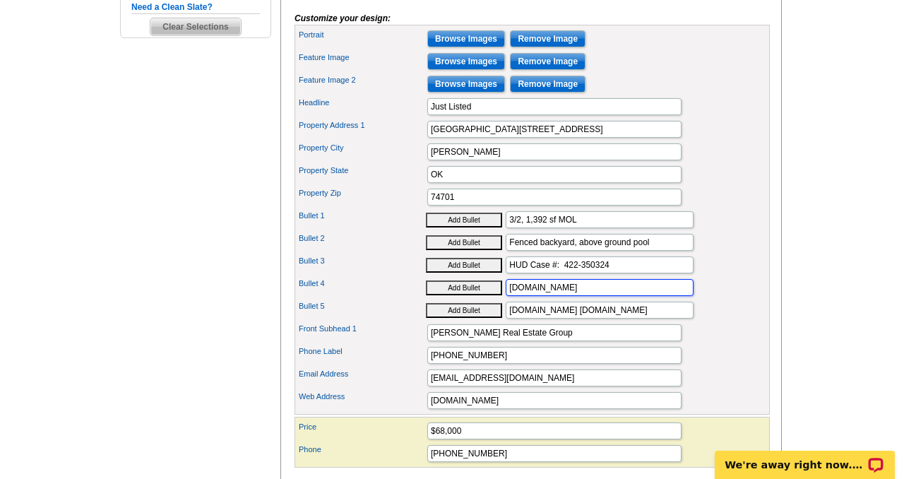
scroll to position [0, 0]
drag, startPoint x: 601, startPoint y: 311, endPoint x: 503, endPoint y: 311, distance: 98.2
click at [503, 299] on div "Bullet 4 Add Bullet HUDHomeStore.com" at bounding box center [532, 287] width 470 height 23
type input "HUD Homes Are Sold As-Is"
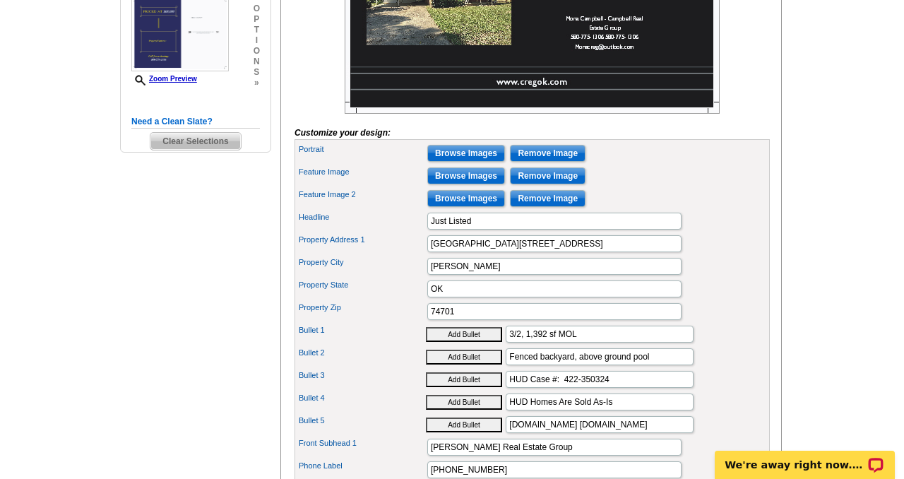
scroll to position [416, 0]
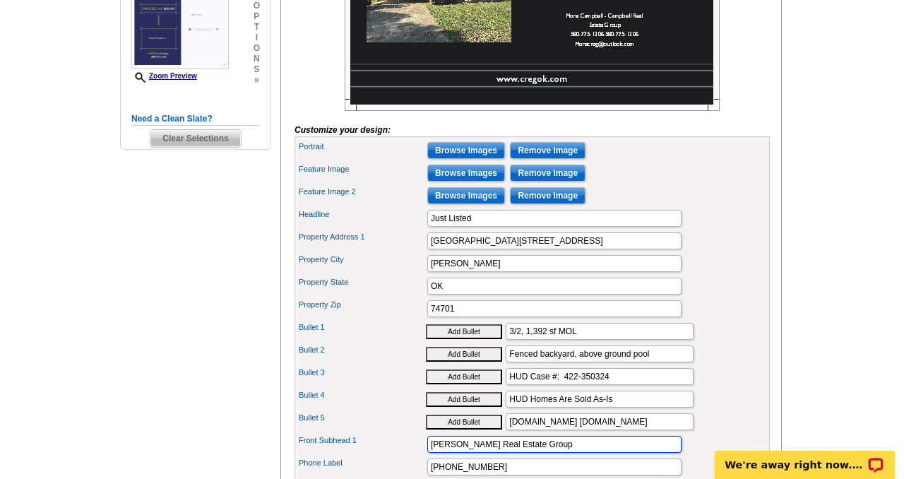
click at [621, 453] on input "Mona Campbell - Campbell Real Estate Group" at bounding box center [554, 444] width 254 height 17
type input "Mona Campbell - Campbell Real Estate"
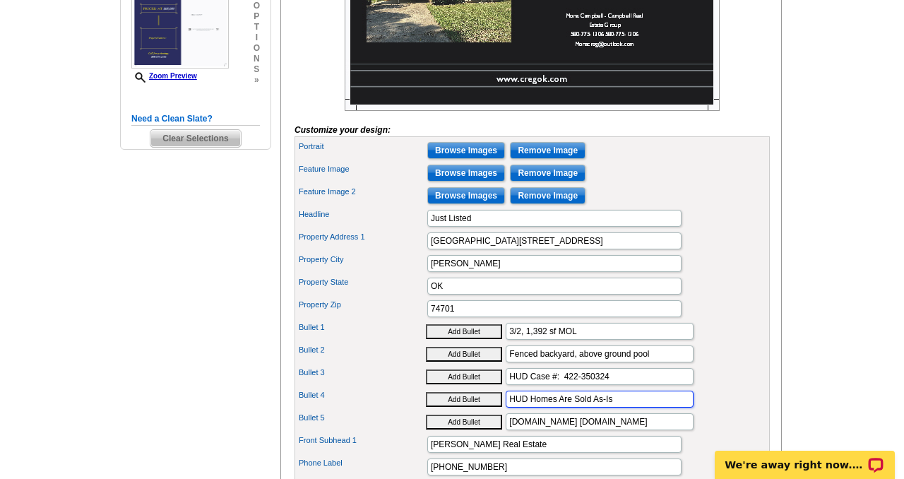
click at [642, 407] on input "HUD Homes Are Sold As-Is" at bounding box center [600, 399] width 188 height 17
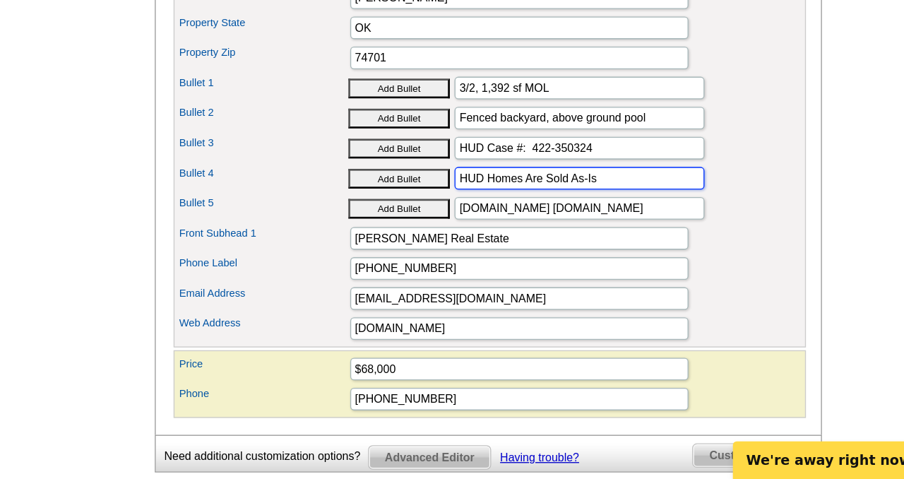
scroll to position [564, 0]
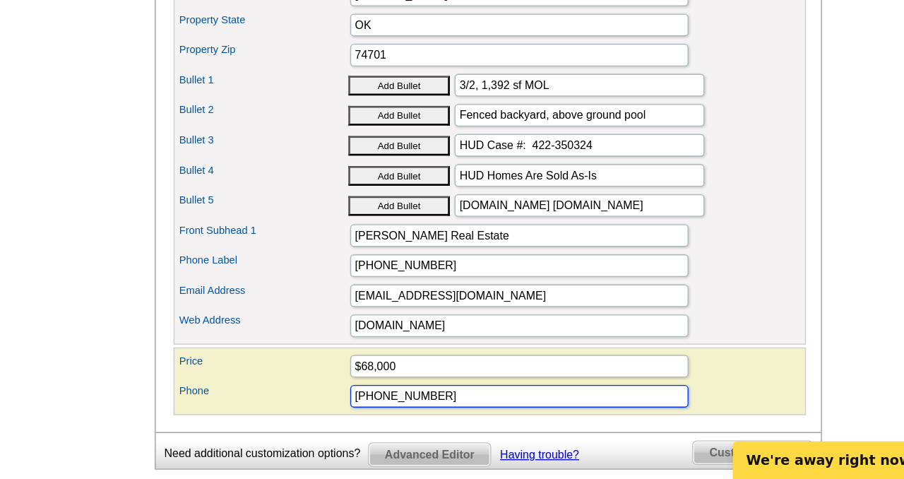
drag, startPoint x: 489, startPoint y: 441, endPoint x: 405, endPoint y: 437, distance: 84.8
click at [405, 428] on div "Phone 580-775-1306" at bounding box center [532, 416] width 470 height 23
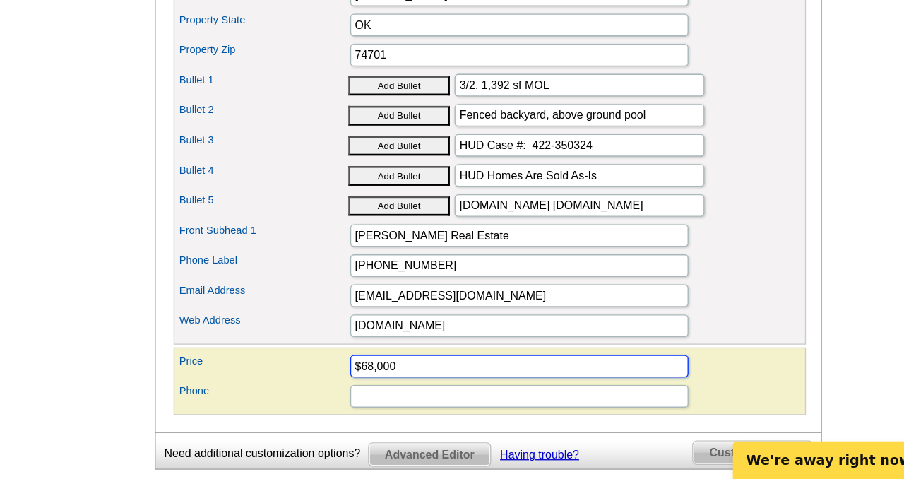
click at [482, 403] on input "$68,000" at bounding box center [554, 394] width 254 height 17
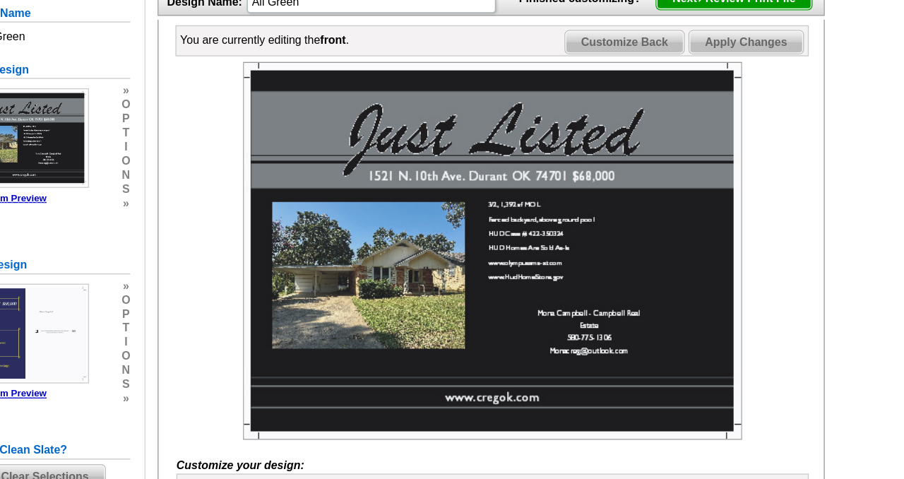
scroll to position [193, 0]
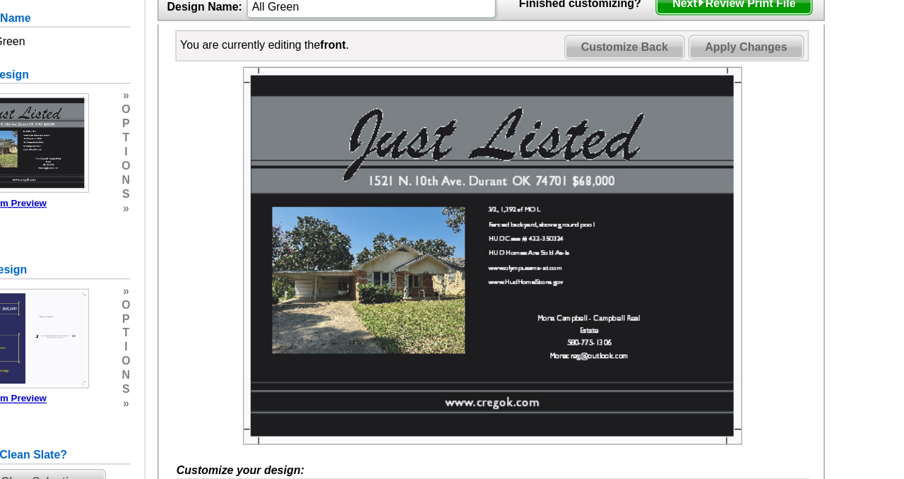
click at [626, 44] on span "Customize Back" at bounding box center [632, 35] width 90 height 17
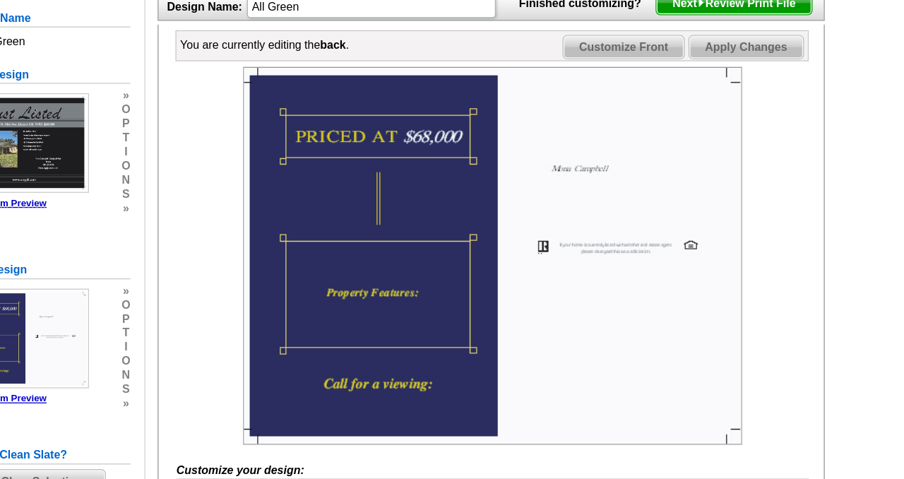
click at [446, 311] on img at bounding box center [532, 192] width 375 height 284
click at [533, 334] on img at bounding box center [532, 192] width 375 height 284
click at [606, 150] on img at bounding box center [532, 192] width 375 height 284
click at [359, 88] on img at bounding box center [532, 192] width 375 height 284
click at [427, 133] on img at bounding box center [532, 192] width 375 height 284
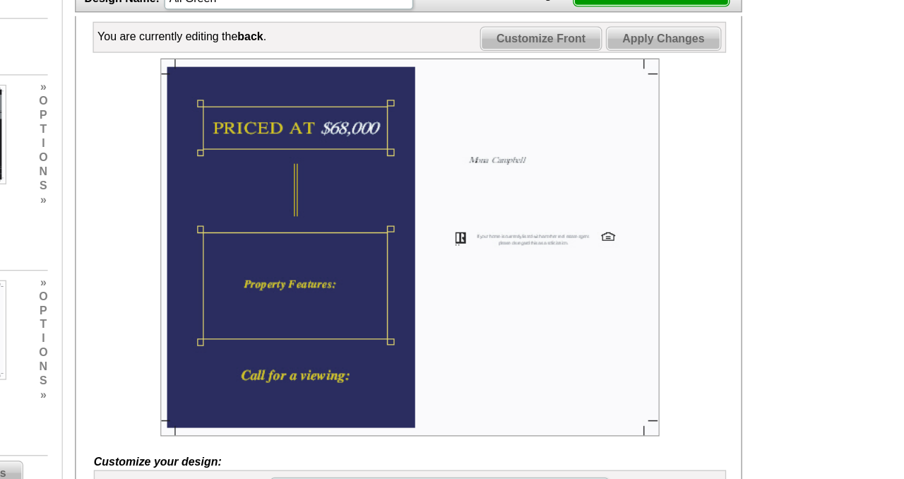
drag, startPoint x: 518, startPoint y: 145, endPoint x: 546, endPoint y: 152, distance: 29.0
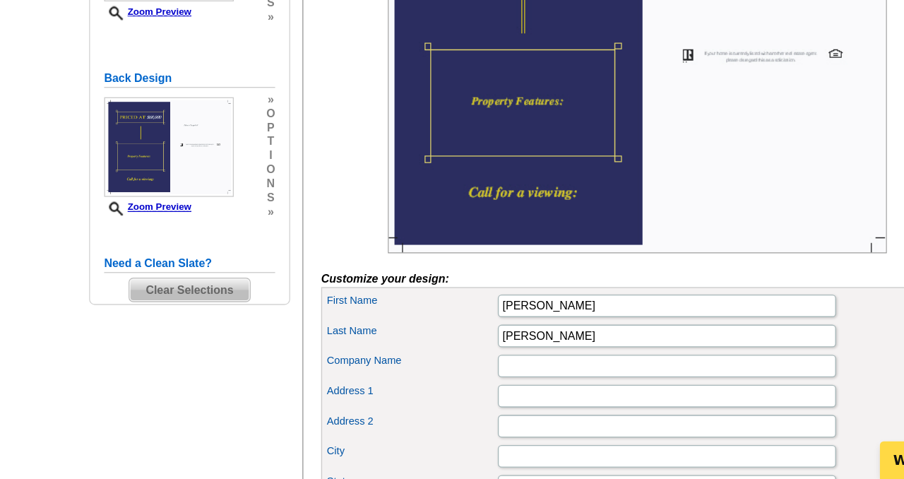
scroll to position [218, 0]
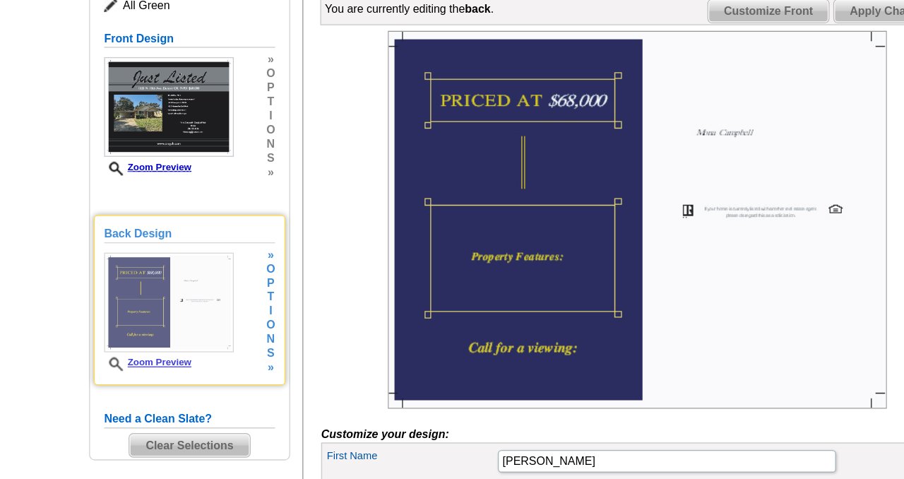
click at [163, 177] on h5 "Back Design" at bounding box center [195, 178] width 129 height 13
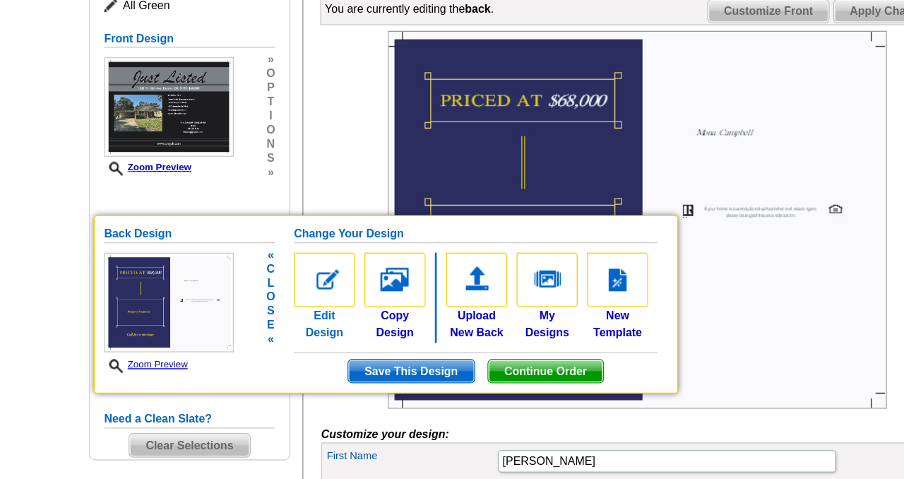
click at [300, 212] on img at bounding box center [297, 212] width 46 height 41
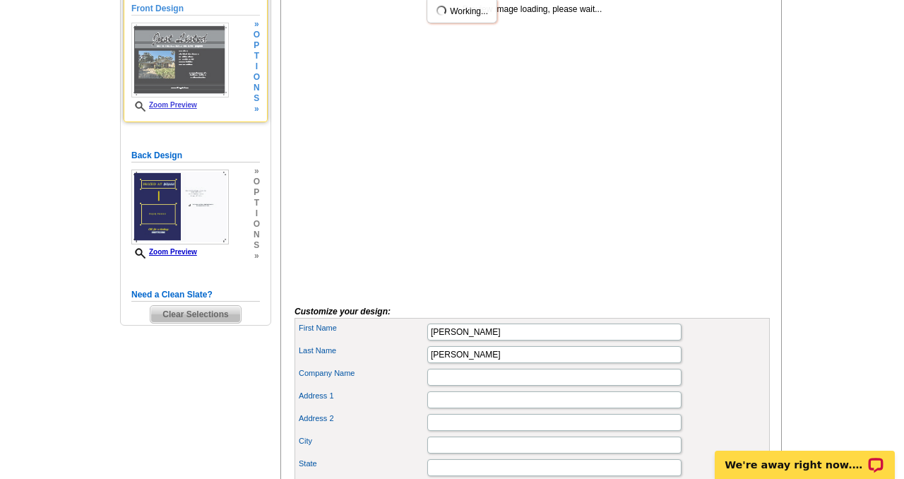
scroll to position [242, 0]
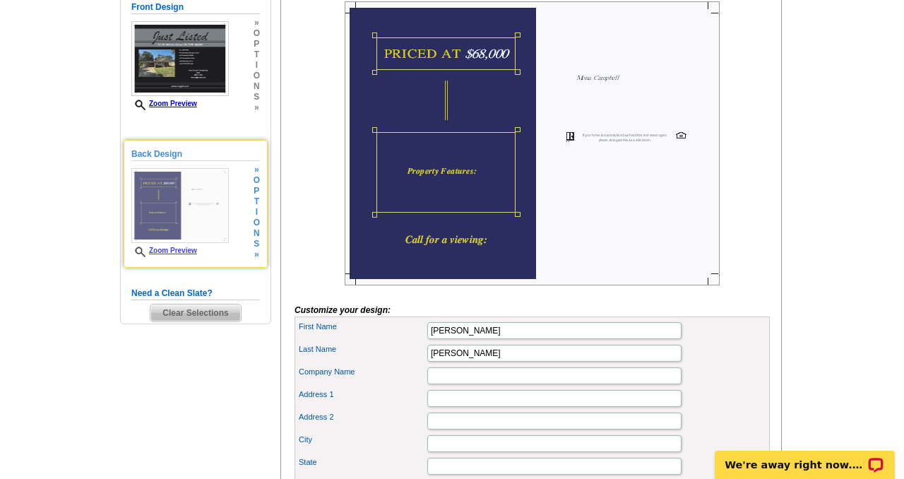
click at [167, 194] on img at bounding box center [179, 205] width 97 height 75
click at [256, 186] on span "p" at bounding box center [257, 191] width 6 height 11
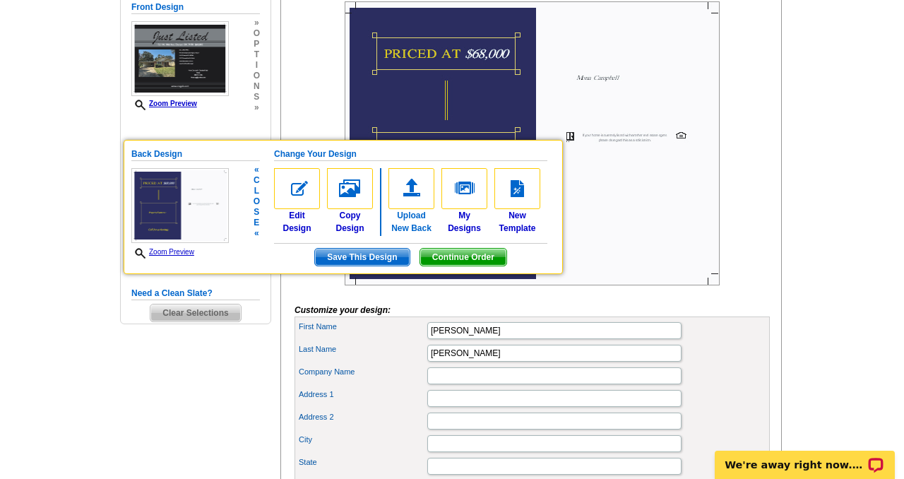
click at [413, 184] on img at bounding box center [411, 188] width 46 height 41
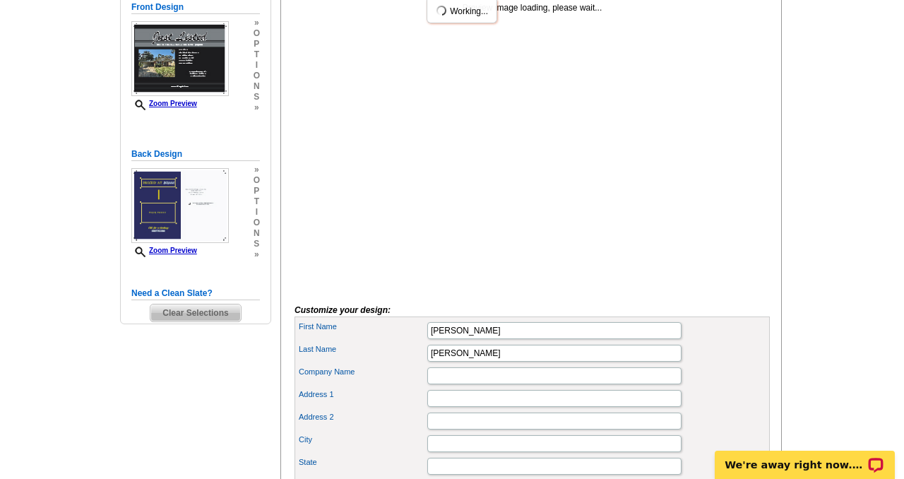
scroll to position [259, 0]
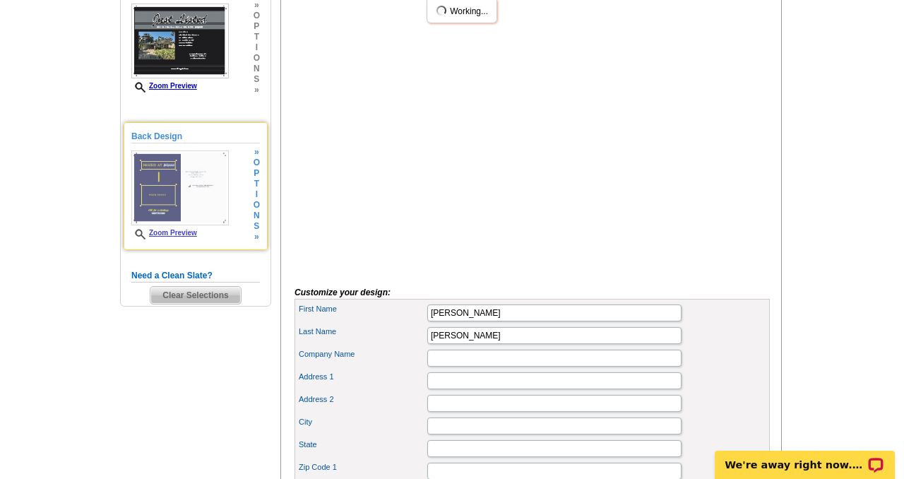
click at [189, 232] on link "Zoom Preview" at bounding box center [164, 233] width 66 height 8
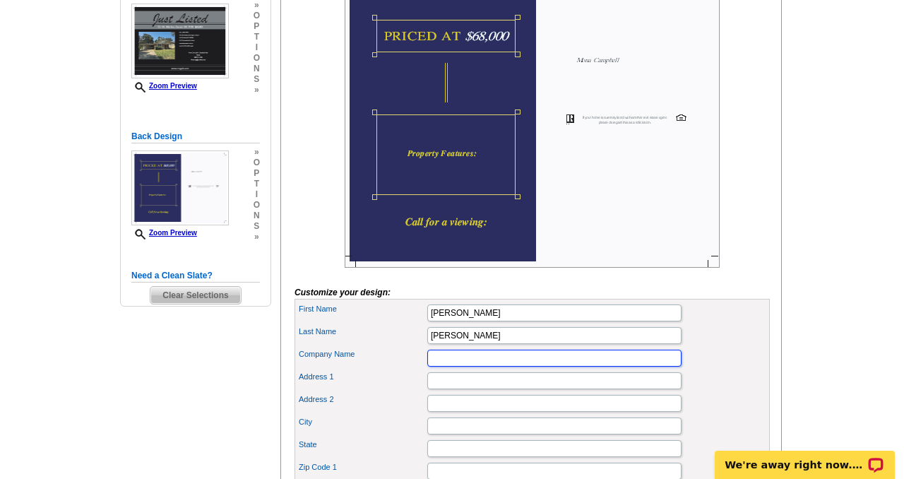
click at [458, 367] on input "Company Name" at bounding box center [554, 358] width 254 height 17
type input "[PERSON_NAME] Real Estate Group,Inc"
type input "[STREET_ADDRESS][PERSON_NAME][US_STATE]"
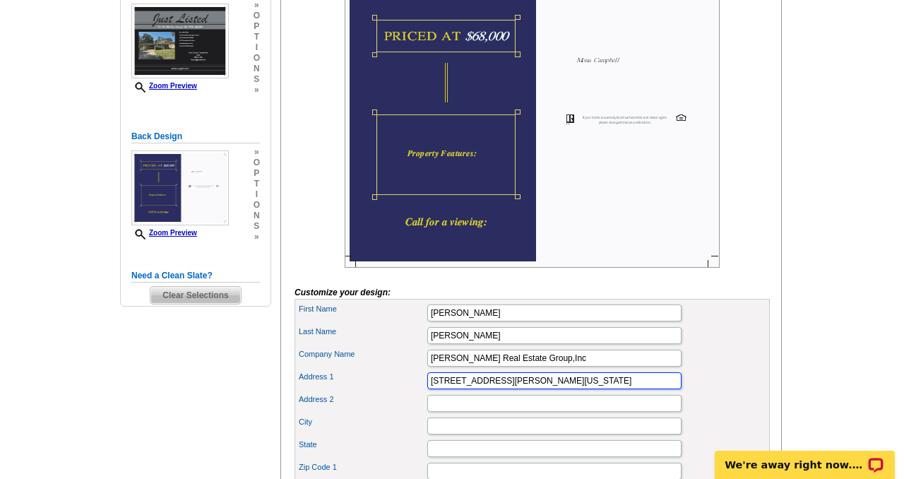
type input "[PERSON_NAME]"
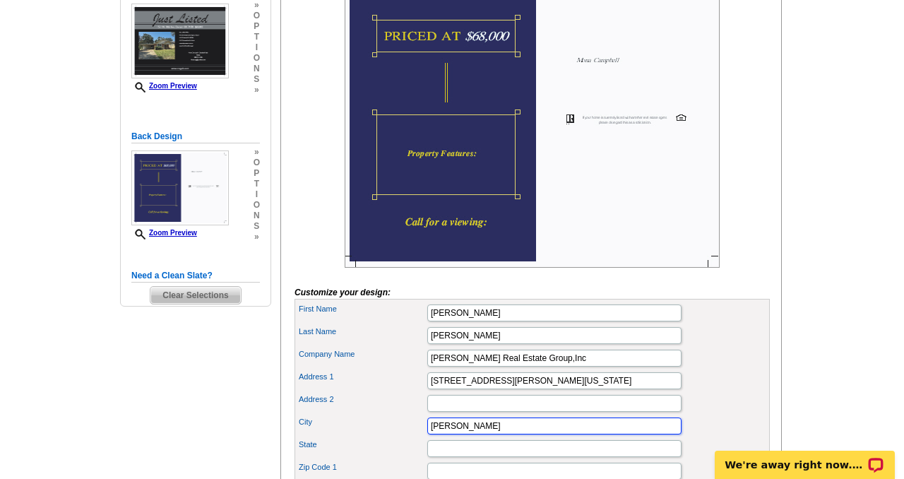
type input "OK"
type input "74701"
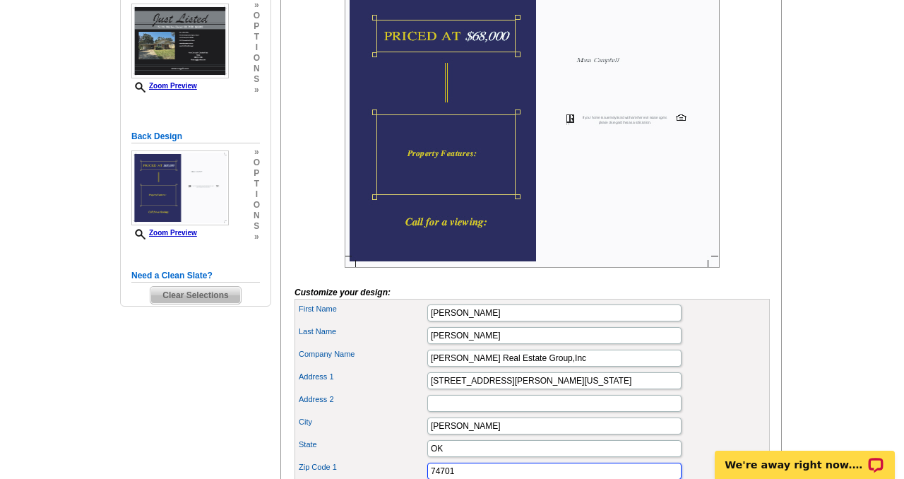
type input "5807751306"
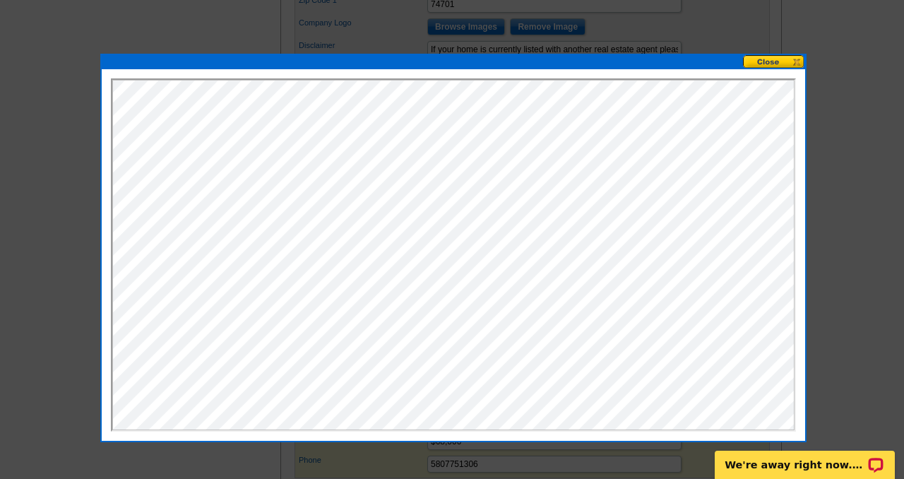
scroll to position [722, 0]
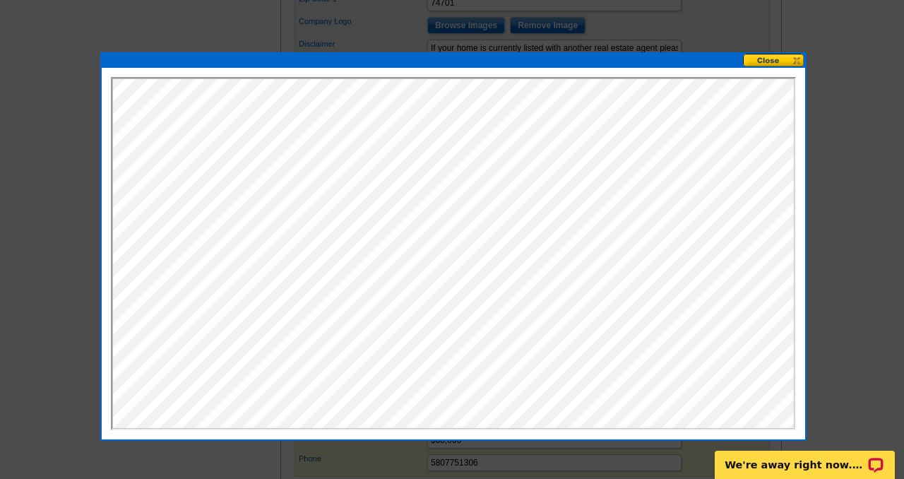
click at [764, 62] on button at bounding box center [774, 60] width 62 height 13
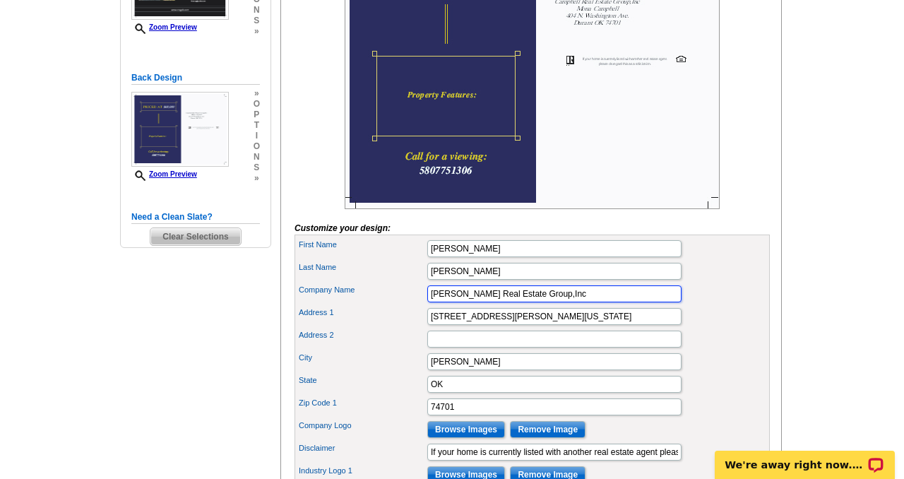
scroll to position [0, 0]
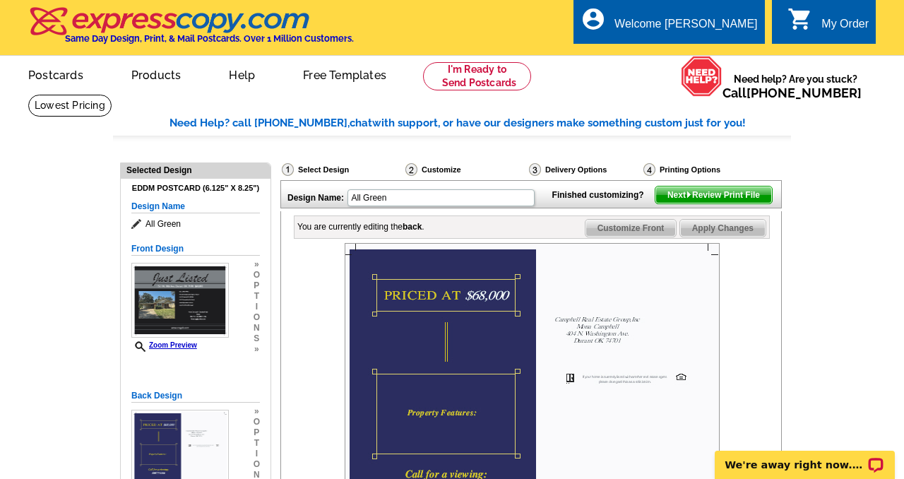
click at [608, 237] on span "Customize Front" at bounding box center [630, 228] width 91 height 17
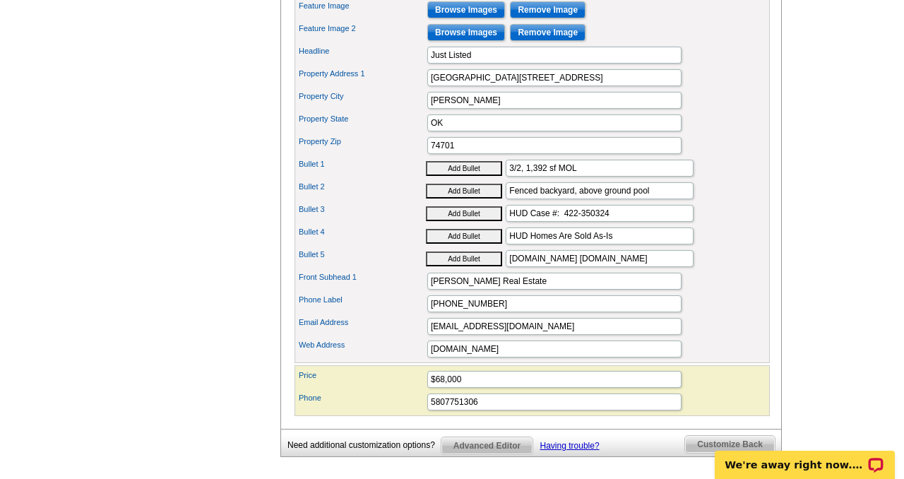
scroll to position [581, 0]
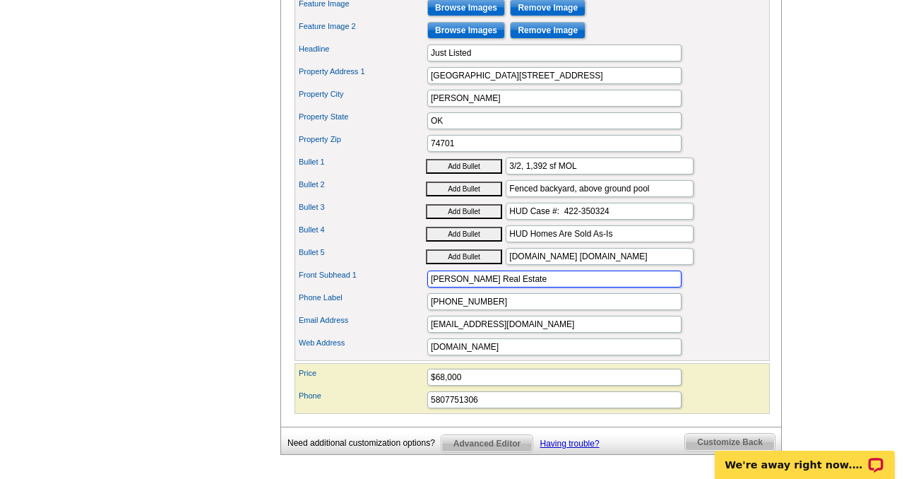
click at [592, 287] on input "[PERSON_NAME] Real Estate" at bounding box center [554, 278] width 254 height 17
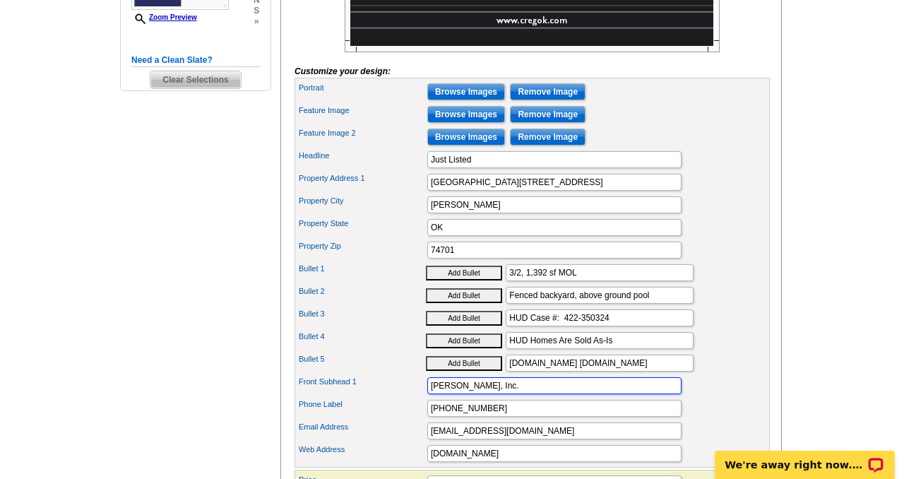
scroll to position [475, 0]
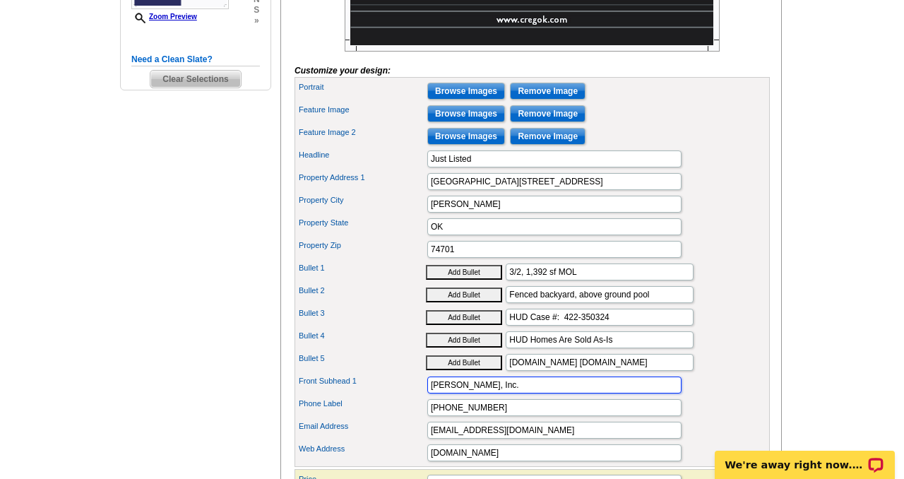
type input "[PERSON_NAME], Inc."
click at [670, 280] on input "3/2, 1,392 sf MOL" at bounding box center [600, 271] width 188 height 17
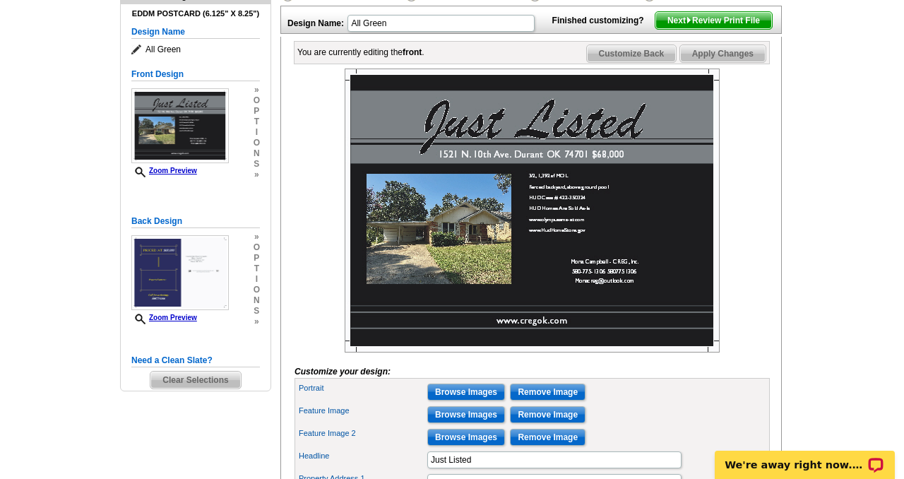
scroll to position [158, 0]
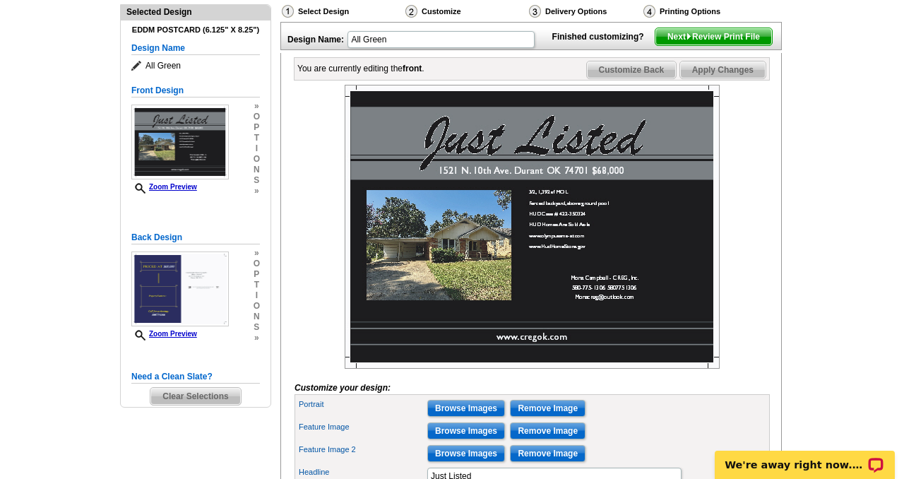
click at [619, 78] on span "Customize Back" at bounding box center [632, 69] width 90 height 17
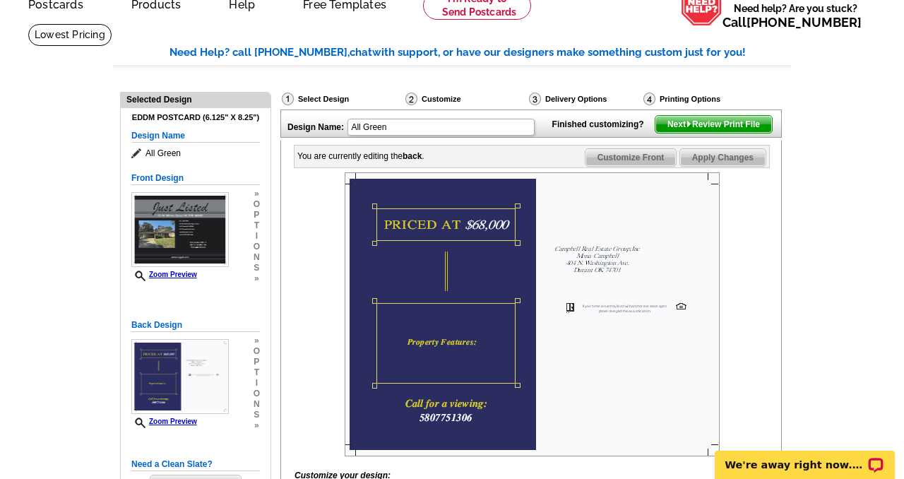
scroll to position [74, 0]
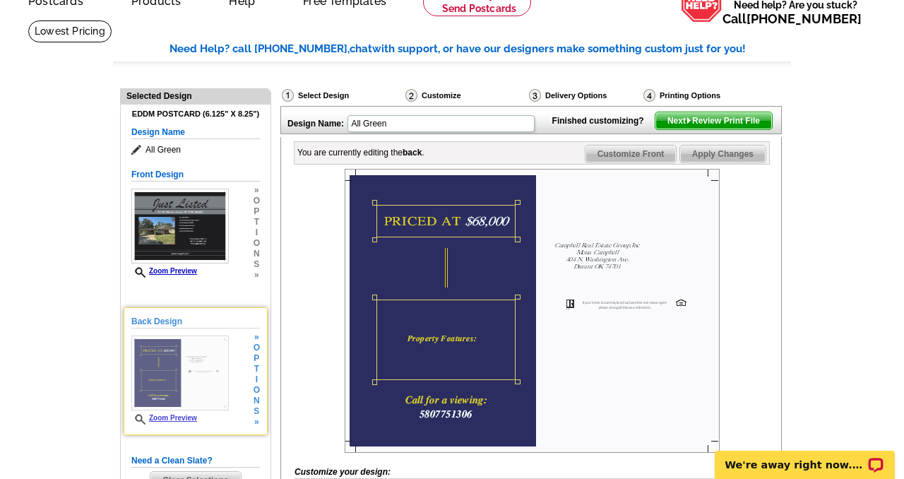
click at [157, 321] on h5 "Back Design" at bounding box center [195, 321] width 129 height 13
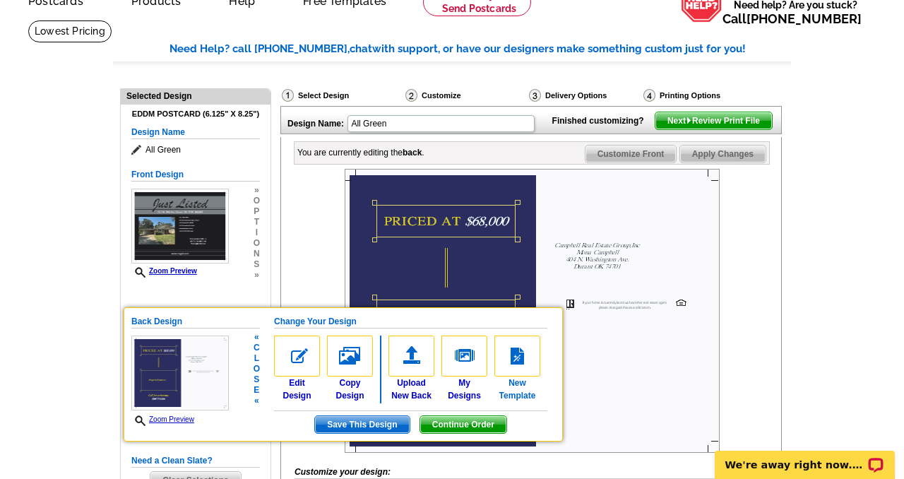
click at [513, 359] on img at bounding box center [517, 355] width 46 height 41
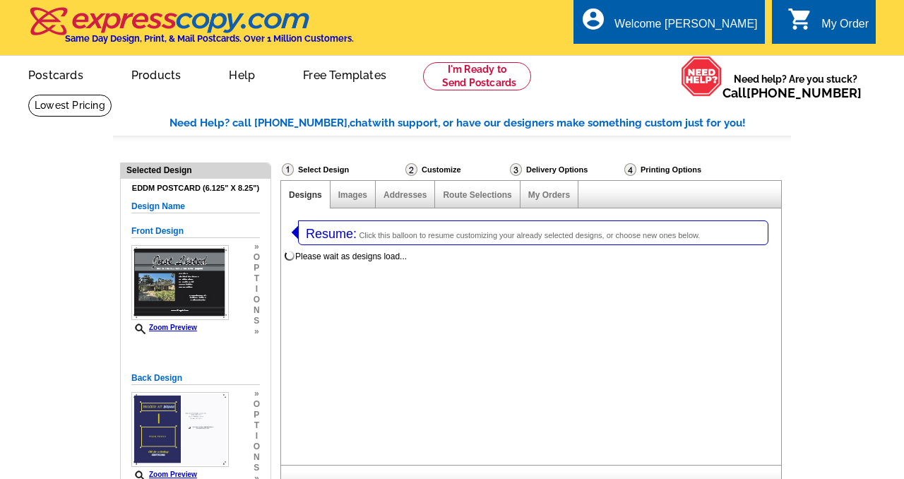
select select "1"
select select "14"
select select "back"
select select "785"
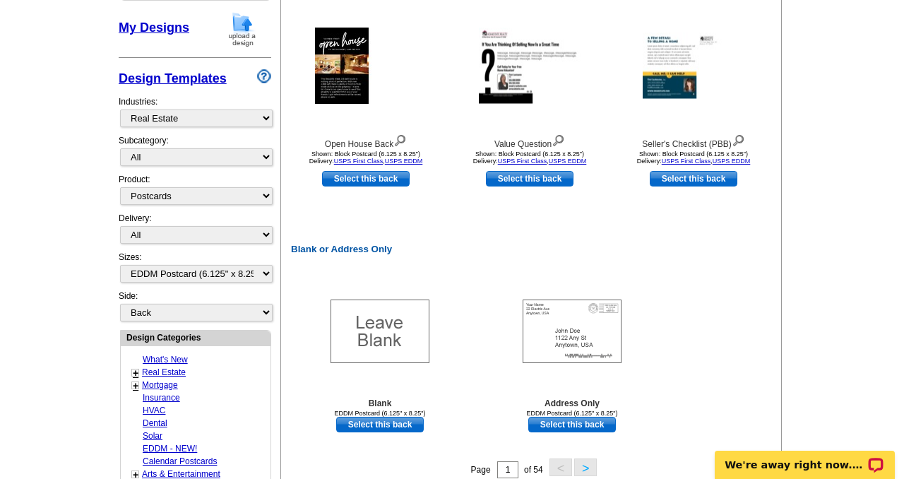
scroll to position [569, 0]
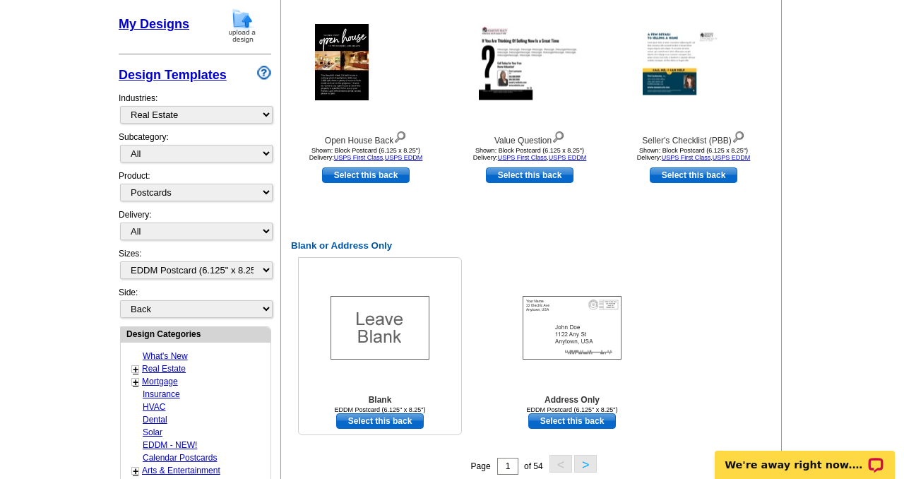
click at [376, 424] on link "Select this back" at bounding box center [380, 421] width 88 height 16
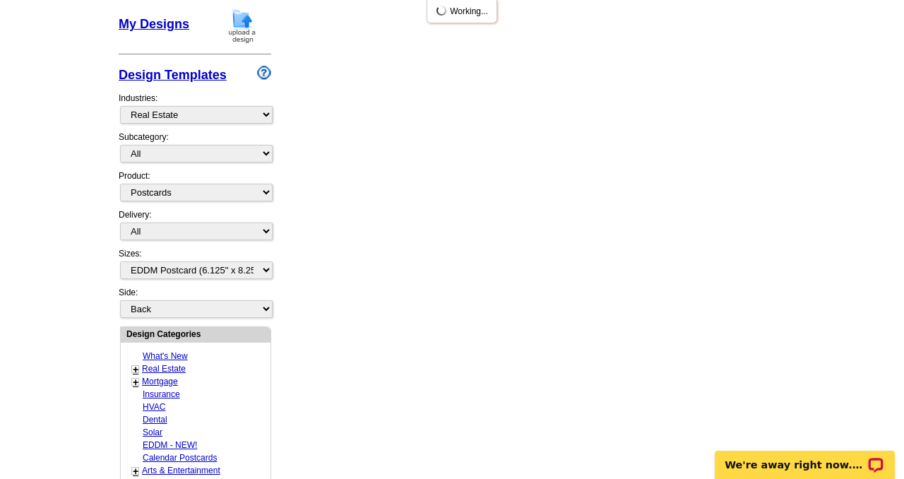
scroll to position [0, 0]
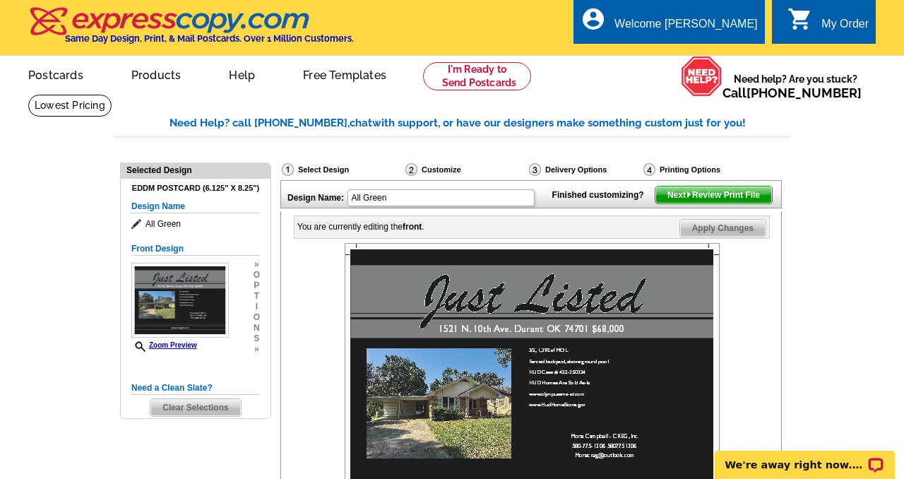
click at [670, 203] on span "Next Review Print File" at bounding box center [713, 194] width 117 height 17
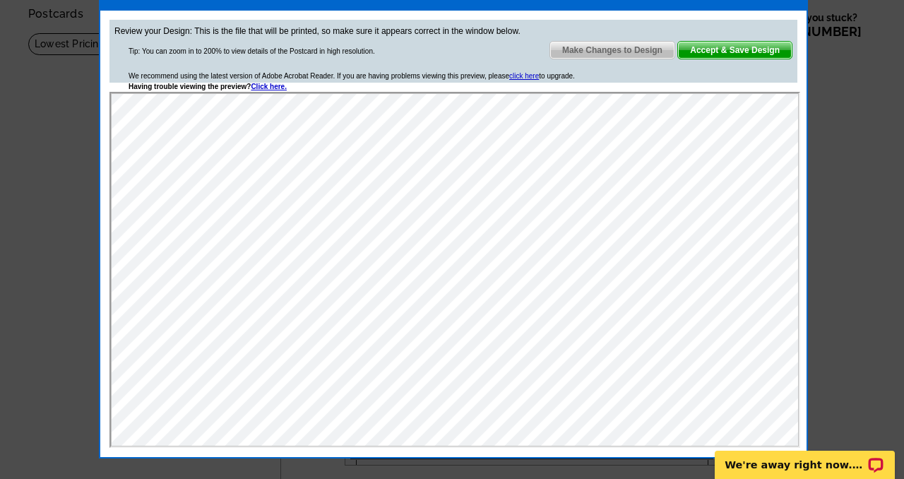
scroll to position [63, 0]
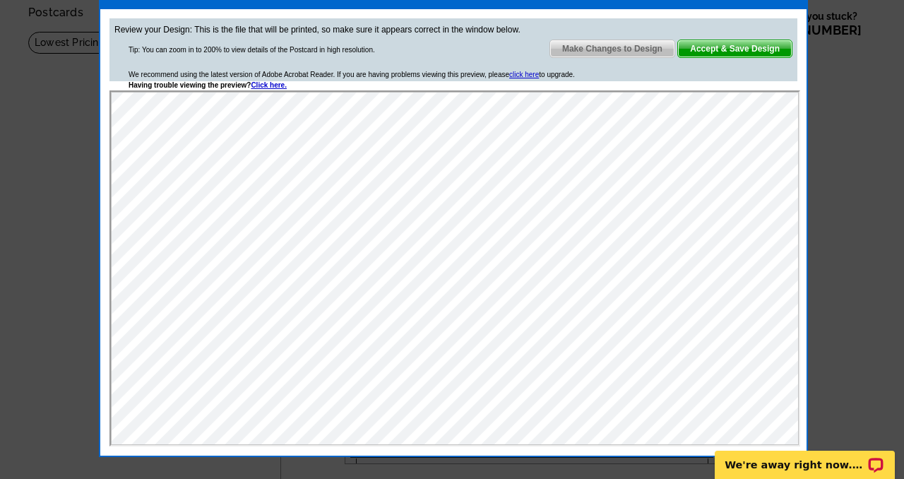
click at [607, 49] on span "Make Changes to Design" at bounding box center [612, 48] width 124 height 17
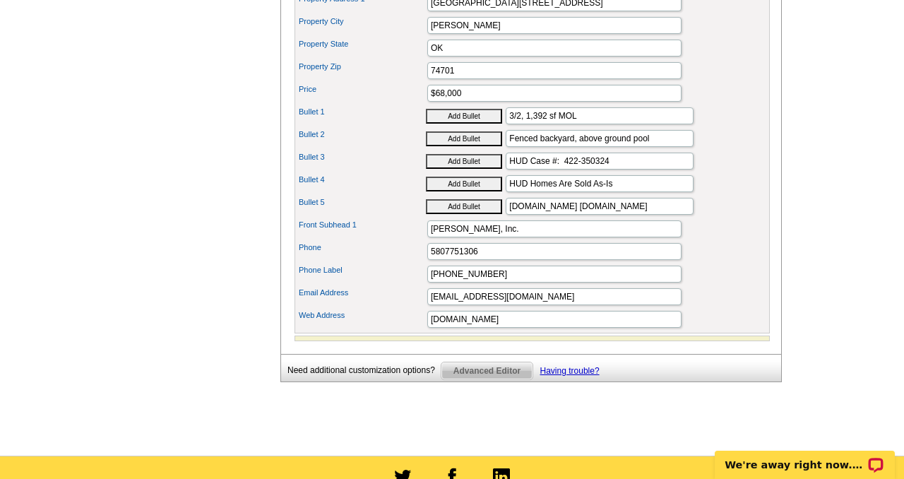
scroll to position [657, 0]
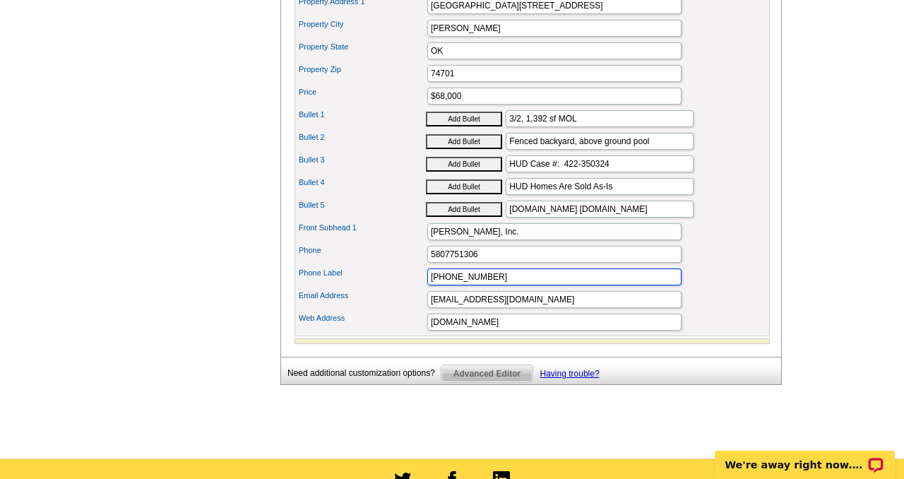
drag, startPoint x: 493, startPoint y: 297, endPoint x: 379, endPoint y: 300, distance: 113.7
click at [379, 288] on div "Phone Label [PHONE_NUMBER]" at bounding box center [532, 277] width 470 height 23
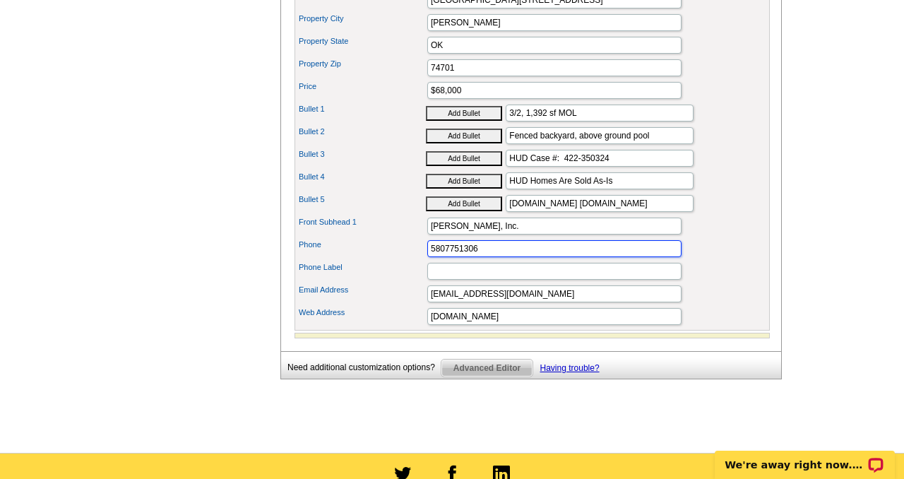
click at [444, 257] on input "5807751306" at bounding box center [554, 248] width 254 height 17
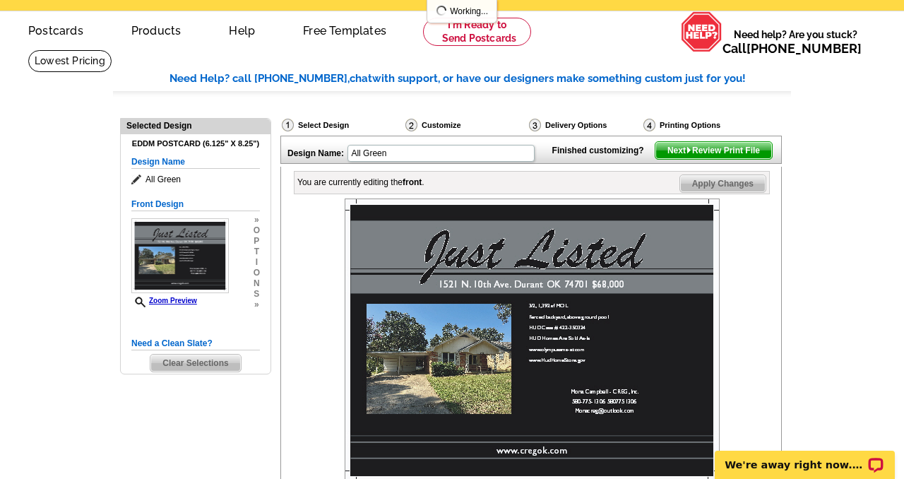
scroll to position [0, 0]
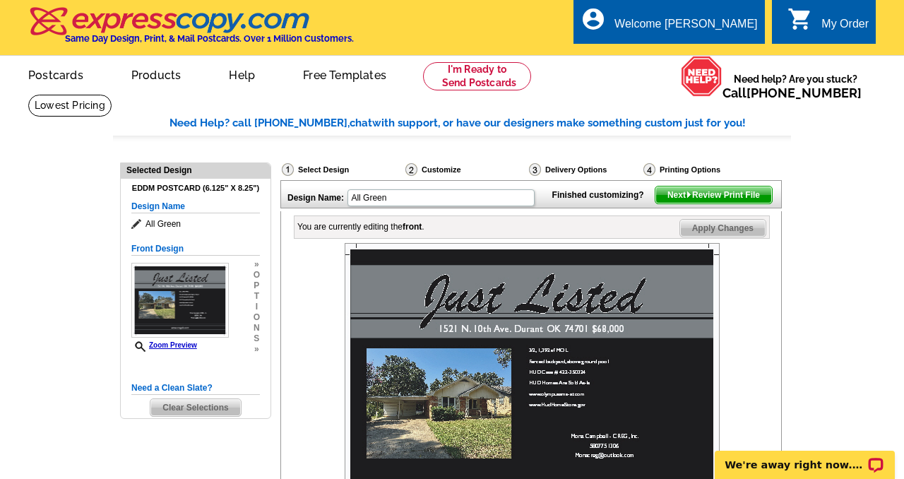
type input "[PHONE_NUMBER]"
click at [690, 203] on span "Next Review Print File" at bounding box center [713, 194] width 117 height 17
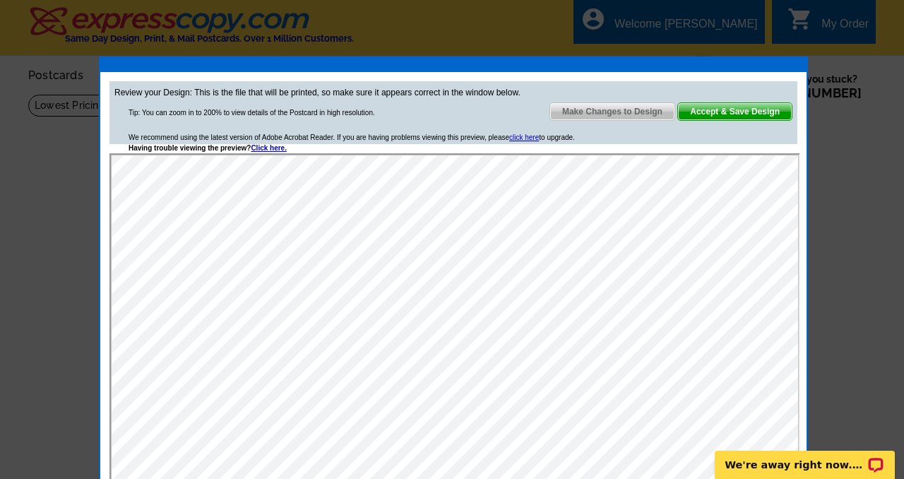
click at [581, 110] on span "Make Changes to Design" at bounding box center [612, 111] width 124 height 17
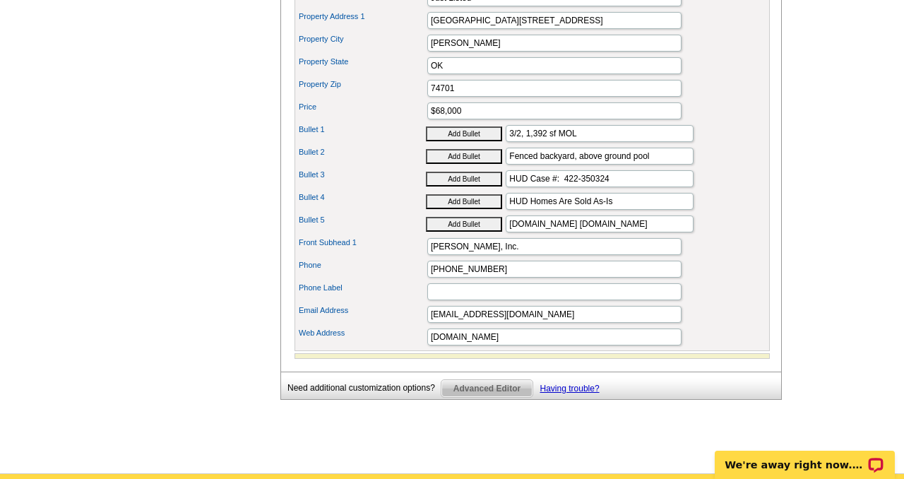
scroll to position [641, 0]
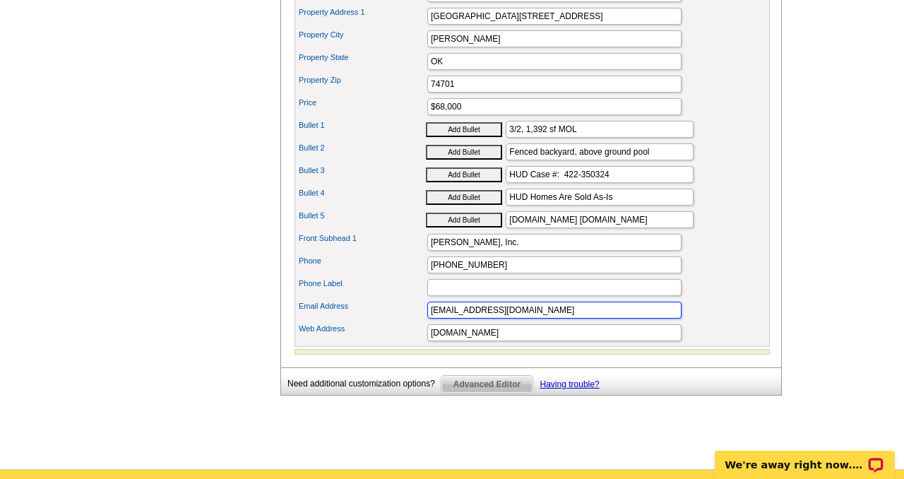
drag, startPoint x: 542, startPoint y: 332, endPoint x: 416, endPoint y: 336, distance: 125.8
click at [416, 321] on div "Email Address [EMAIL_ADDRESS][DOMAIN_NAME]" at bounding box center [532, 310] width 470 height 23
type input "[PERSON_NAME][EMAIL_ADDRESS][DOMAIN_NAME]"
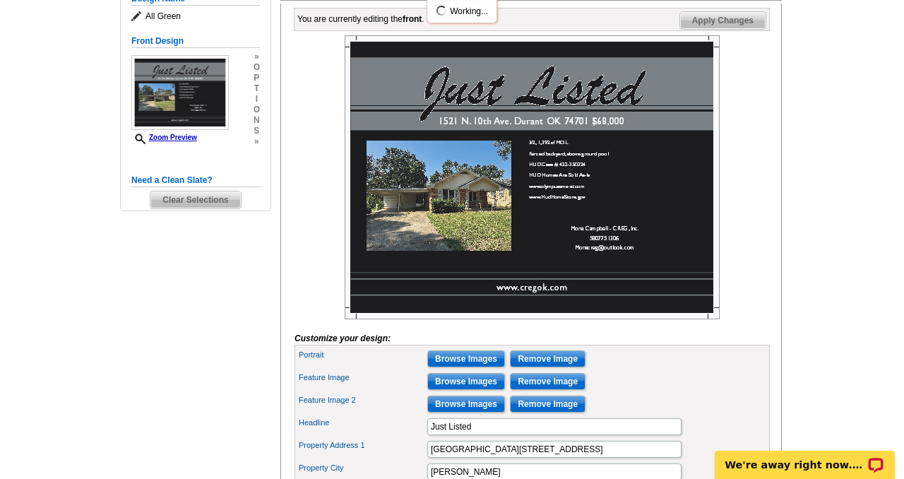
scroll to position [0, 0]
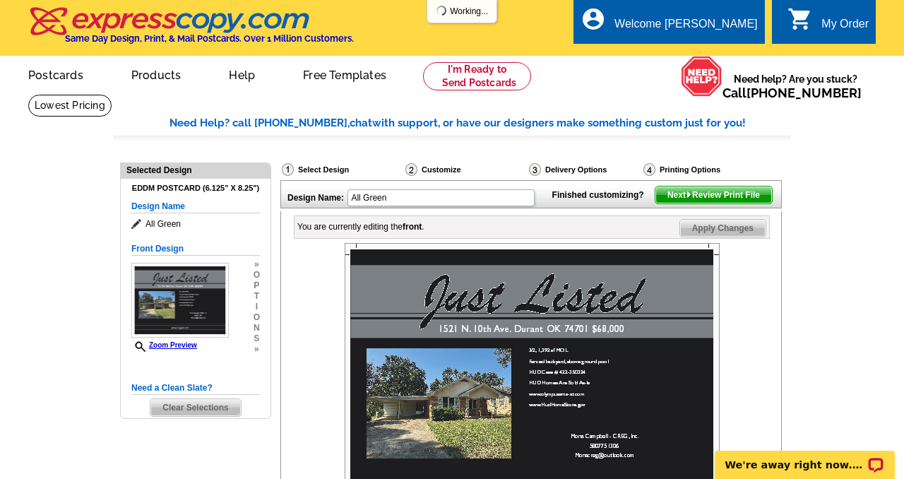
click at [694, 203] on span "Next Review Print File" at bounding box center [713, 194] width 117 height 17
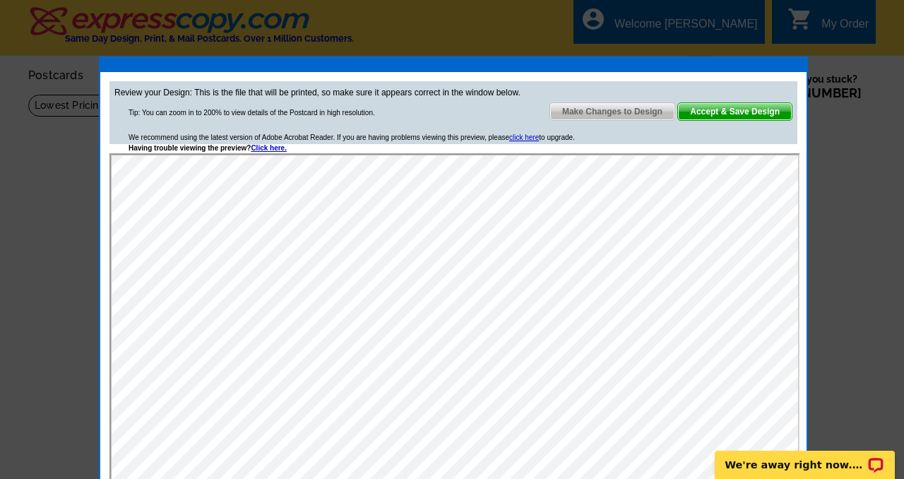
click at [722, 112] on span "Accept & Save Design" at bounding box center [735, 111] width 114 height 17
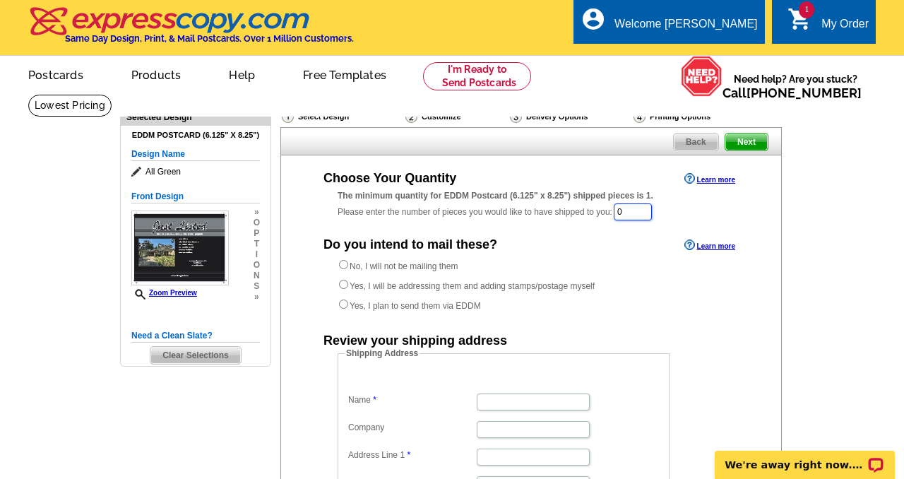
drag, startPoint x: 636, startPoint y: 210, endPoint x: 612, endPoint y: 209, distance: 24.0
click at [612, 209] on div "The minimum quantity for EDDM Postcard (6.125" x 8.25") shipped pieces is 1. Pl…" at bounding box center [531, 205] width 387 height 32
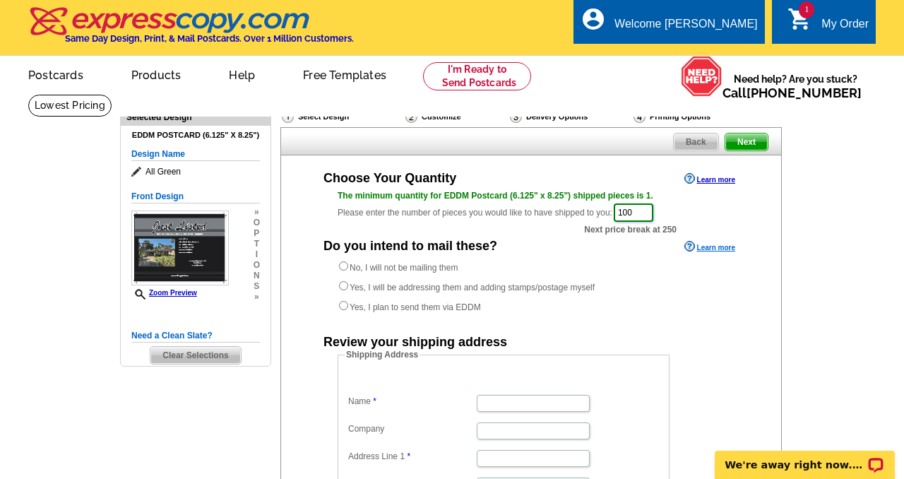
type input "100"
click at [709, 250] on link "Learn more" at bounding box center [709, 246] width 51 height 11
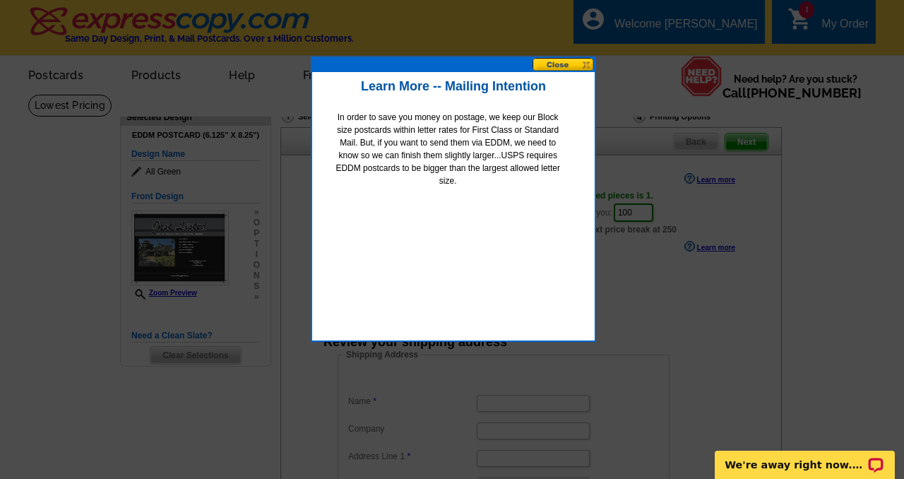
click at [561, 66] on button at bounding box center [564, 64] width 62 height 13
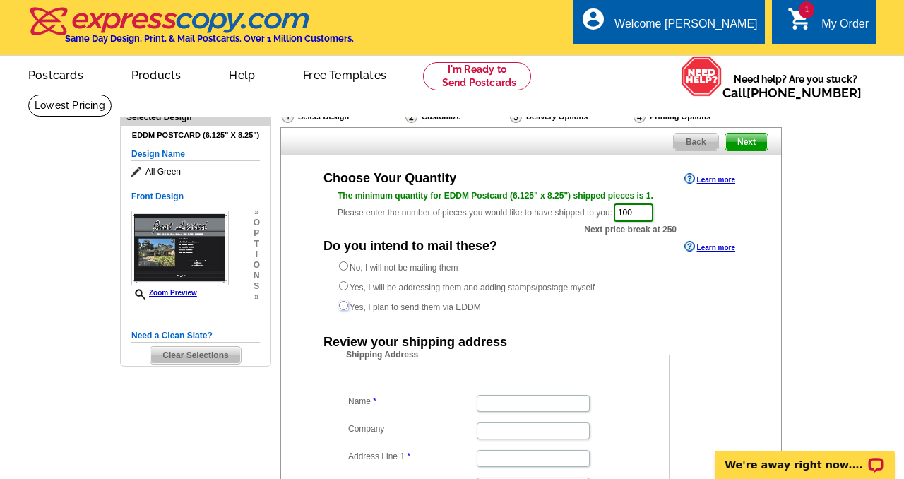
click at [343, 306] on input "Yes, I plan to send them via EDDM" at bounding box center [343, 305] width 9 height 9
radio input "true"
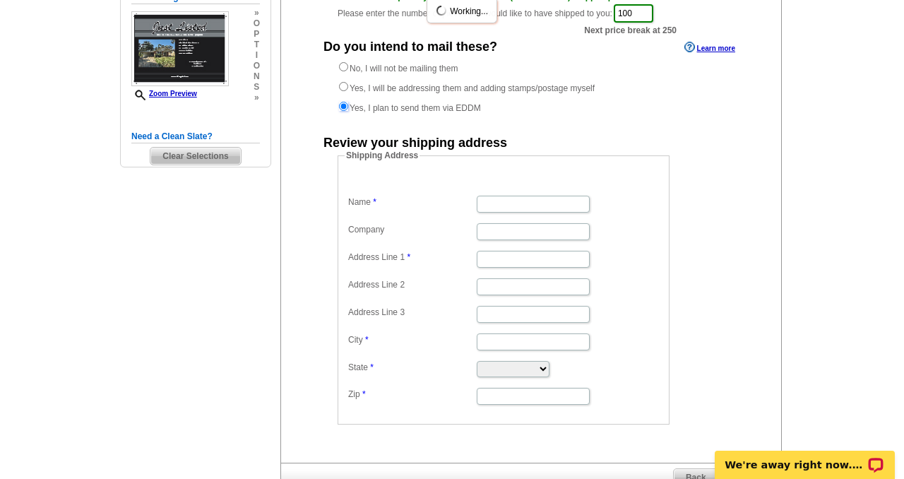
scroll to position [203, 0]
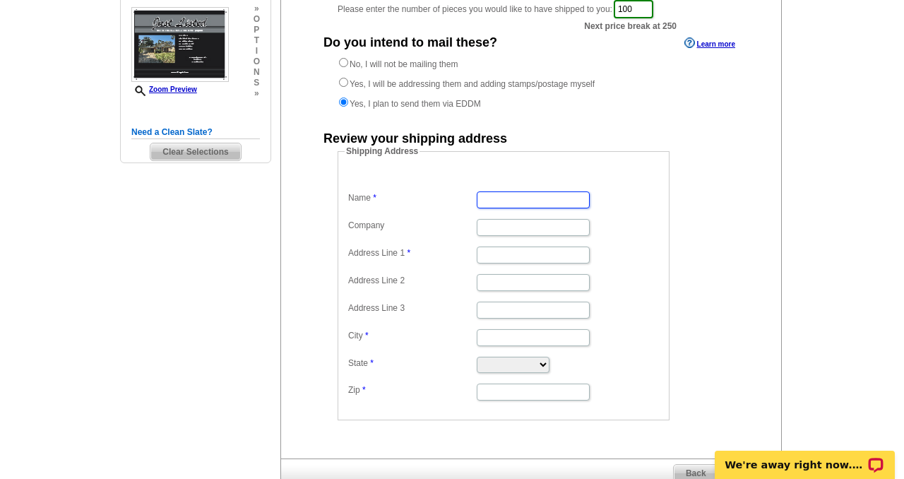
click at [505, 201] on input "Name" at bounding box center [533, 199] width 113 height 17
type input "Mona Campbell"
type input "CREG Management"
type input "404 N Washington Ave, Durant, OK, USA"
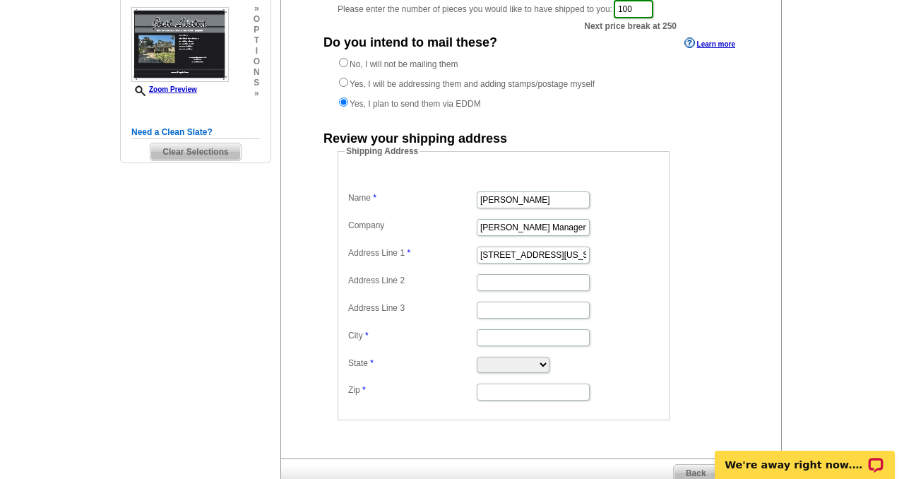
type input "Durant"
select select "OK"
type input "74701"
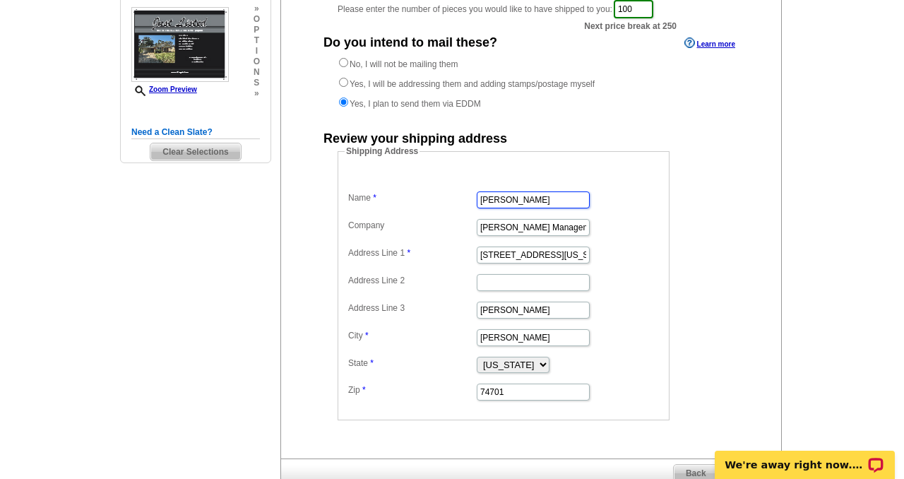
scroll to position [0, 0]
click at [557, 227] on input "CREG Management" at bounding box center [533, 227] width 113 height 17
type input "Campbell Real Estate Group,Inc"
drag, startPoint x: 518, startPoint y: 311, endPoint x: 443, endPoint y: 309, distance: 75.6
click at [443, 309] on dl "Name Mona Campbell Company Campbell Real Estate Group,Inc Address Line 1 404 N …" at bounding box center [504, 285] width 318 height 232
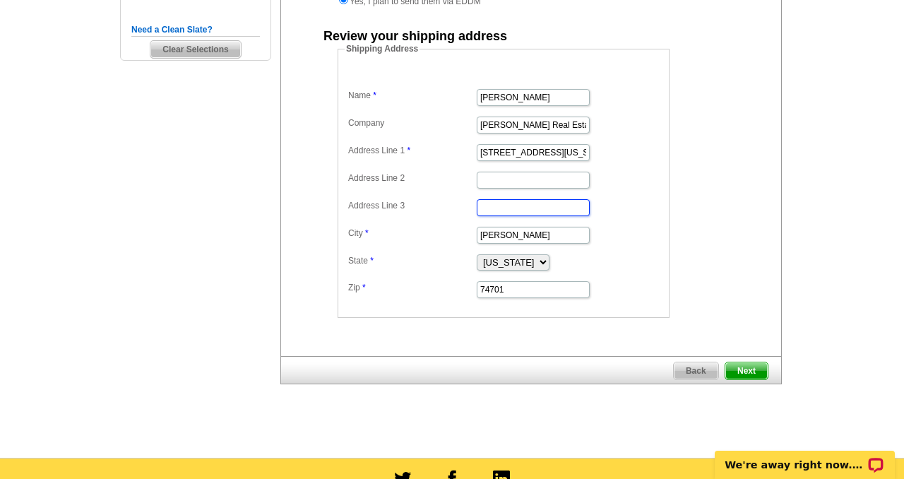
scroll to position [308, 0]
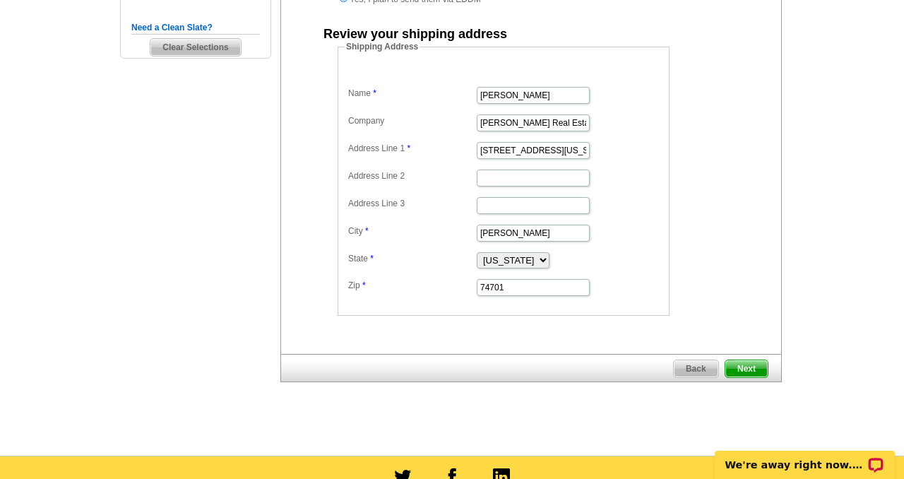
click at [750, 372] on span "Next" at bounding box center [746, 368] width 42 height 17
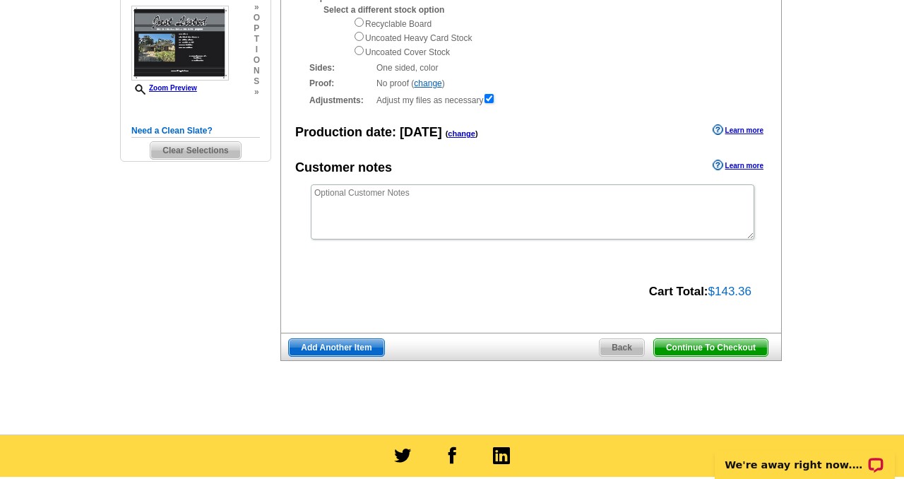
scroll to position [207, 0]
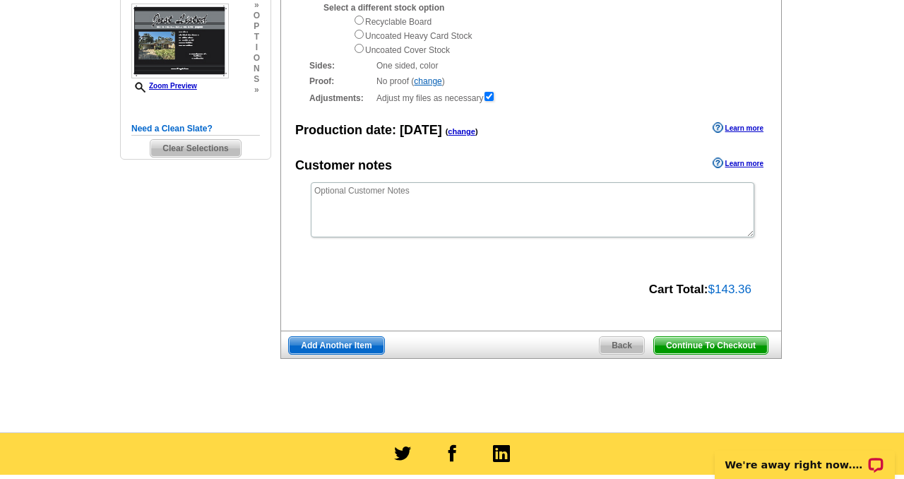
click at [705, 346] on span "Continue To Checkout" at bounding box center [711, 345] width 114 height 17
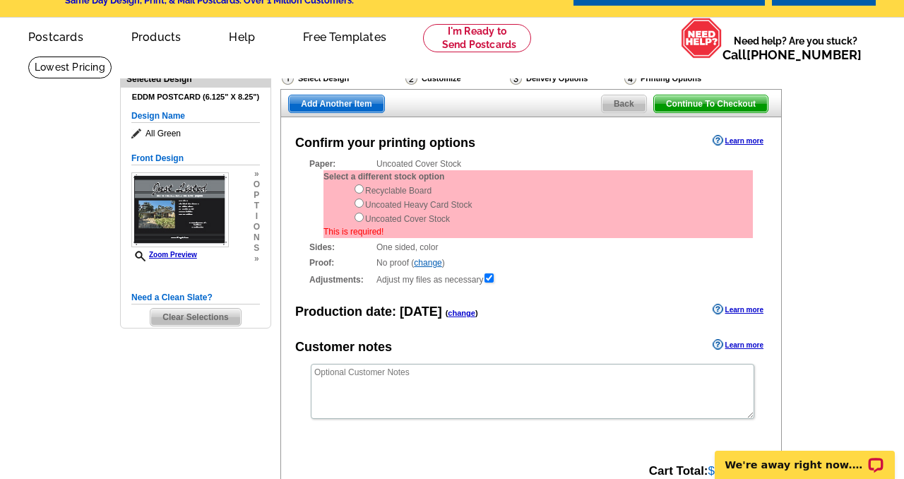
scroll to position [0, 0]
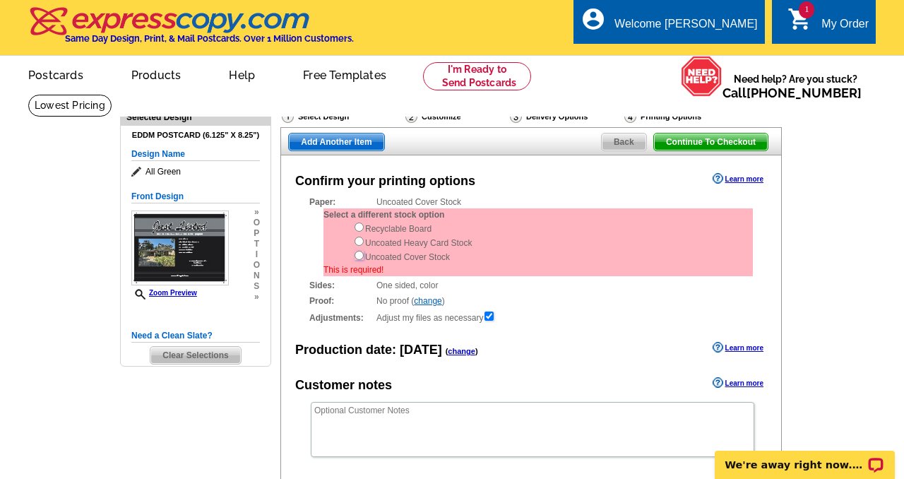
click at [359, 256] on input "radio" at bounding box center [359, 255] width 9 height 9
radio input "true"
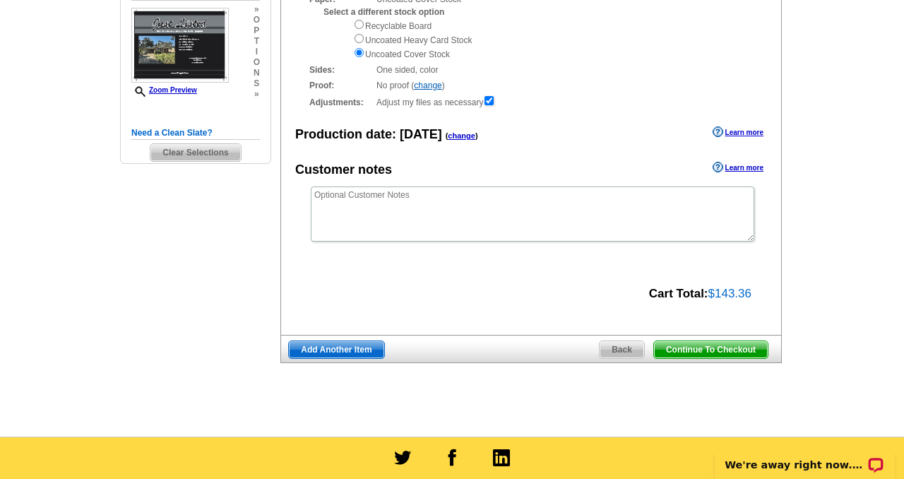
scroll to position [223, 0]
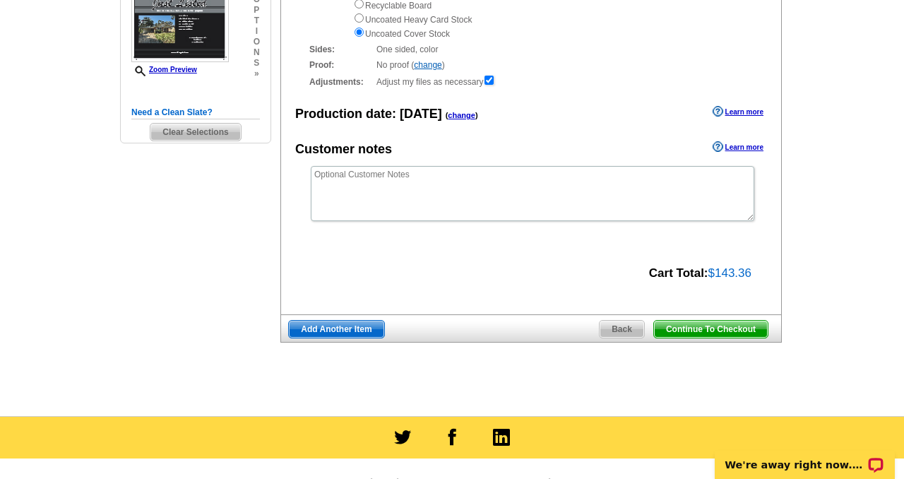
click at [733, 330] on span "Continue To Checkout" at bounding box center [711, 329] width 114 height 17
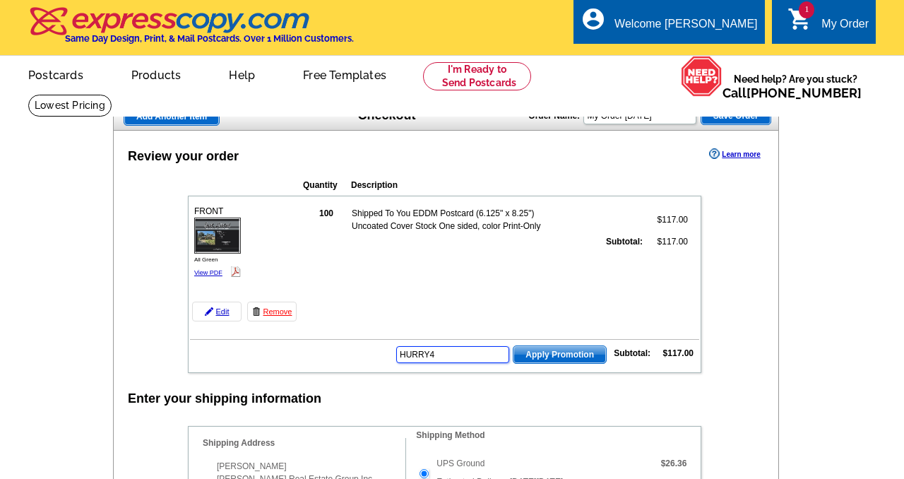
type input "HURRY40"
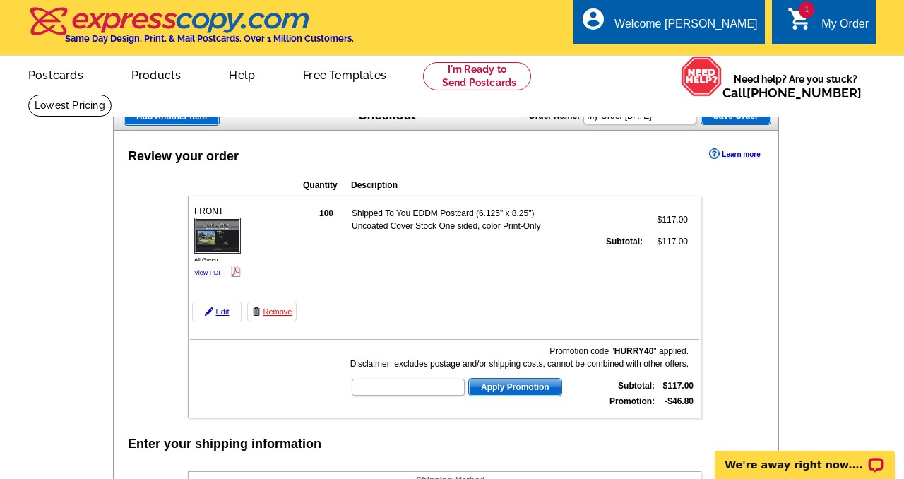
type input "HURRY40"
type input "CHAT20"
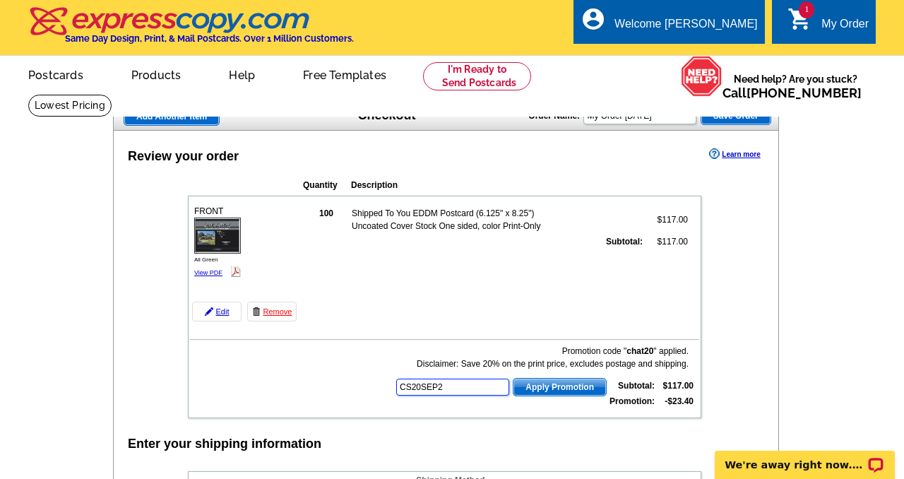
type input "CS20SEP21"
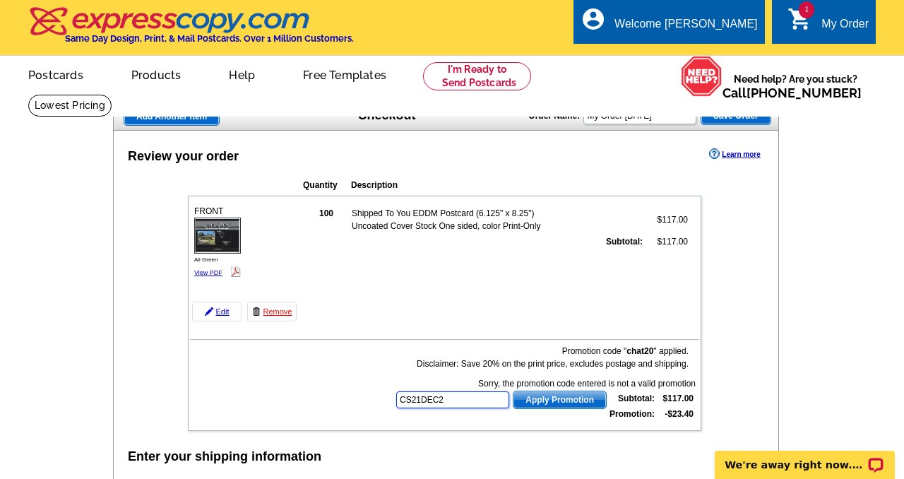
type input "CS21DEC20"
type input "E20APRILROUNDUP21"
type input "E20DAD21"
type input "E20FAST21"
type input "E20HANGERS21"
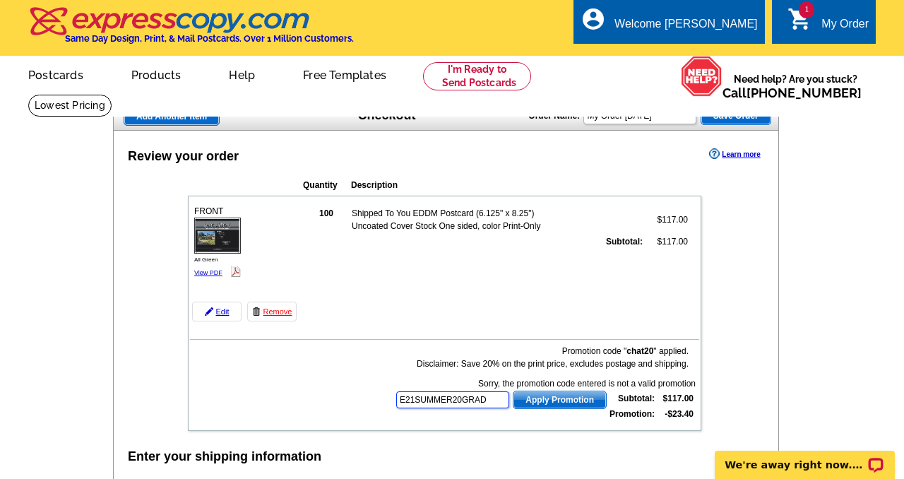
type input "E21SUMMER20GRADS"
type input "E20OPEN21"
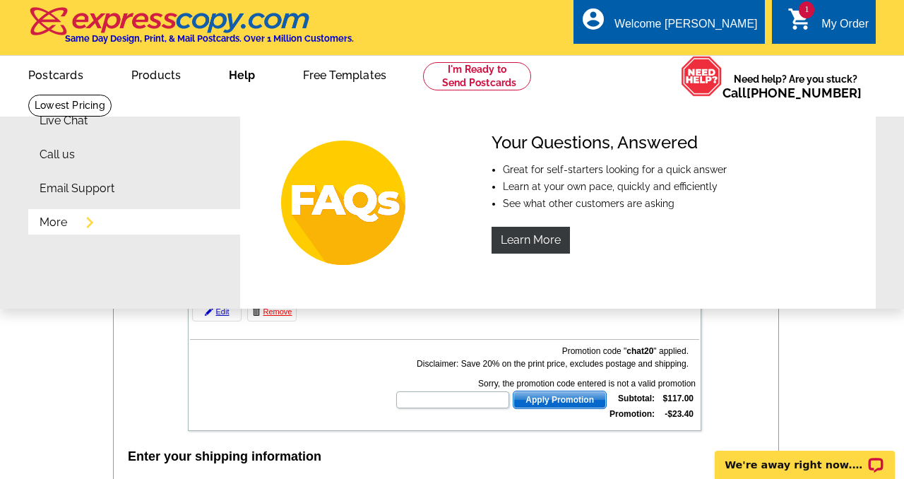
click at [64, 222] on link "More" at bounding box center [54, 222] width 28 height 11
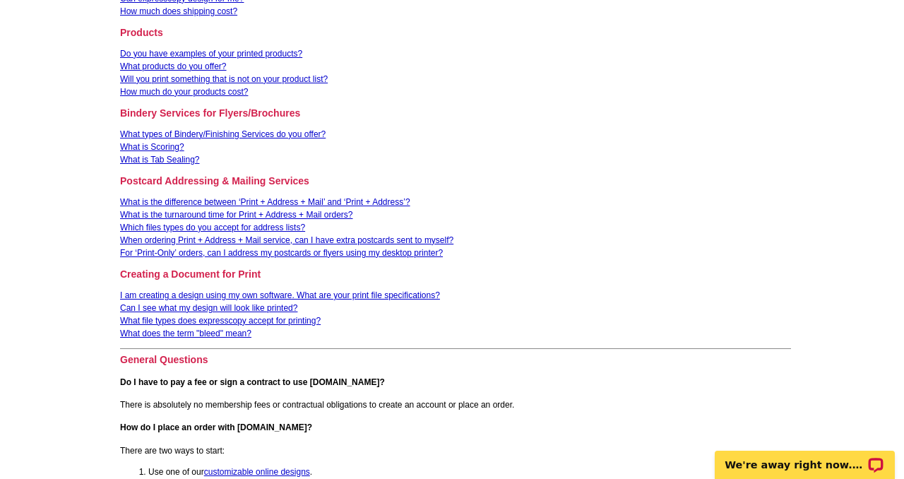
scroll to position [210, 0]
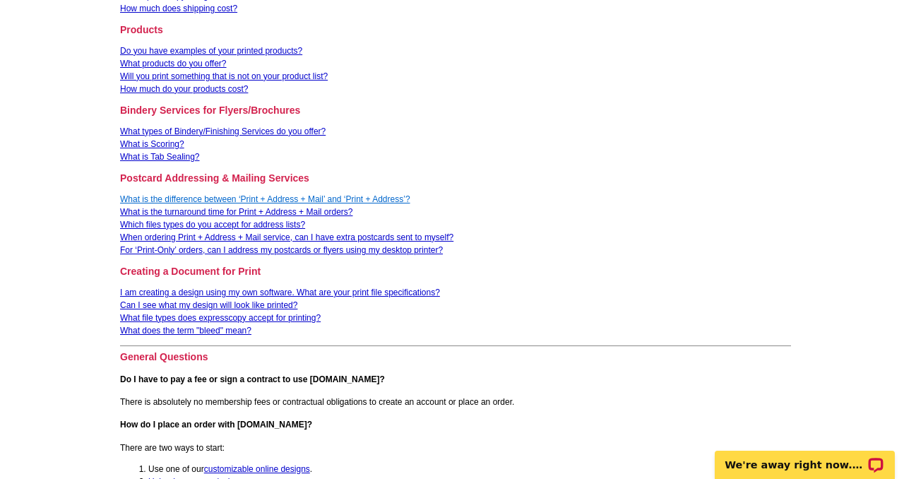
click at [239, 198] on link "What is the difference between ‘Print + Address + Mail’ and ‘Print + Address’?" at bounding box center [265, 199] width 290 height 10
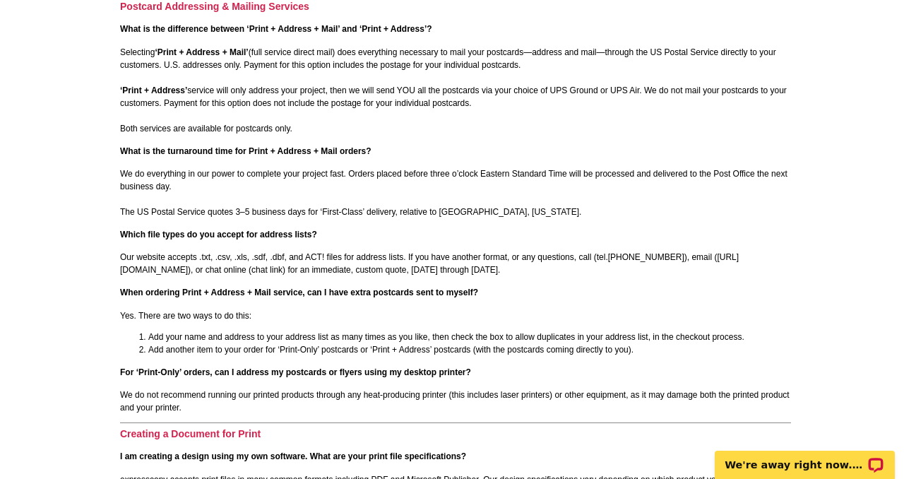
scroll to position [1254, 0]
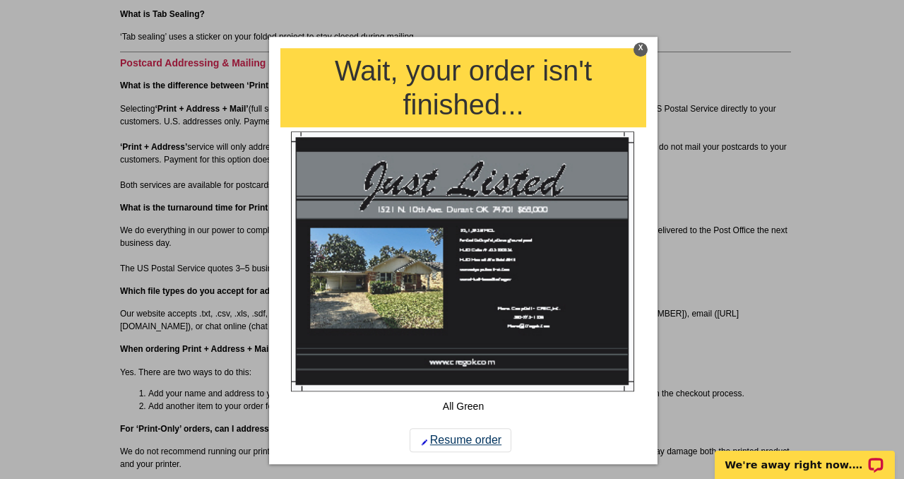
click at [448, 442] on link "Resume order" at bounding box center [461, 441] width 102 height 24
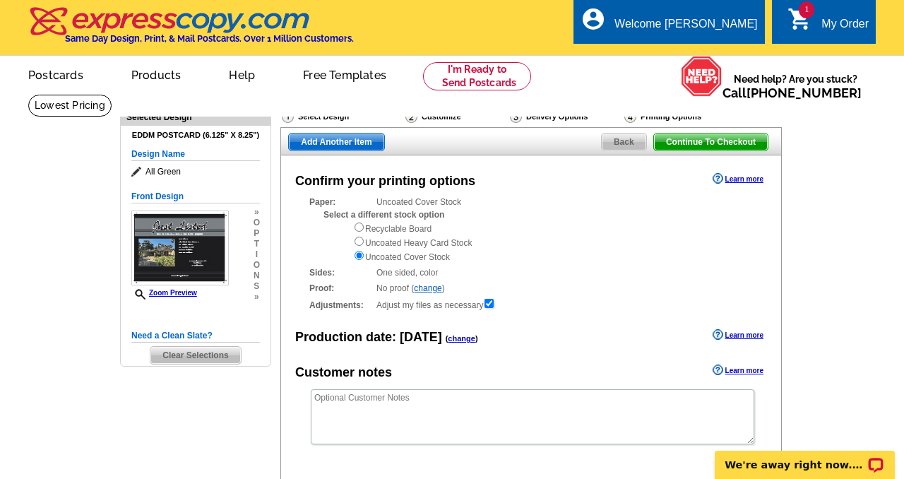
click at [552, 117] on div "Delivery Options" at bounding box center [565, 118] width 114 height 18
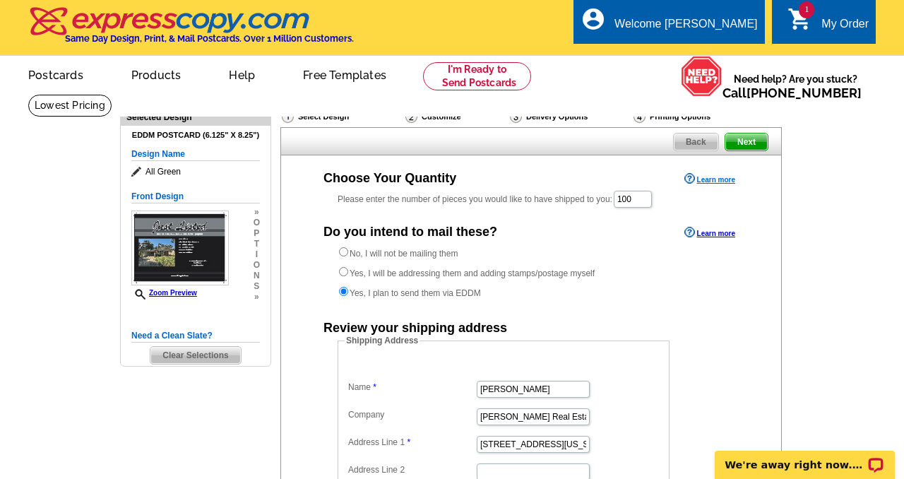
click at [708, 181] on link "Learn more" at bounding box center [709, 178] width 51 height 11
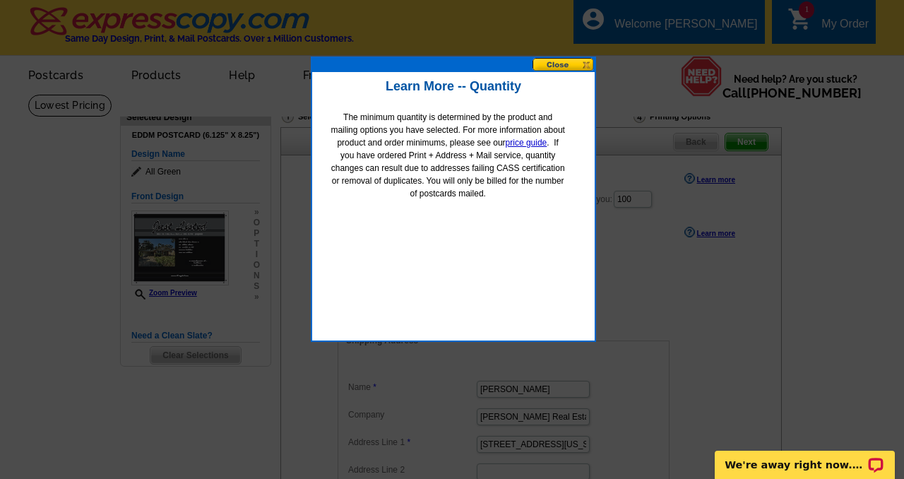
click at [564, 64] on button at bounding box center [564, 64] width 62 height 13
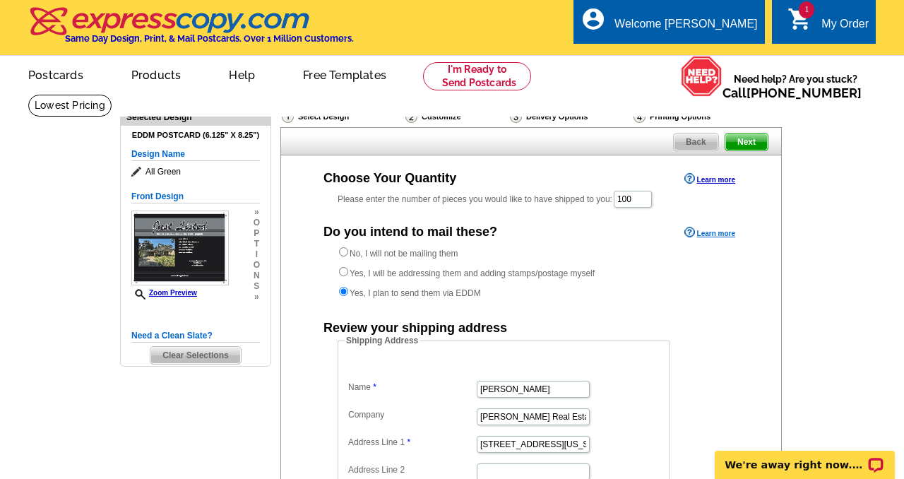
click at [715, 234] on link "Learn more" at bounding box center [709, 232] width 51 height 11
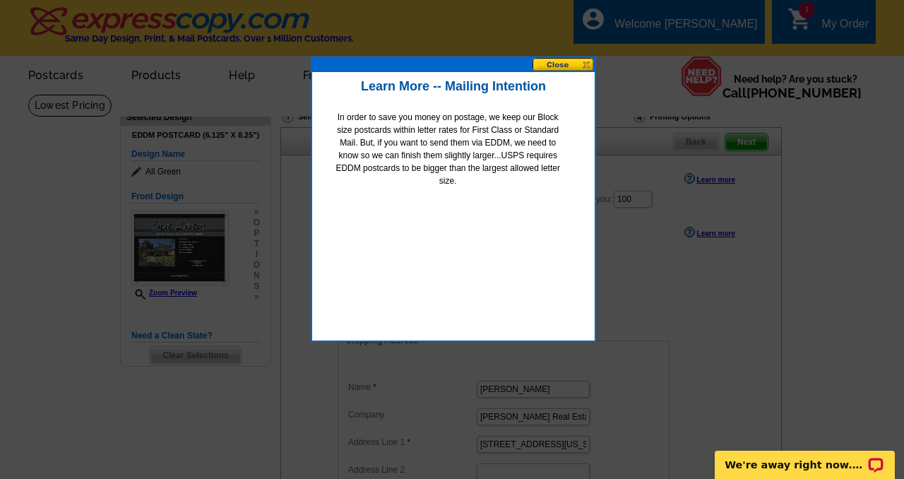
click at [561, 64] on button at bounding box center [564, 64] width 62 height 13
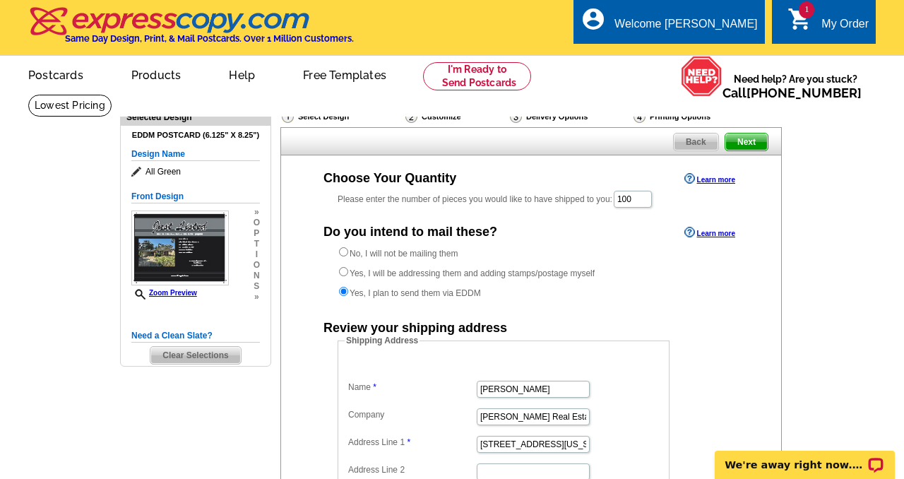
click at [693, 142] on span "Back" at bounding box center [696, 141] width 44 height 17
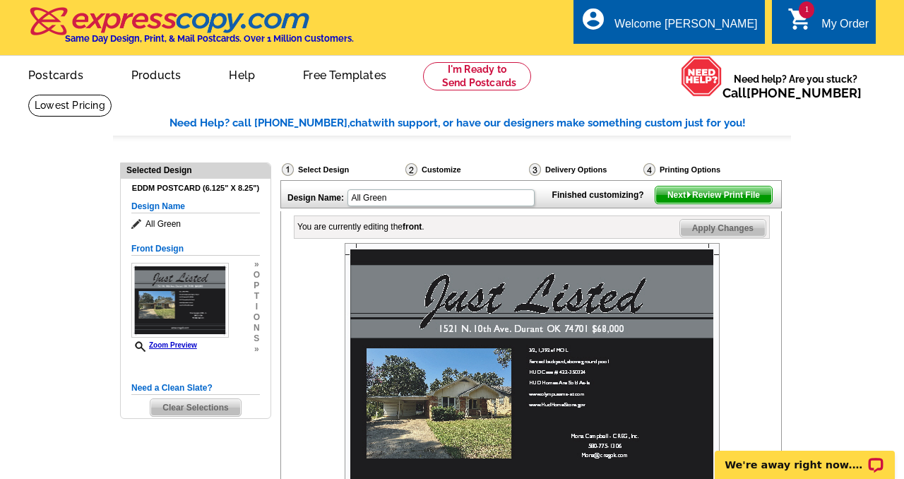
click at [556, 169] on div "Delivery Options" at bounding box center [585, 171] width 114 height 18
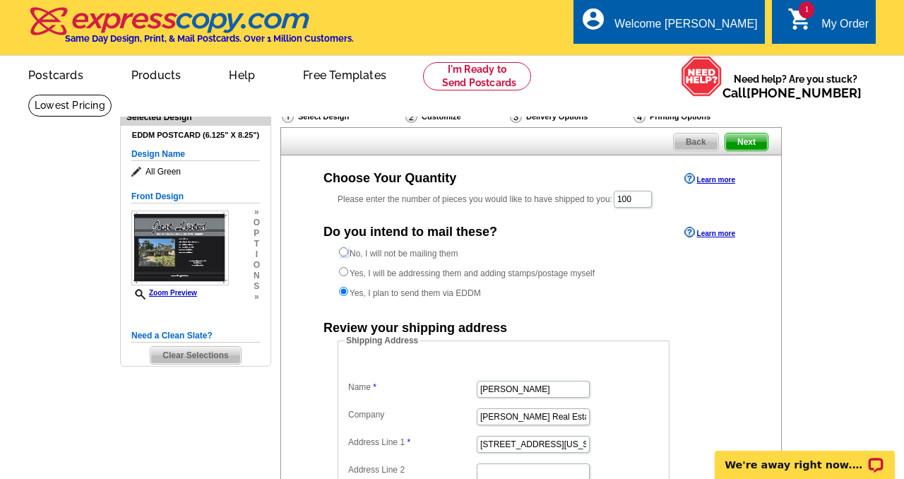
click at [343, 253] on input "No, I will not be mailing them" at bounding box center [343, 251] width 9 height 9
radio input "true"
click at [61, 77] on link "Postcards" at bounding box center [55, 73] width 99 height 33
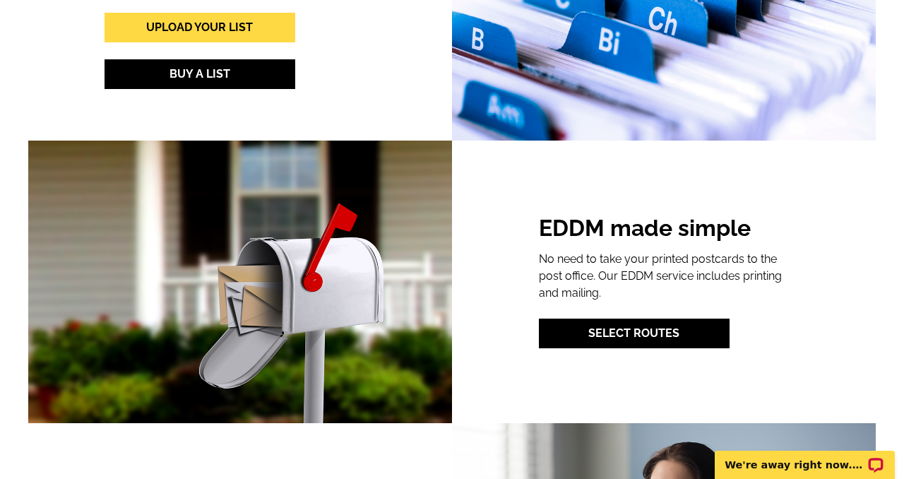
scroll to position [1737, 0]
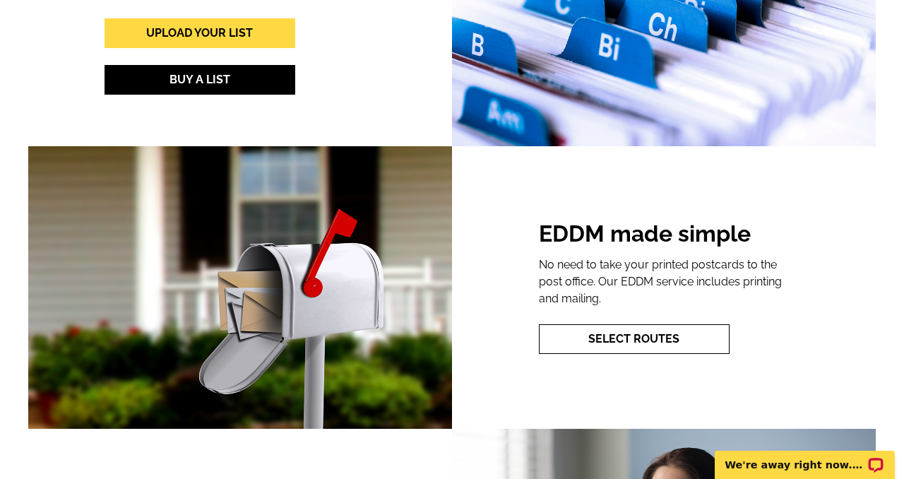
click at [630, 343] on link "Select Routes" at bounding box center [634, 339] width 191 height 30
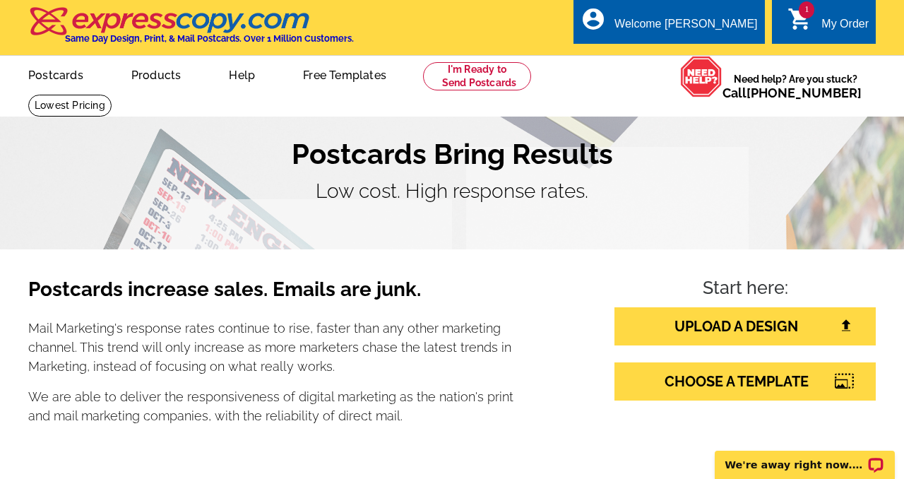
click at [812, 24] on link "1 shopping_cart My Order" at bounding box center [827, 25] width 81 height 18
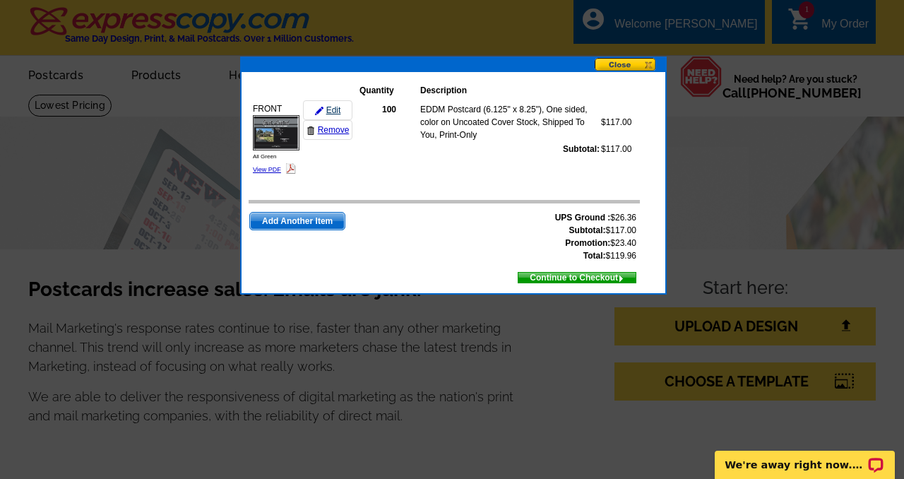
click at [334, 111] on link "Edit" at bounding box center [327, 110] width 49 height 20
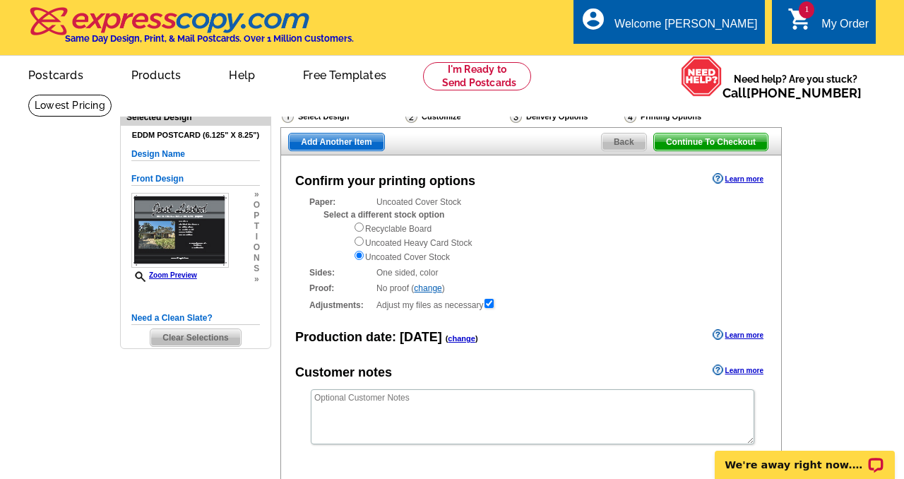
click at [528, 118] on div "Delivery Options" at bounding box center [565, 118] width 114 height 18
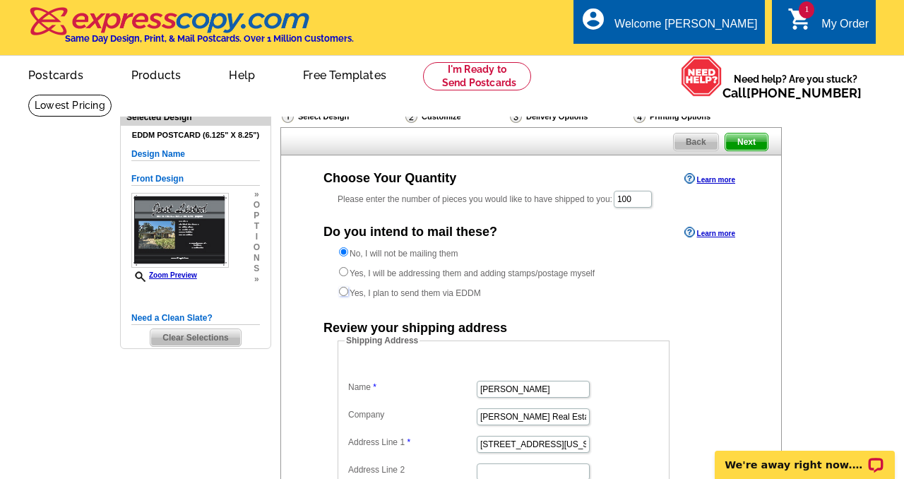
click at [343, 293] on input "Yes, I plan to send them via EDDM" at bounding box center [343, 291] width 9 height 9
radio input "true"
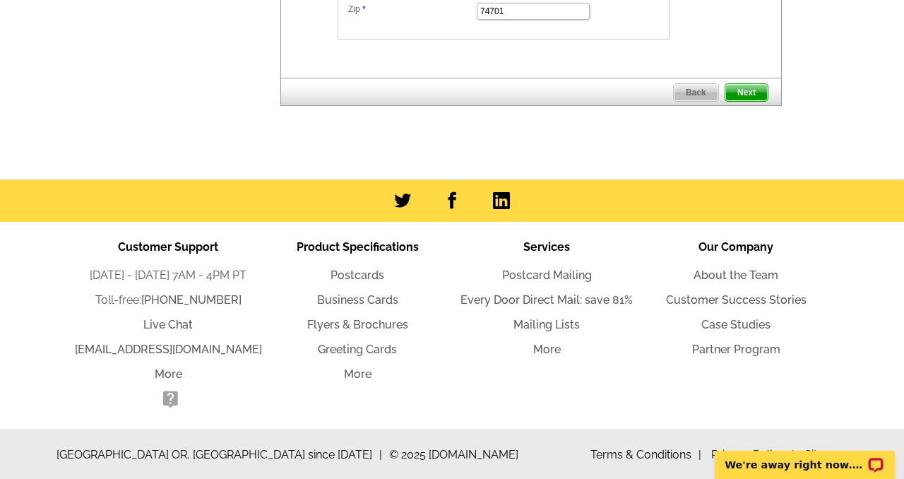
scroll to position [571, 0]
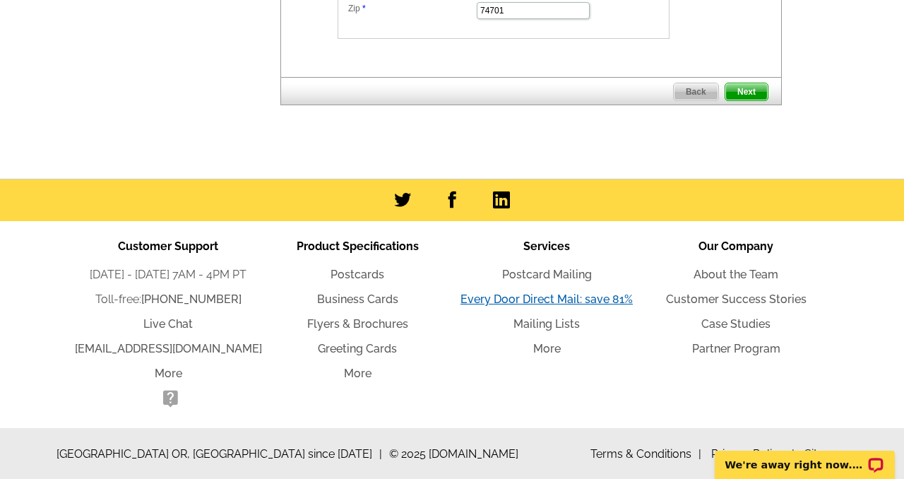
click at [529, 297] on link "Every Door Direct Mail: save 81%" at bounding box center [546, 298] width 172 height 13
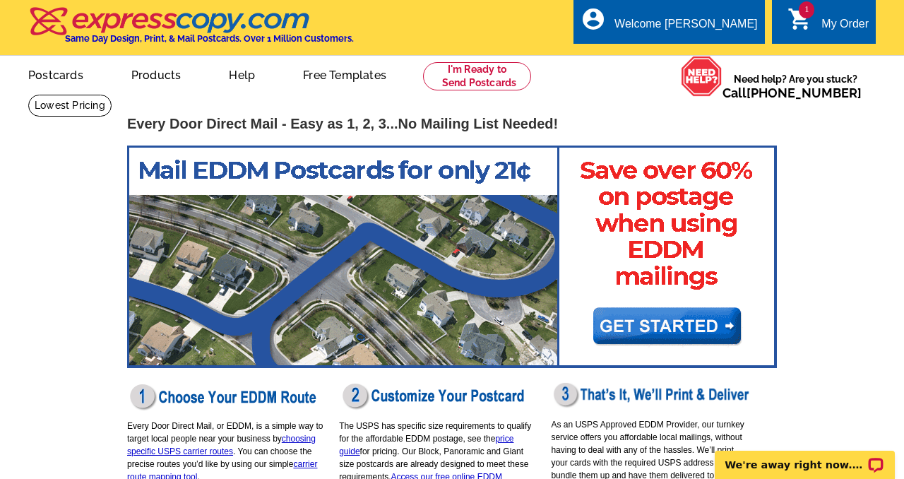
click at [835, 25] on div "My Order" at bounding box center [844, 28] width 47 height 20
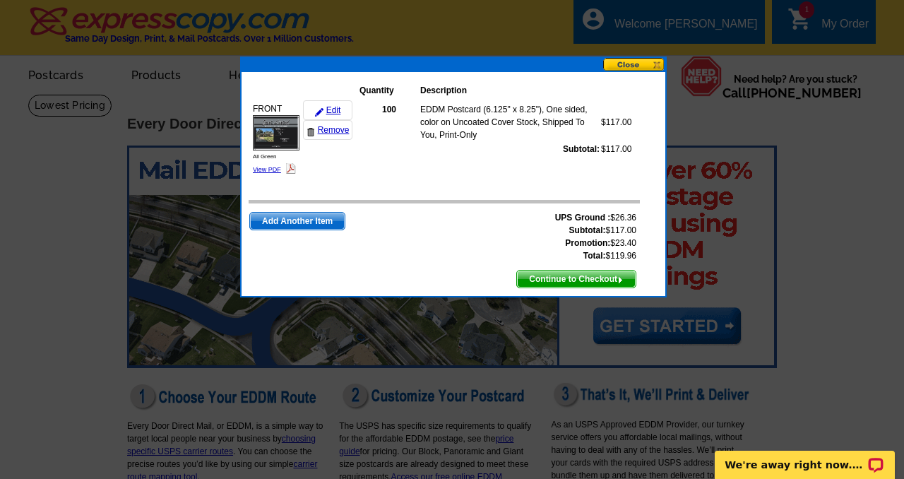
click at [631, 66] on button at bounding box center [634, 64] width 62 height 13
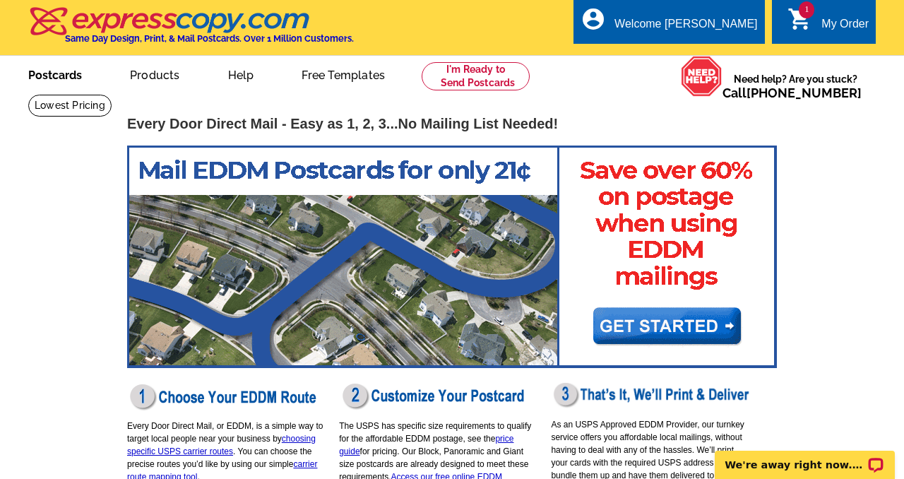
click at [52, 74] on link "Postcards" at bounding box center [55, 73] width 99 height 33
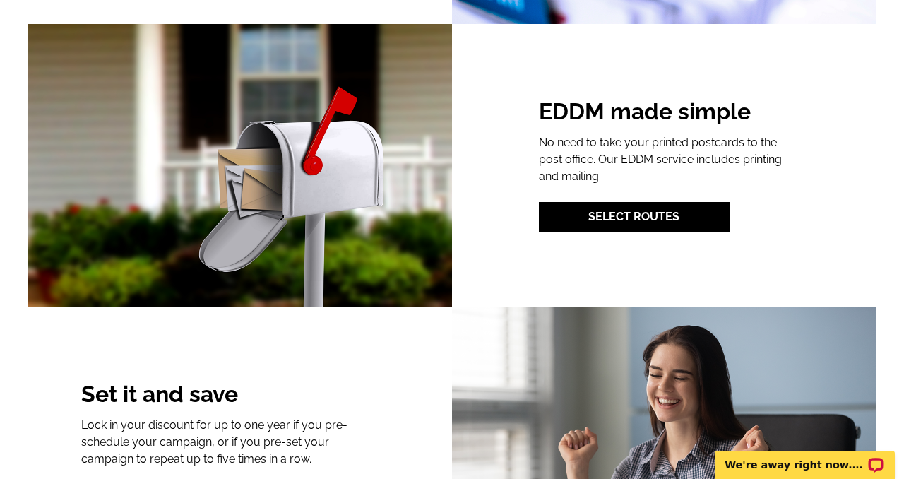
scroll to position [1862, 0]
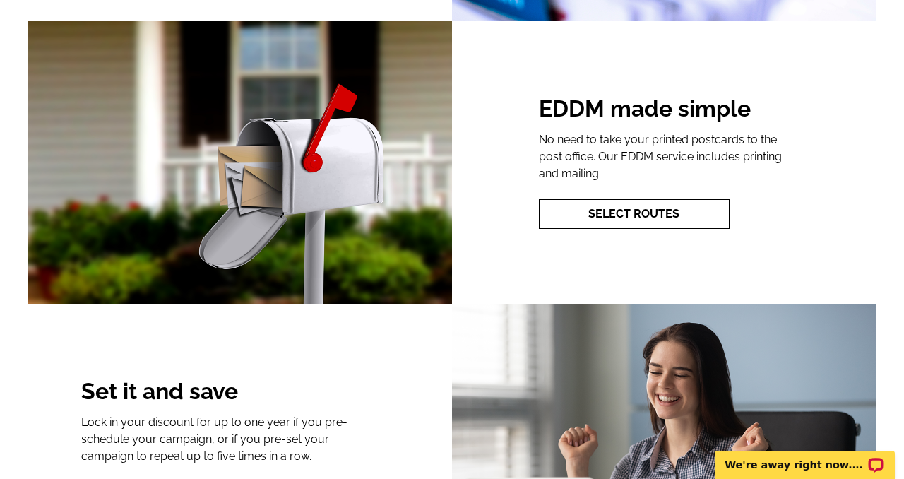
click at [600, 218] on link "Select Routes" at bounding box center [634, 214] width 191 height 30
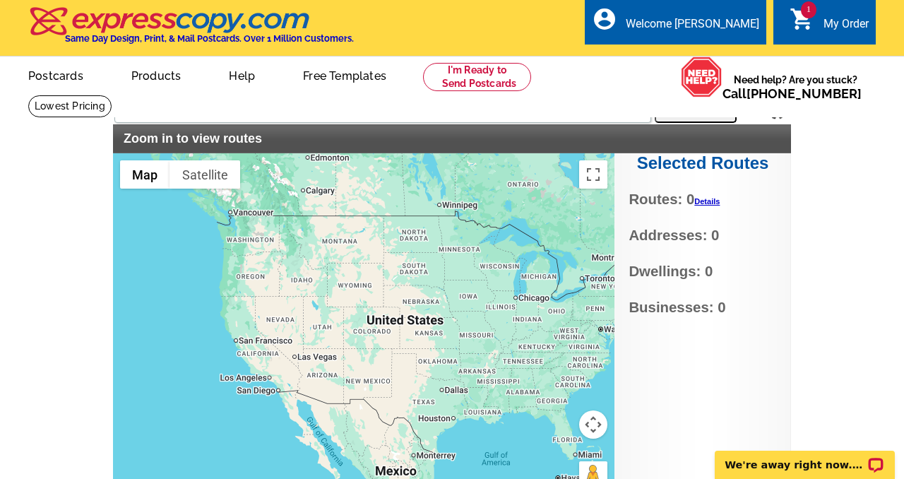
click at [706, 199] on link "Details" at bounding box center [706, 201] width 25 height 8
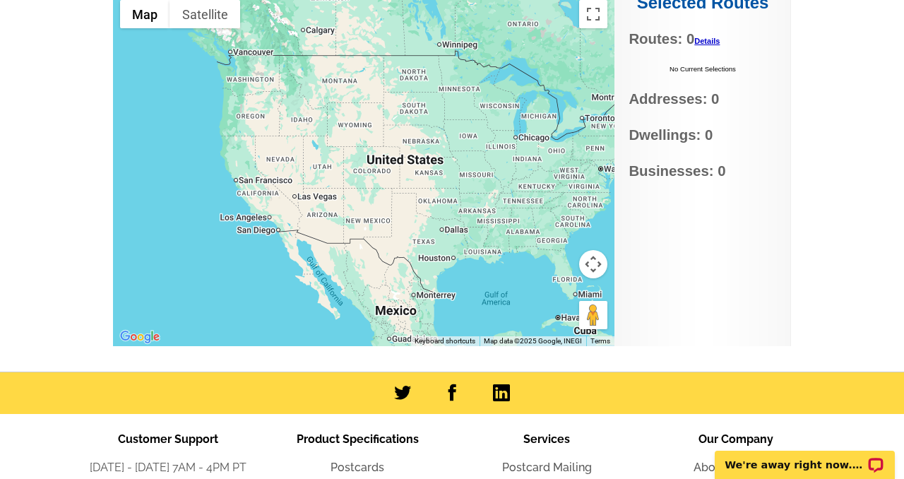
scroll to position [161, 0]
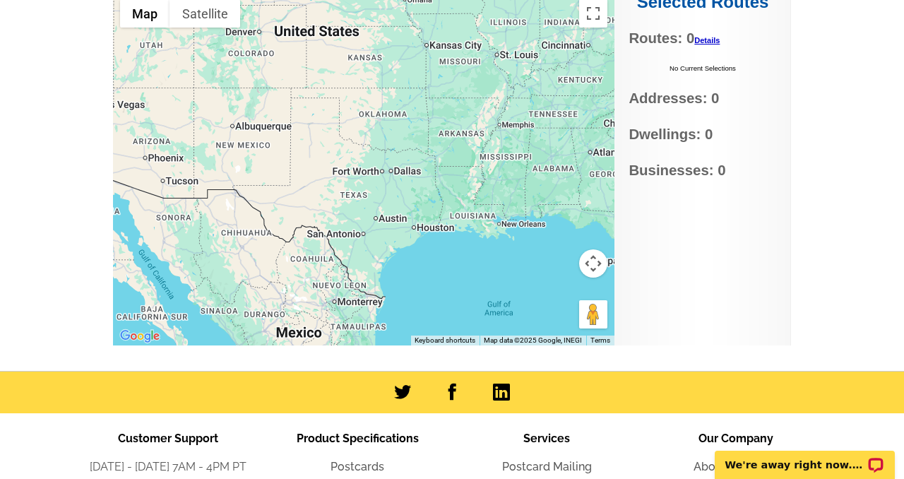
click at [381, 122] on div at bounding box center [363, 168] width 501 height 353
click at [381, 121] on div at bounding box center [363, 168] width 501 height 353
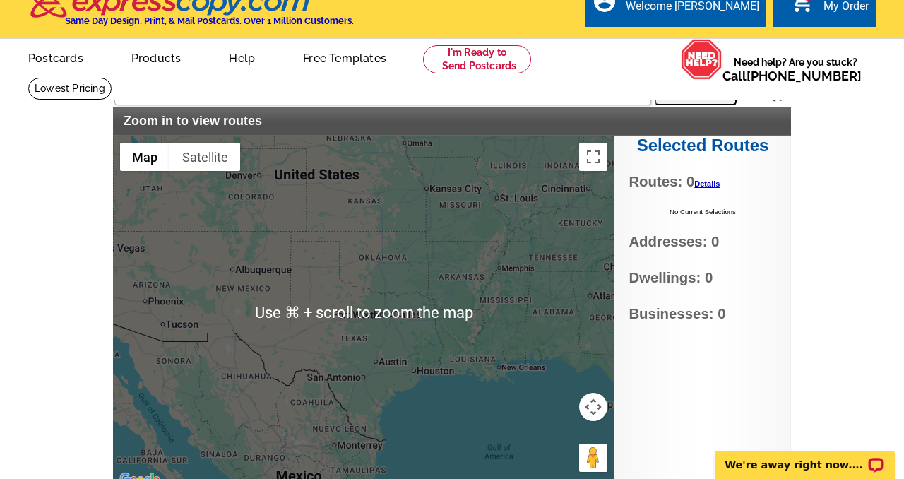
scroll to position [19, 0]
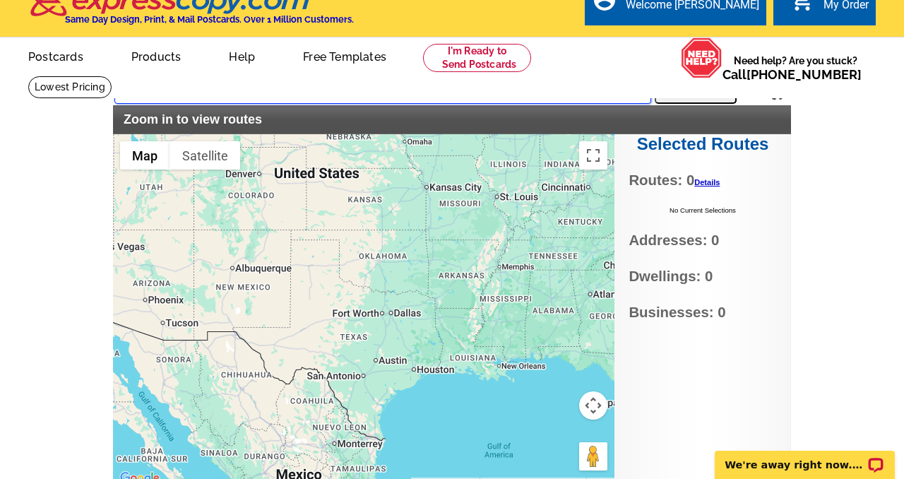
click at [236, 93] on input "text" at bounding box center [382, 90] width 537 height 25
type input "1521 N. 10th Ave., Durant, OK. 74701"
click at [689, 90] on button "Search" at bounding box center [696, 90] width 82 height 28
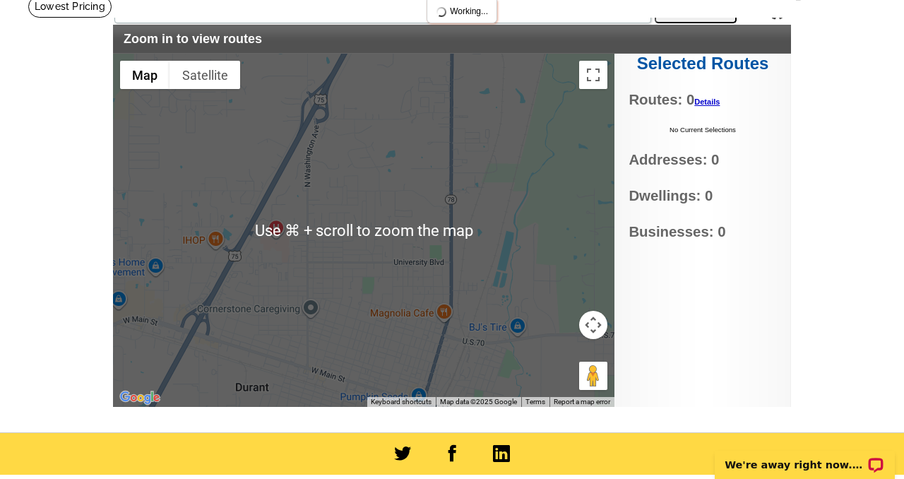
scroll to position [104, 0]
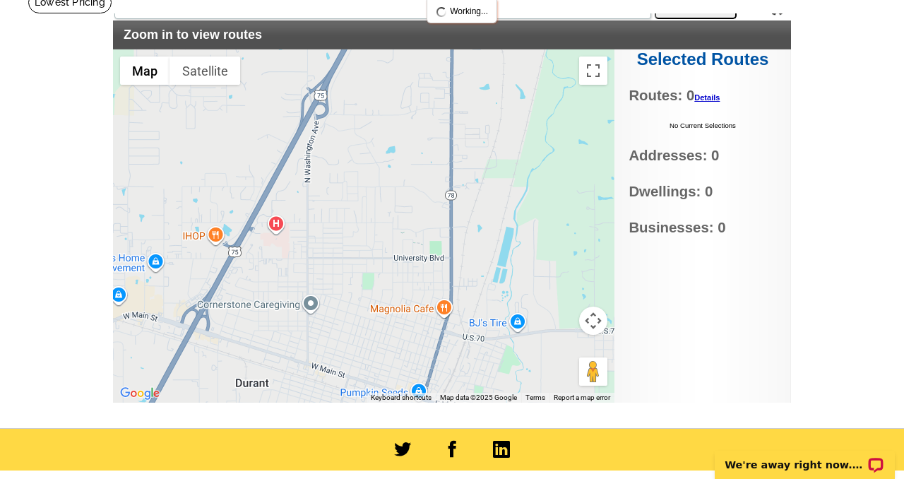
click at [696, 316] on div "Selected Routes Routes: 0 Details No Current Selections Addresses: 0 Dwellings:…" at bounding box center [702, 225] width 177 height 353
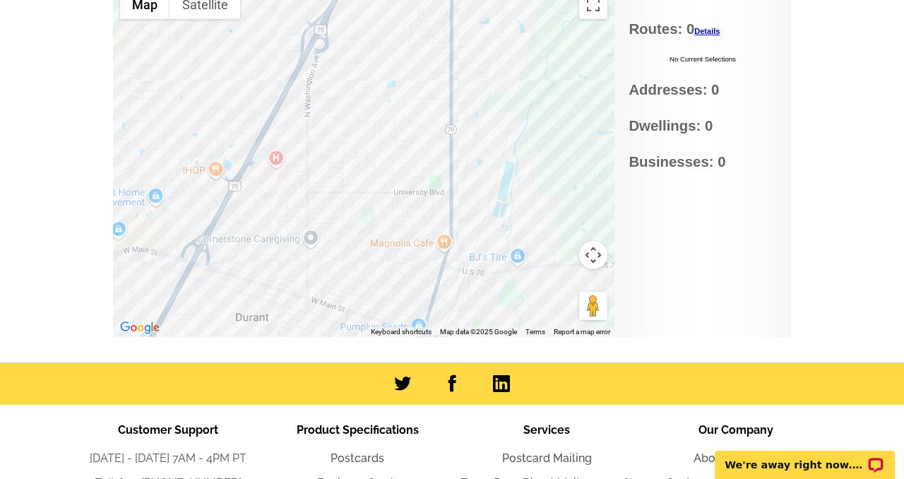
scroll to position [139, 0]
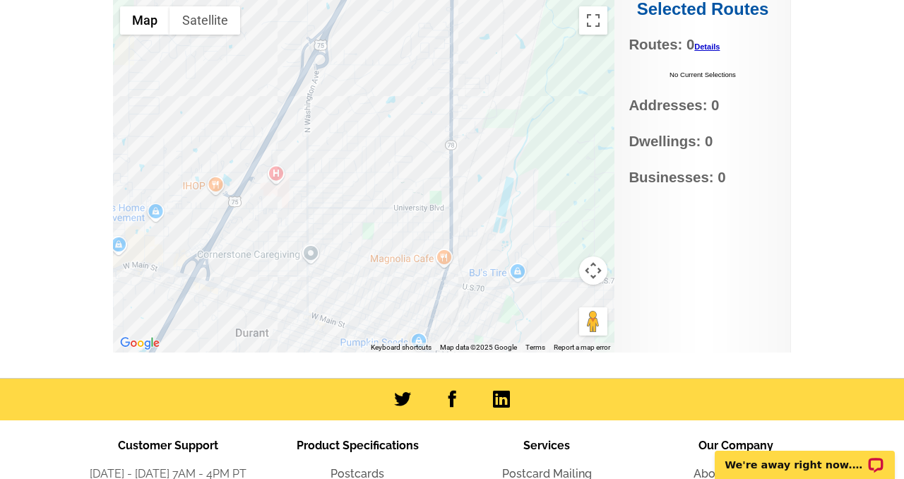
click at [711, 42] on link "Details" at bounding box center [706, 46] width 25 height 8
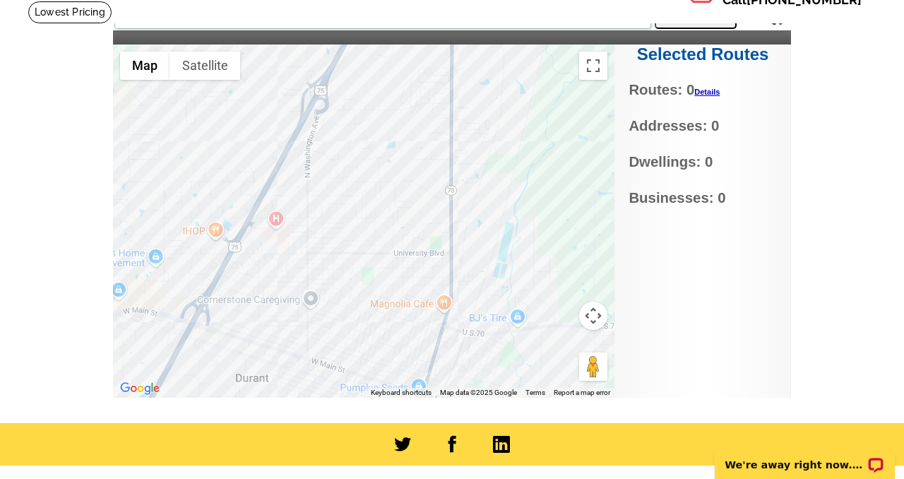
scroll to position [0, 0]
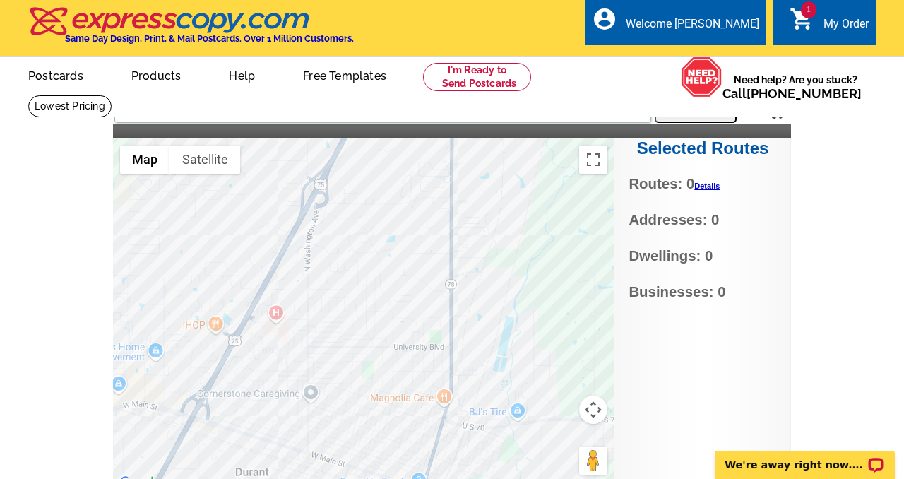
click at [805, 20] on icon "shopping_cart" at bounding box center [802, 18] width 25 height 25
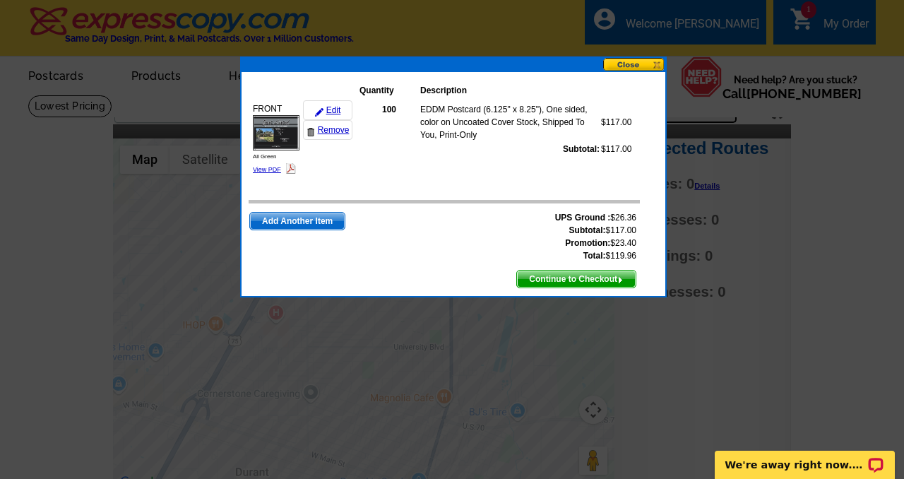
click at [623, 61] on button at bounding box center [634, 64] width 62 height 13
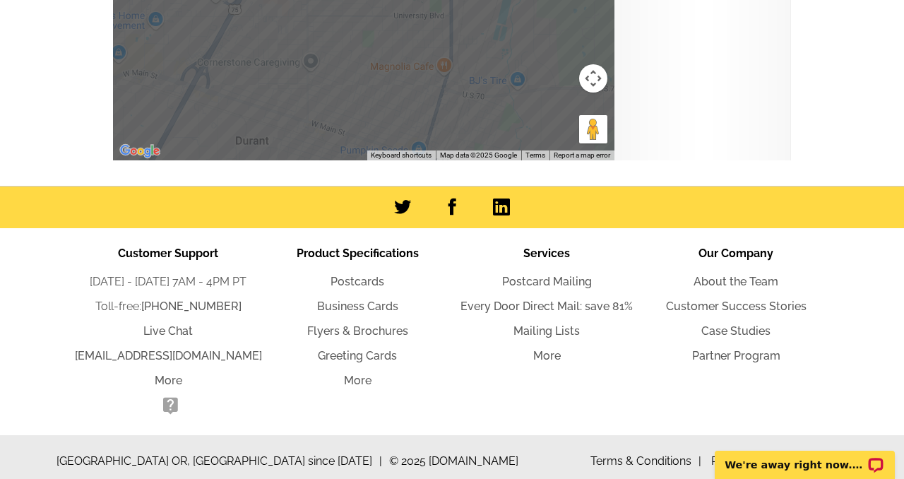
scroll to position [357, 0]
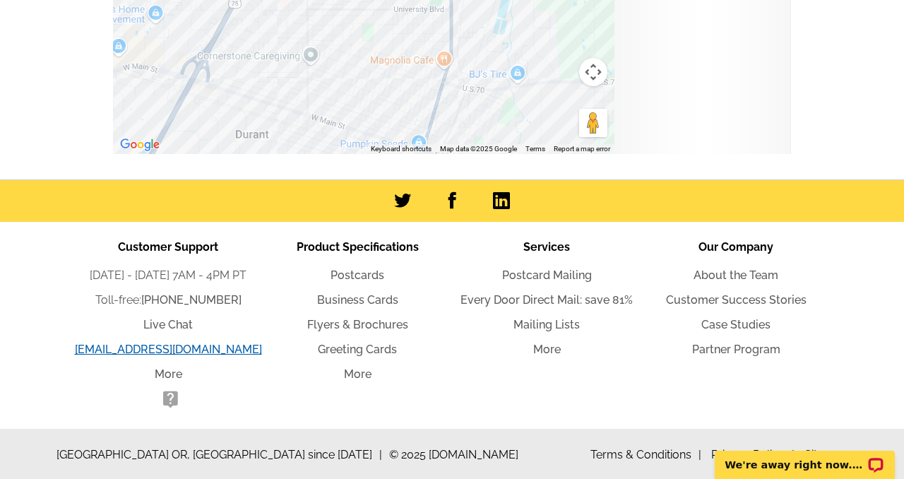
click at [169, 350] on link "[EMAIL_ADDRESS][DOMAIN_NAME]" at bounding box center [168, 349] width 187 height 13
click at [136, 347] on link "[EMAIL_ADDRESS][DOMAIN_NAME]" at bounding box center [168, 349] width 187 height 13
click at [168, 374] on link "More" at bounding box center [169, 373] width 28 height 13
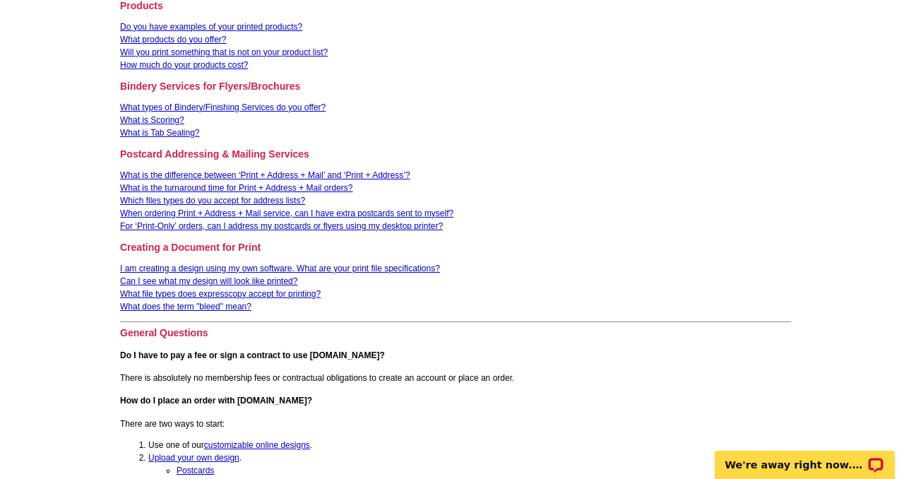
scroll to position [236, 0]
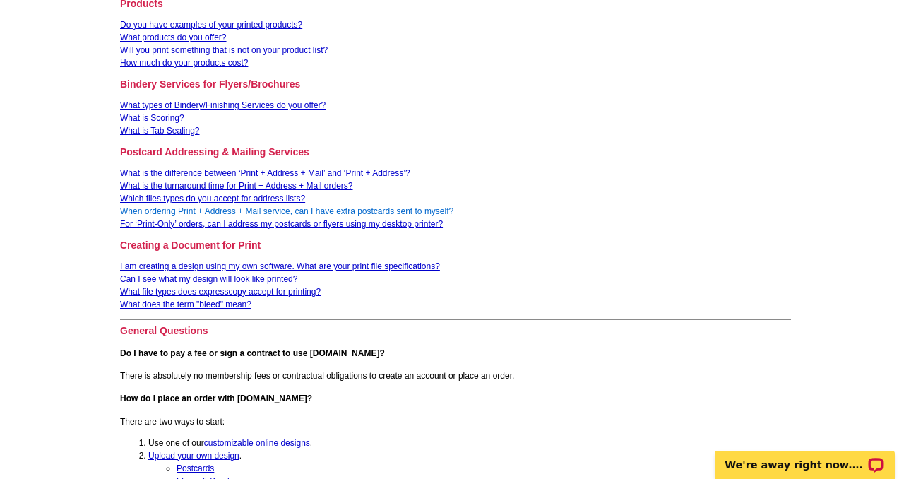
click at [299, 209] on link "When ordering Print + Address + Mail service, can I have extra postcards sent t…" at bounding box center [286, 211] width 333 height 10
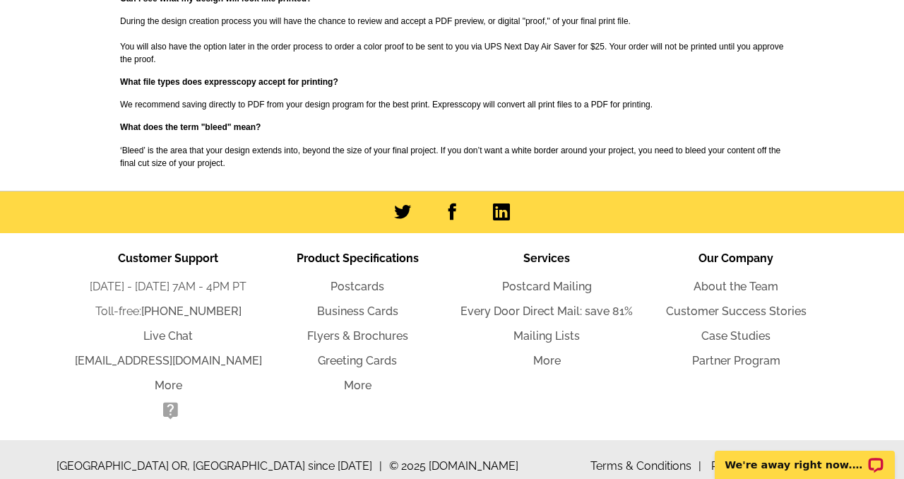
scroll to position [2000, 0]
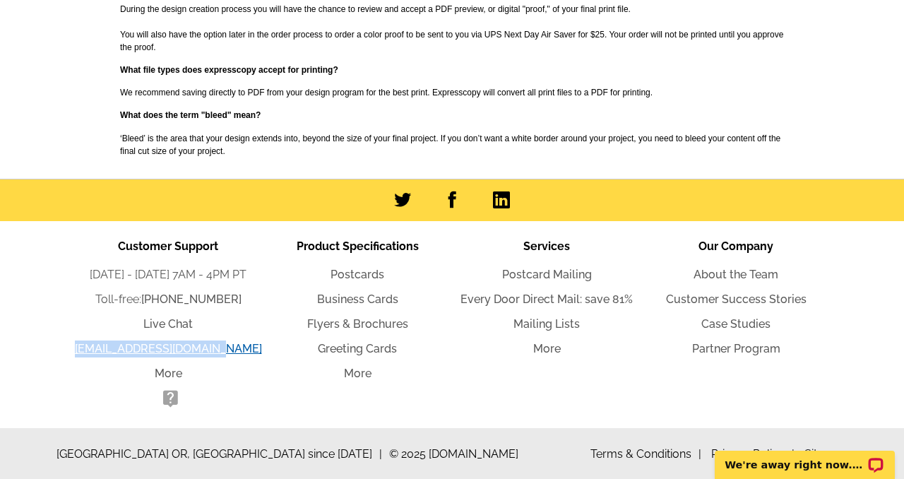
drag, startPoint x: 91, startPoint y: 348, endPoint x: 237, endPoint y: 352, distance: 145.5
click at [238, 352] on li "[EMAIL_ADDRESS][DOMAIN_NAME]" at bounding box center [167, 348] width 189 height 17
copy link "[EMAIL_ADDRESS][DOMAIN_NAME]"
drag, startPoint x: 232, startPoint y: 347, endPoint x: 197, endPoint y: 4, distance: 345.0
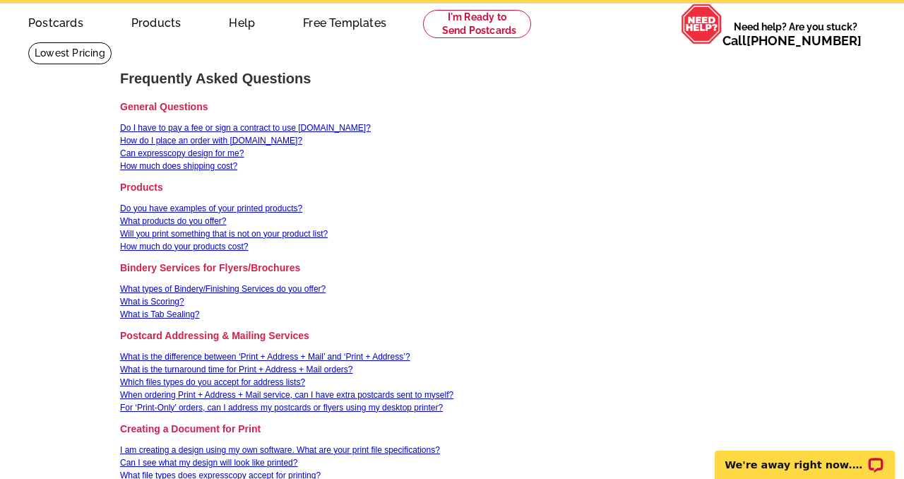
scroll to position [0, 0]
